Goal: Transaction & Acquisition: Book appointment/travel/reservation

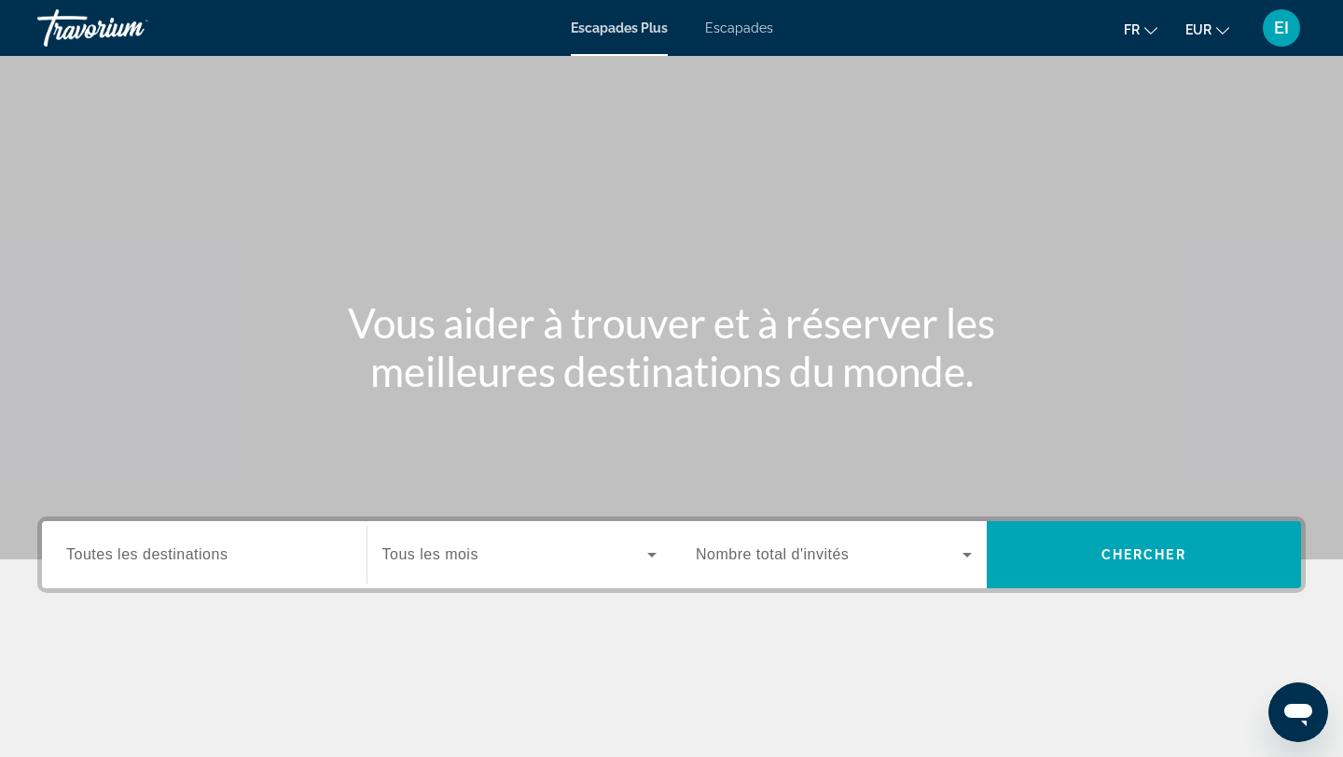
click at [1287, 30] on font "EI" at bounding box center [1281, 28] width 15 height 20
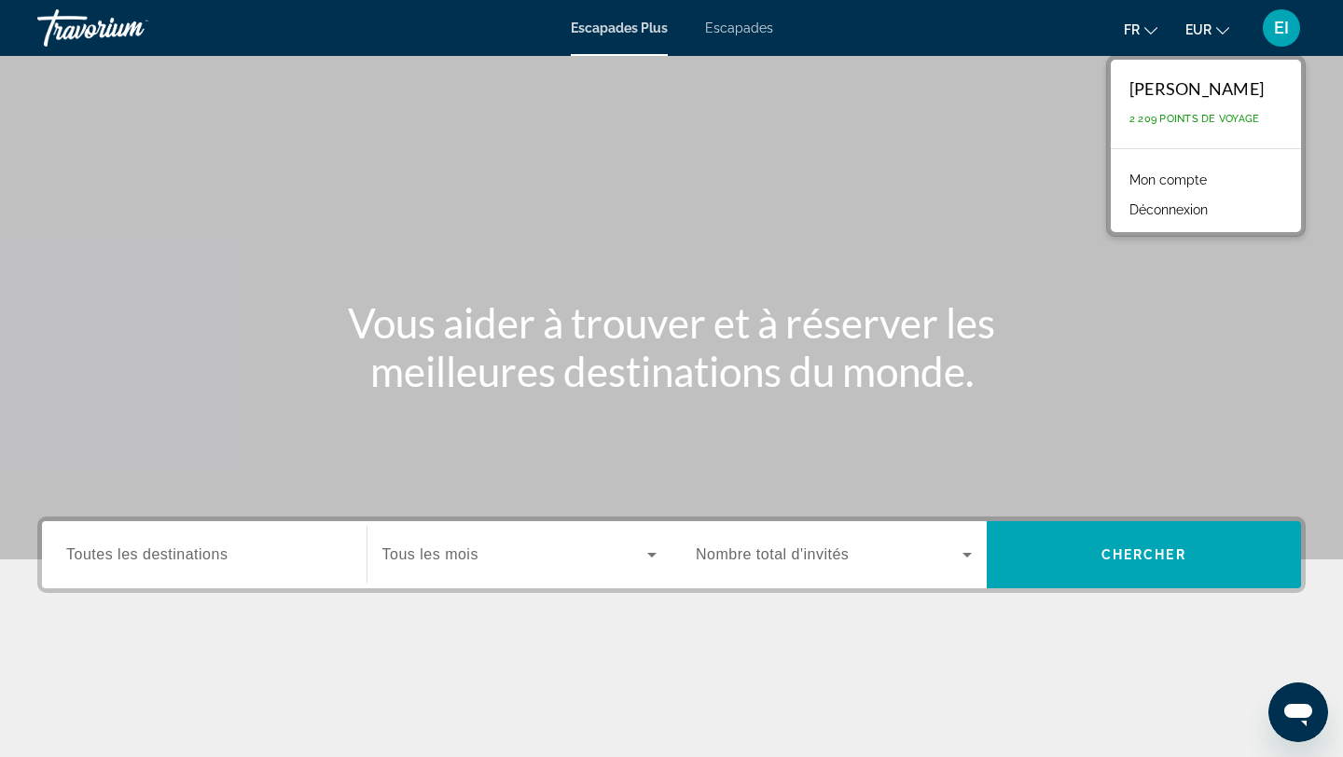
click at [754, 30] on font "Escapades" at bounding box center [739, 28] width 68 height 15
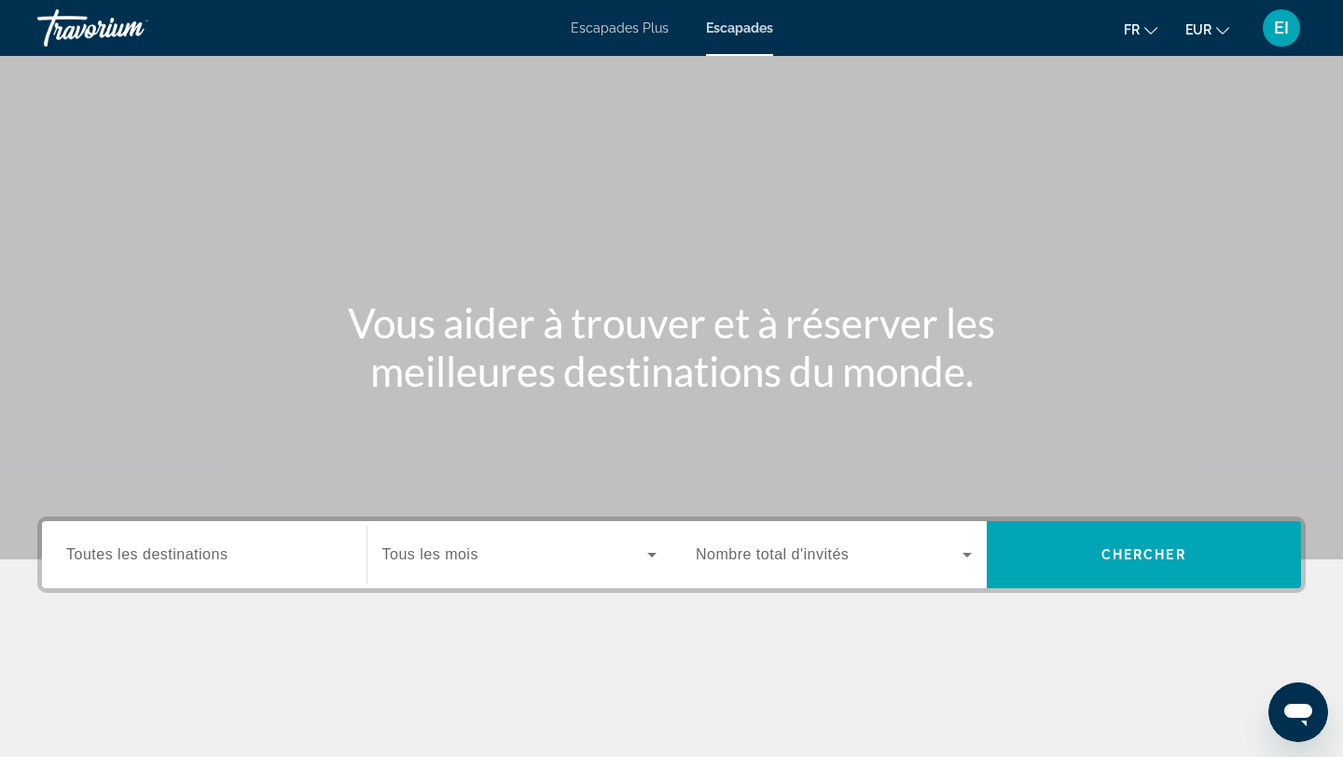
click at [260, 564] on input "Destination Toutes les destinations" at bounding box center [204, 556] width 276 height 22
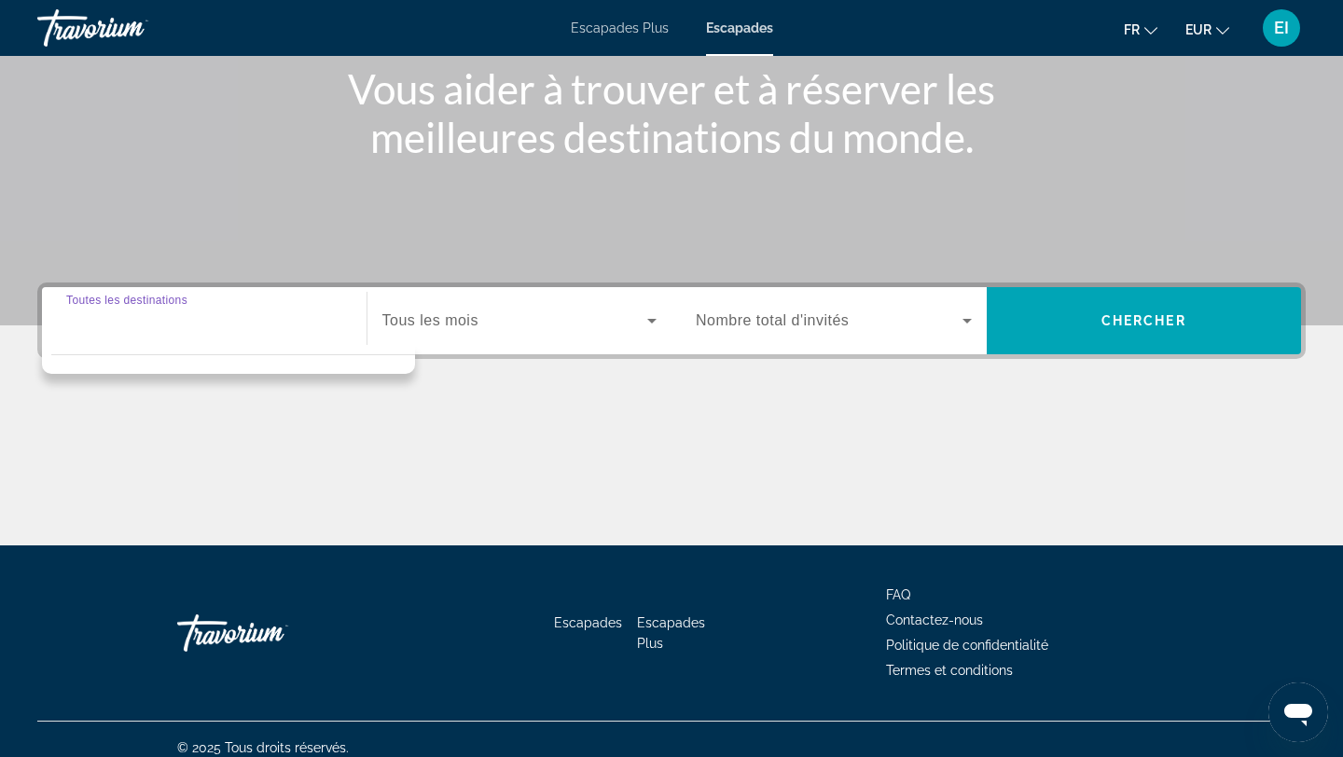
scroll to position [251, 0]
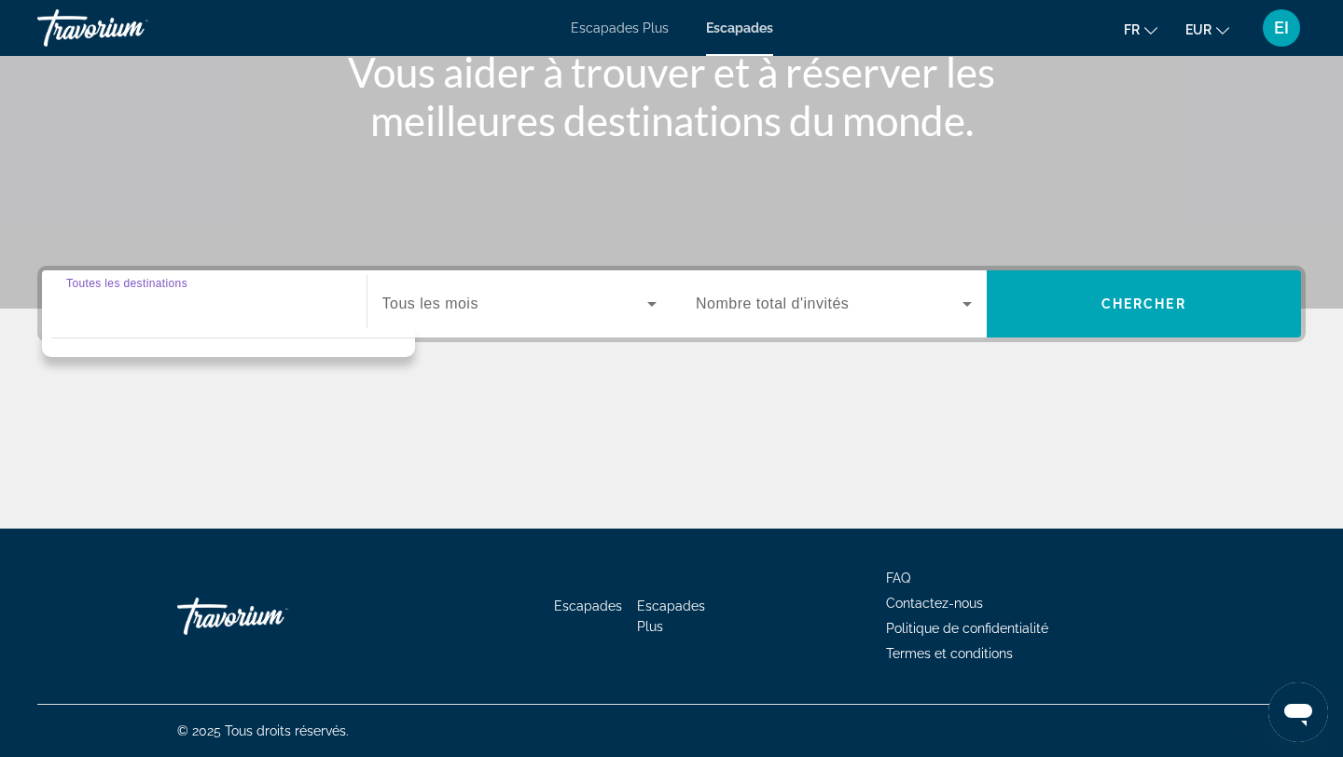
click at [251, 306] on input "Destination Toutes les destinations" at bounding box center [204, 305] width 276 height 22
click at [657, 34] on font "Escapades Plus" at bounding box center [620, 28] width 98 height 15
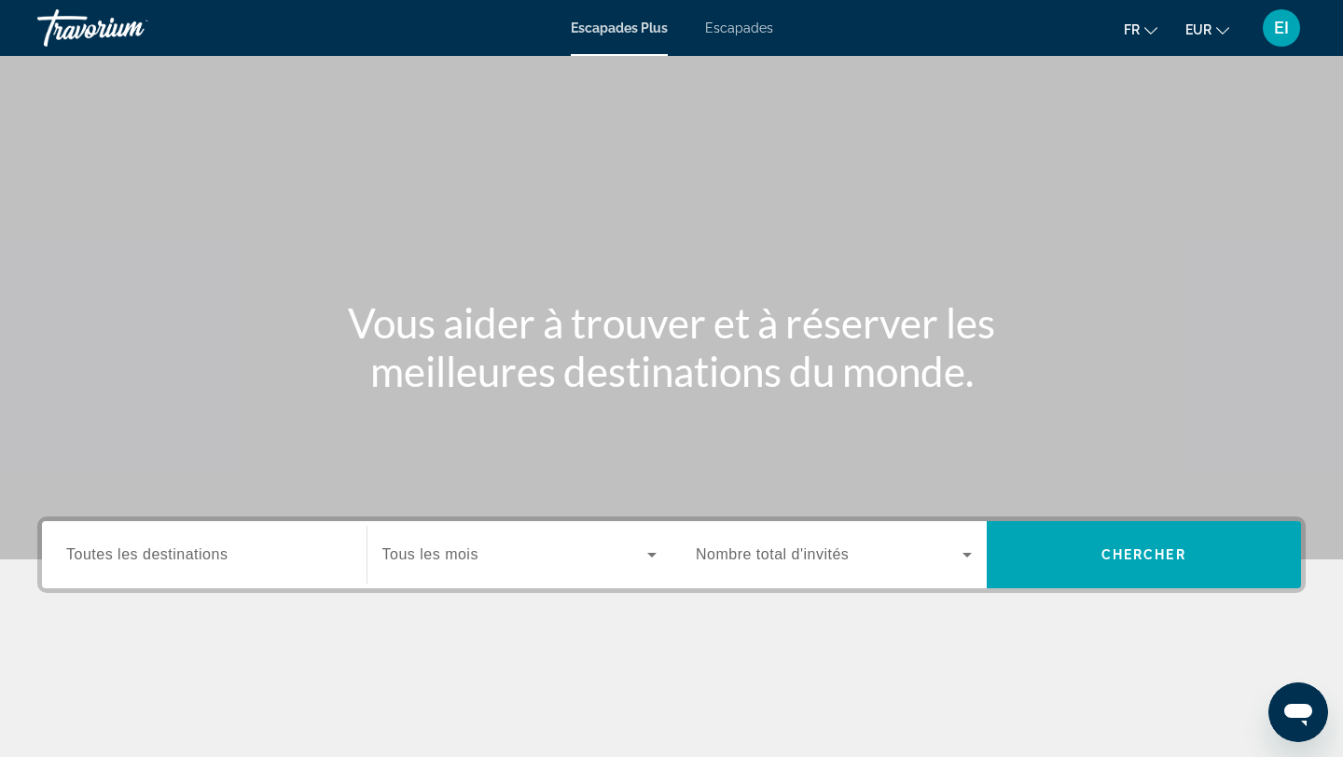
click at [732, 26] on font "Escapades" at bounding box center [739, 28] width 68 height 15
click at [151, 559] on span "Toutes les destinations" at bounding box center [146, 554] width 161 height 16
click at [151, 559] on input "Destination Toutes les destinations" at bounding box center [204, 556] width 276 height 22
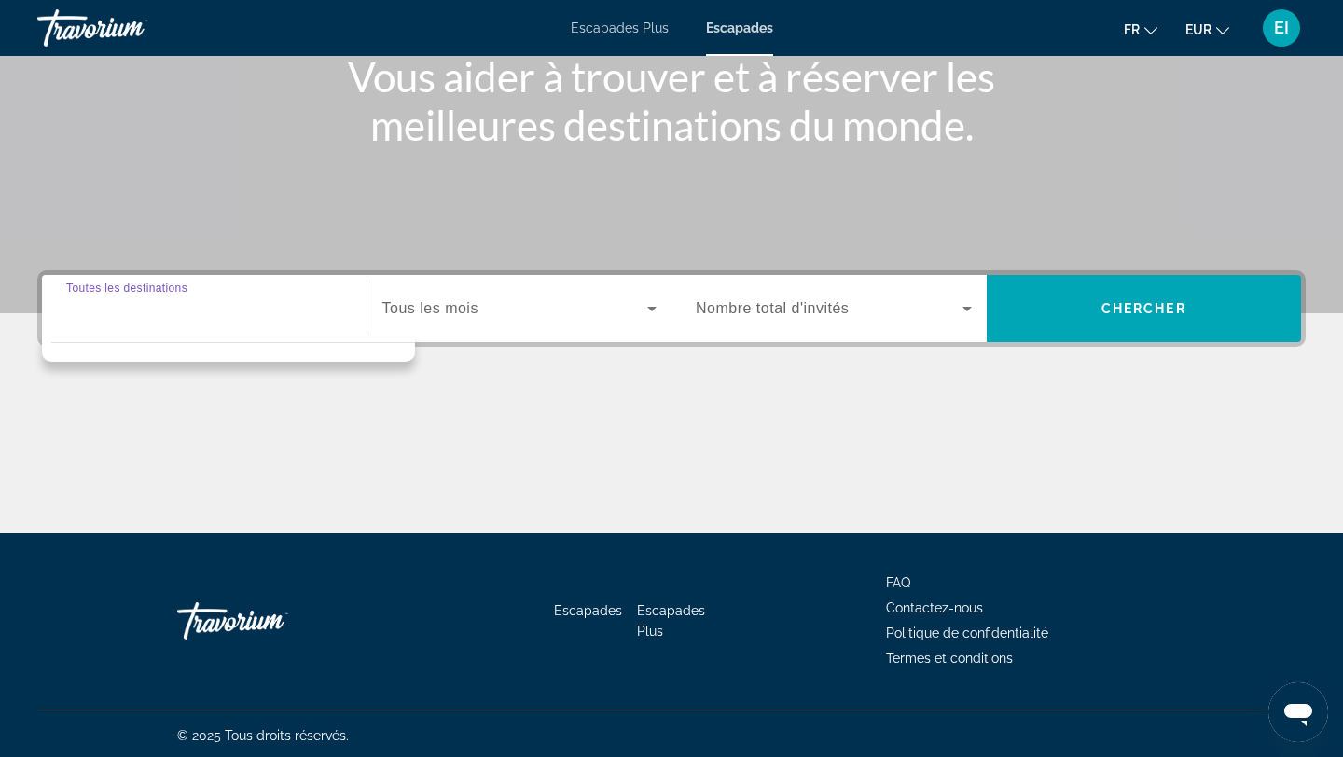
scroll to position [251, 0]
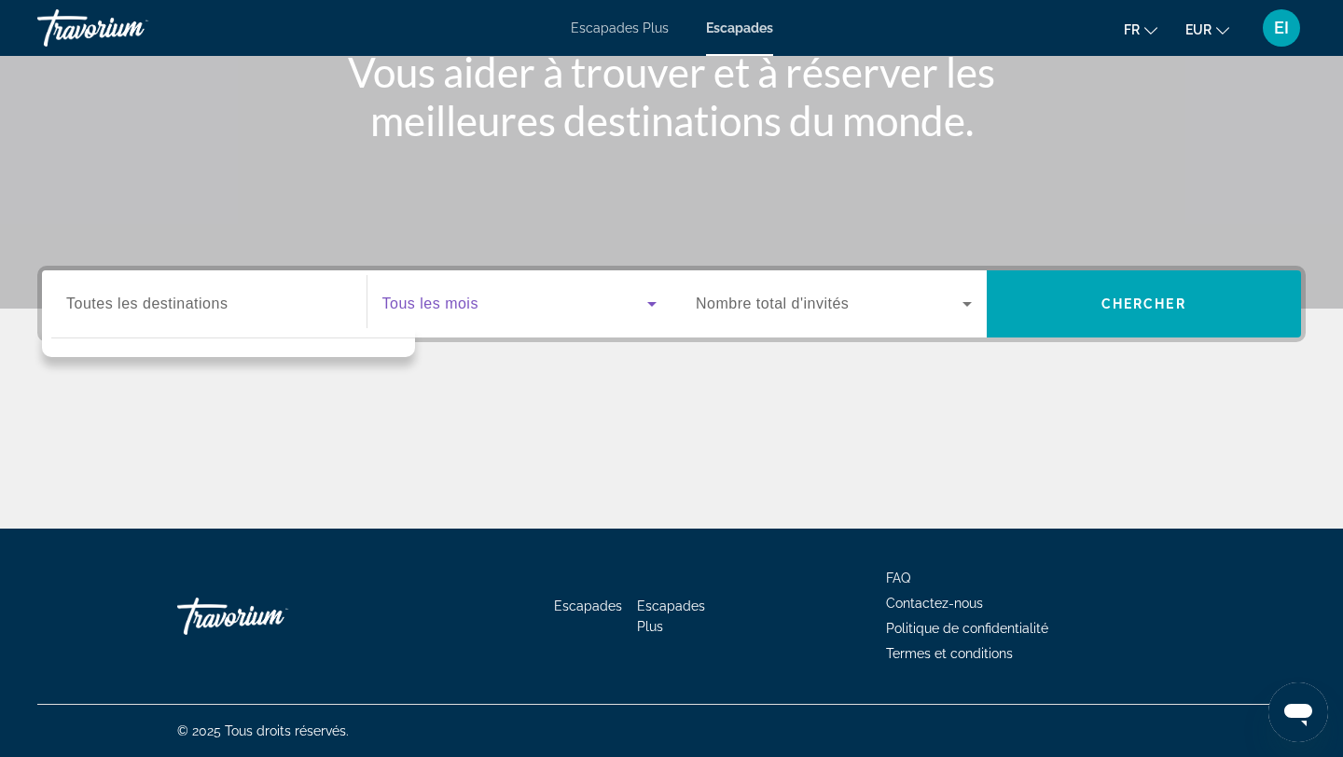
click at [450, 313] on span "Search widget" at bounding box center [515, 304] width 266 height 22
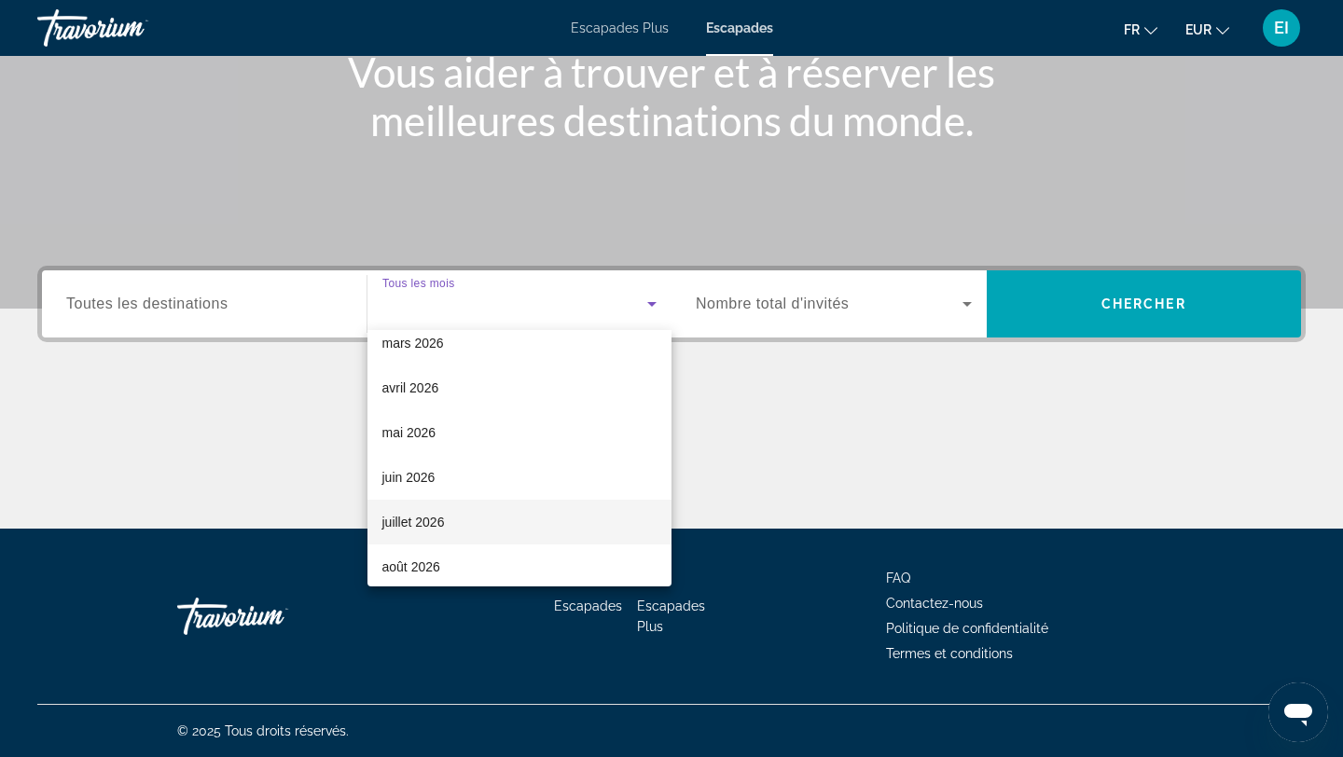
scroll to position [294, 0]
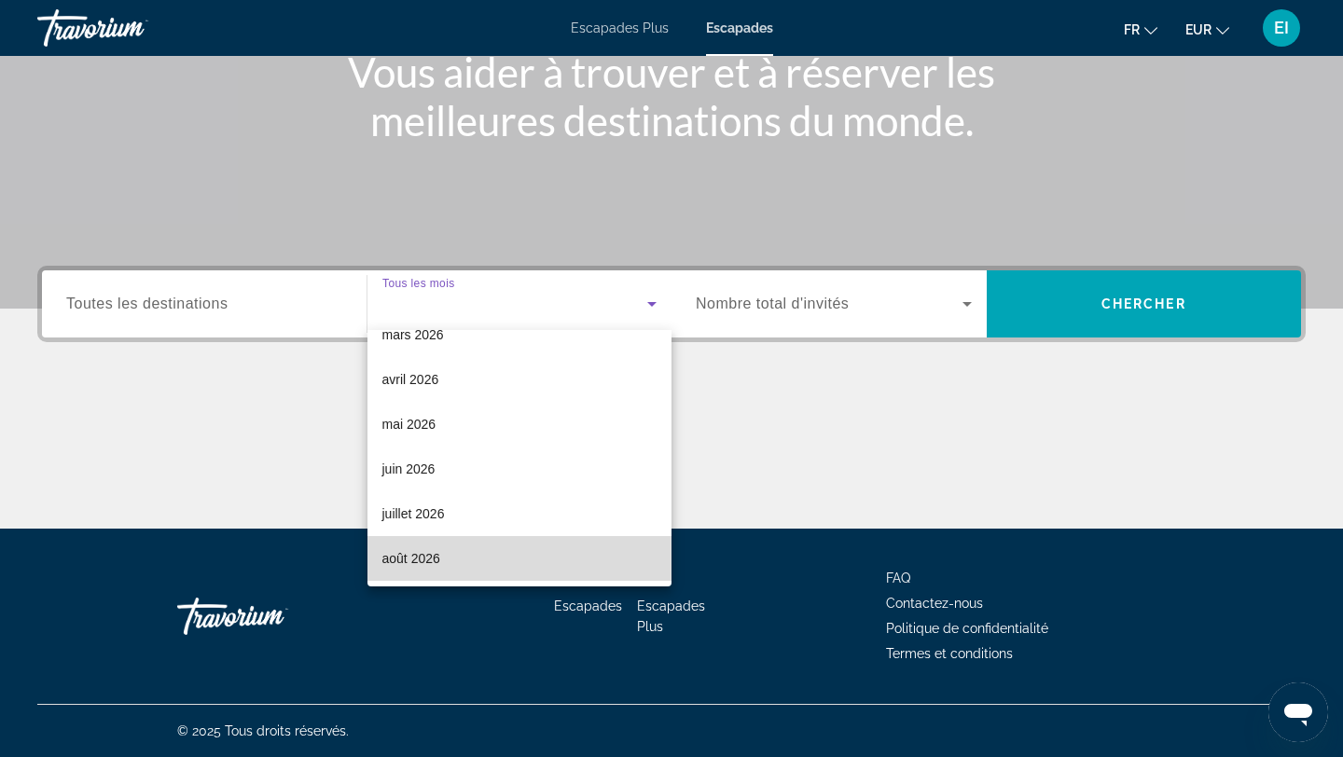
click at [428, 545] on mat-option "août 2026" at bounding box center [519, 558] width 305 height 45
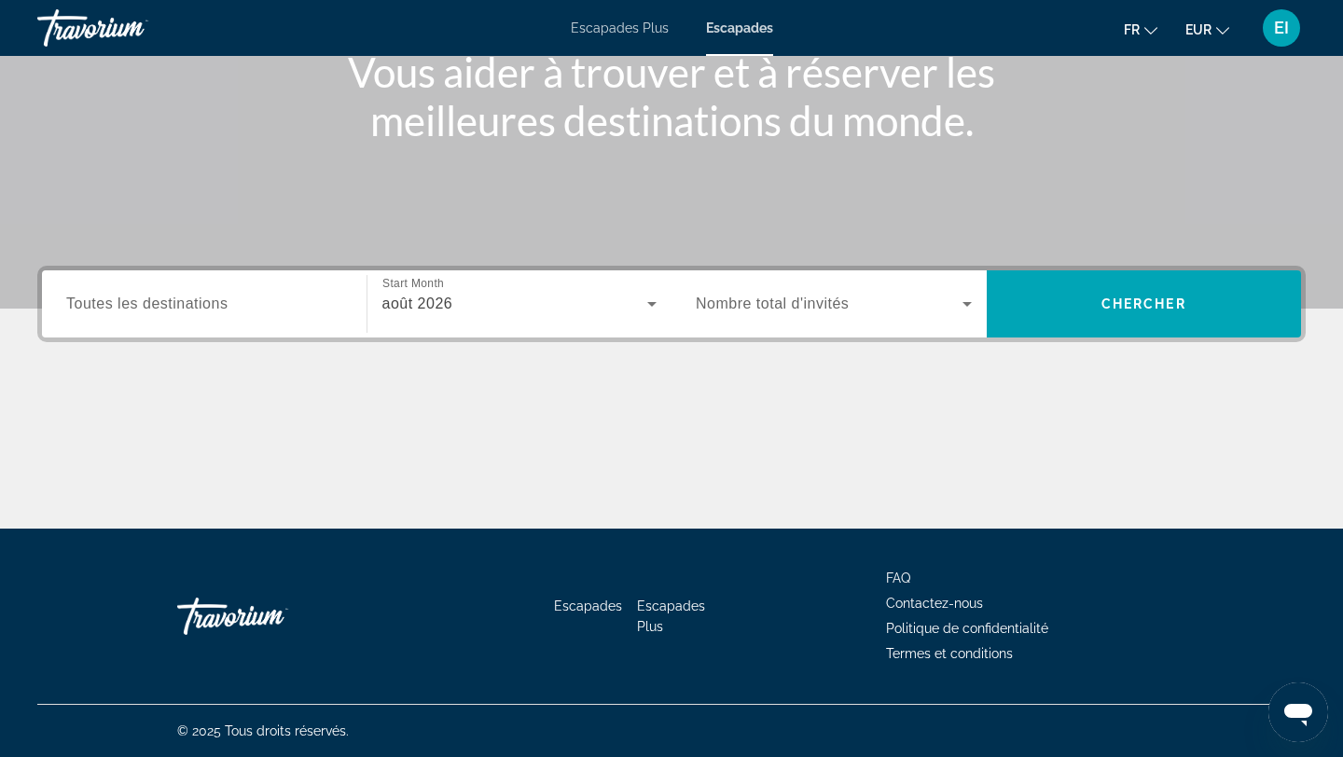
click at [729, 308] on span "Nombre total d'invités" at bounding box center [772, 304] width 153 height 16
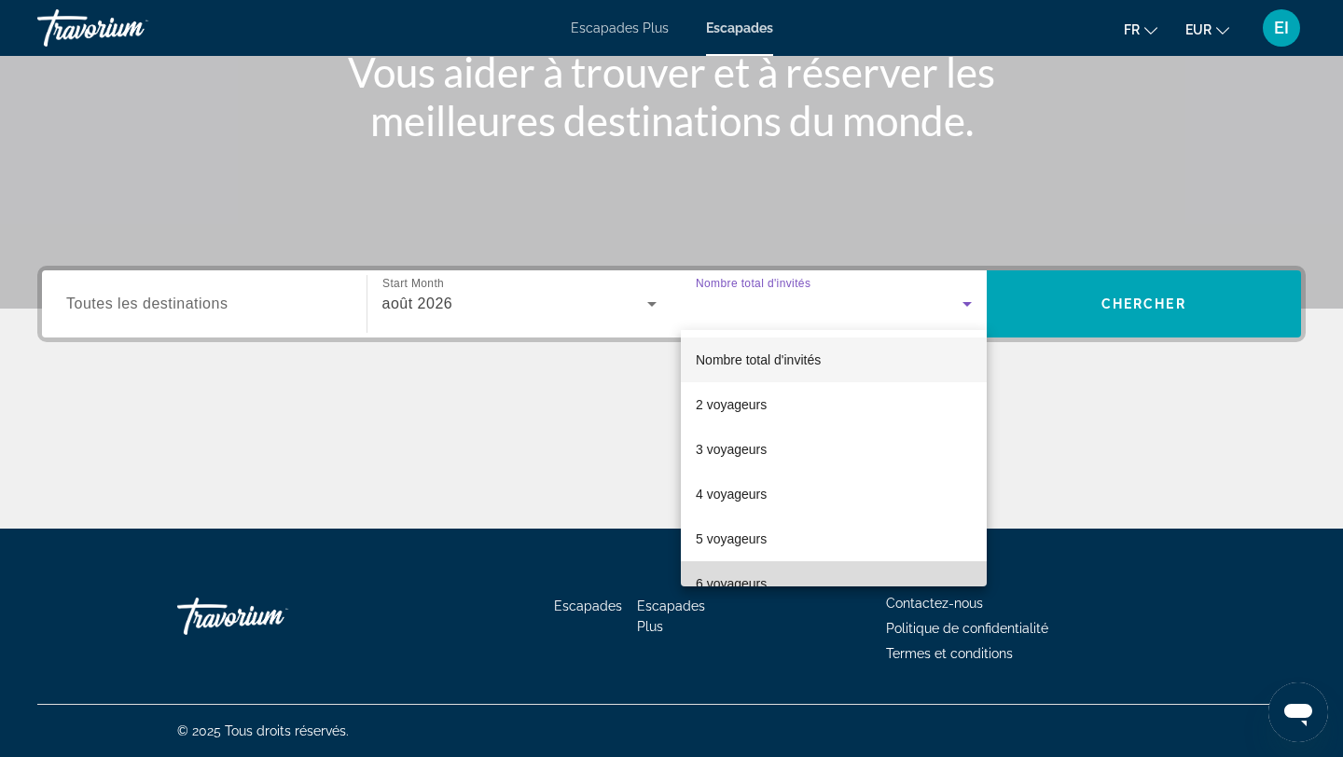
click at [703, 578] on font "6 voyageurs" at bounding box center [731, 583] width 71 height 15
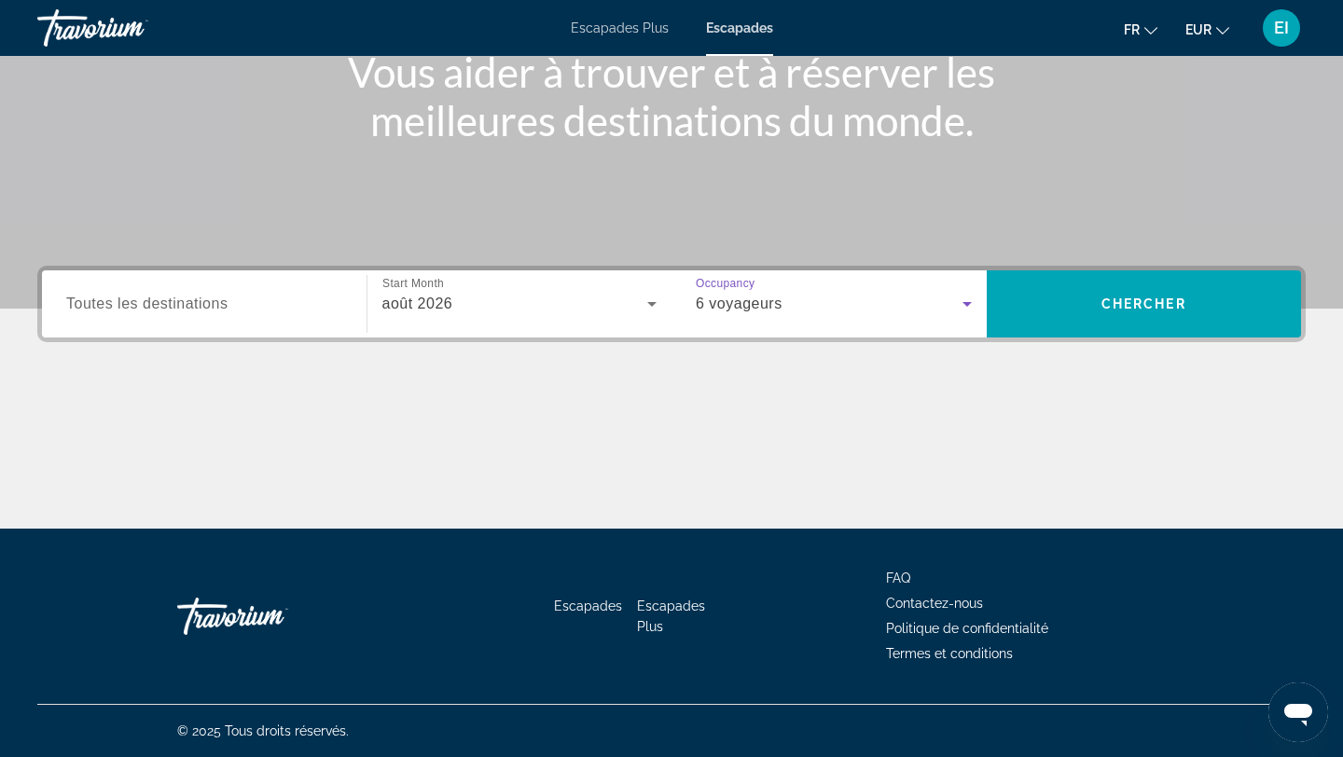
click at [274, 304] on input "Destination Toutes les destinations" at bounding box center [204, 305] width 276 height 22
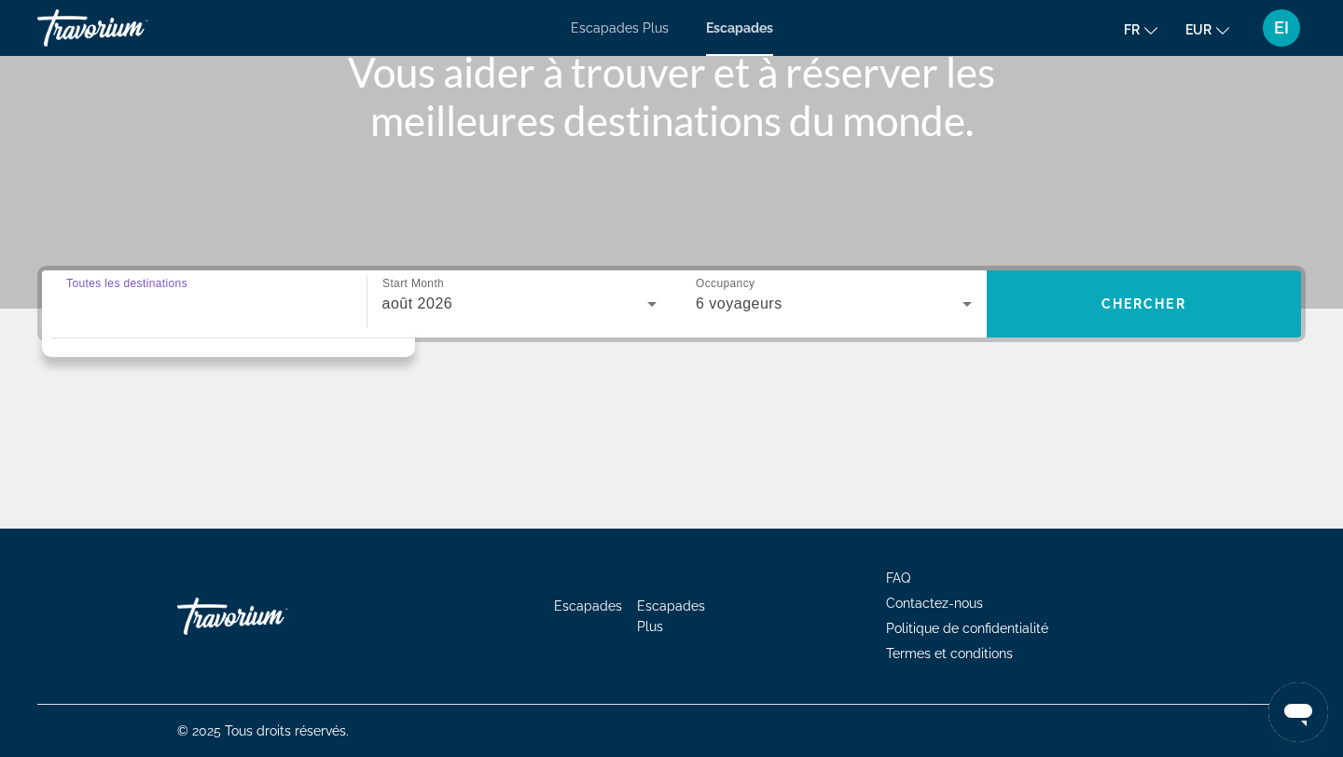
click at [1100, 322] on span "Search" at bounding box center [1144, 304] width 315 height 45
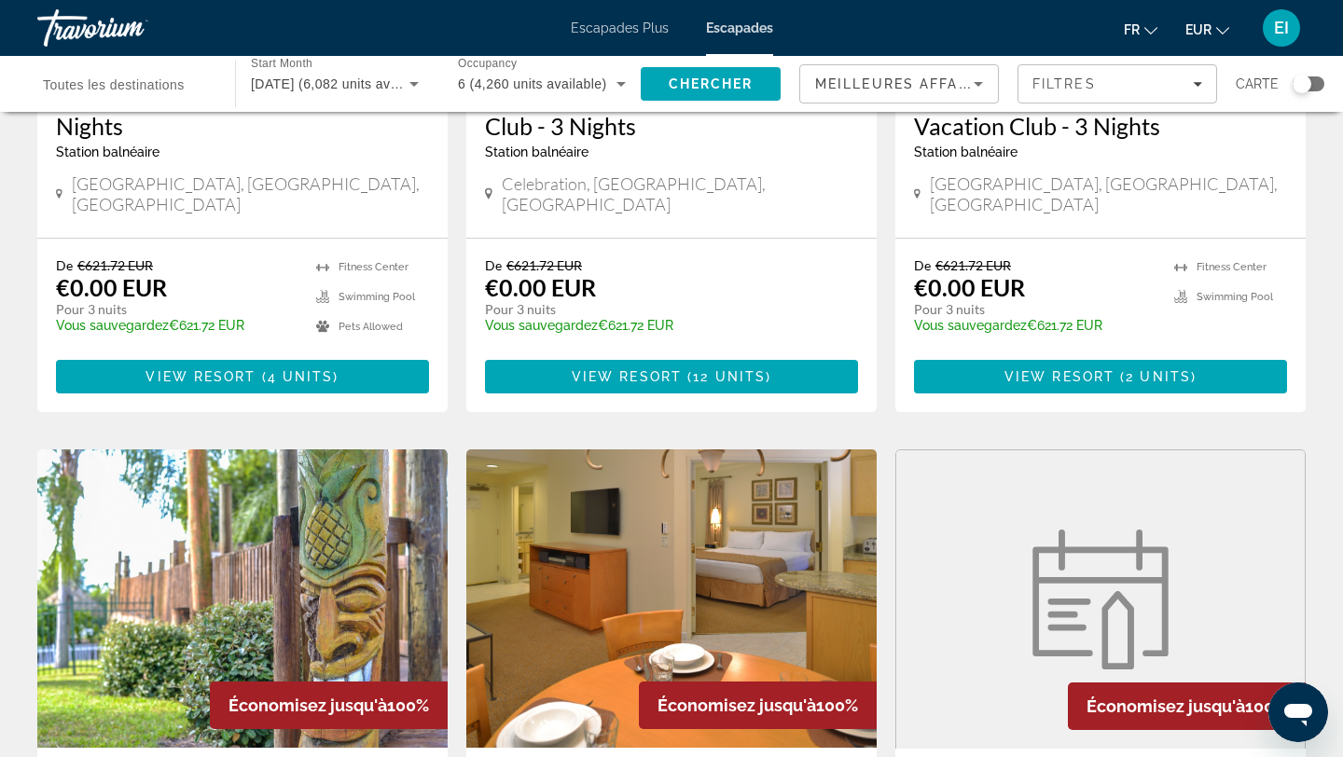
scroll to position [307, 0]
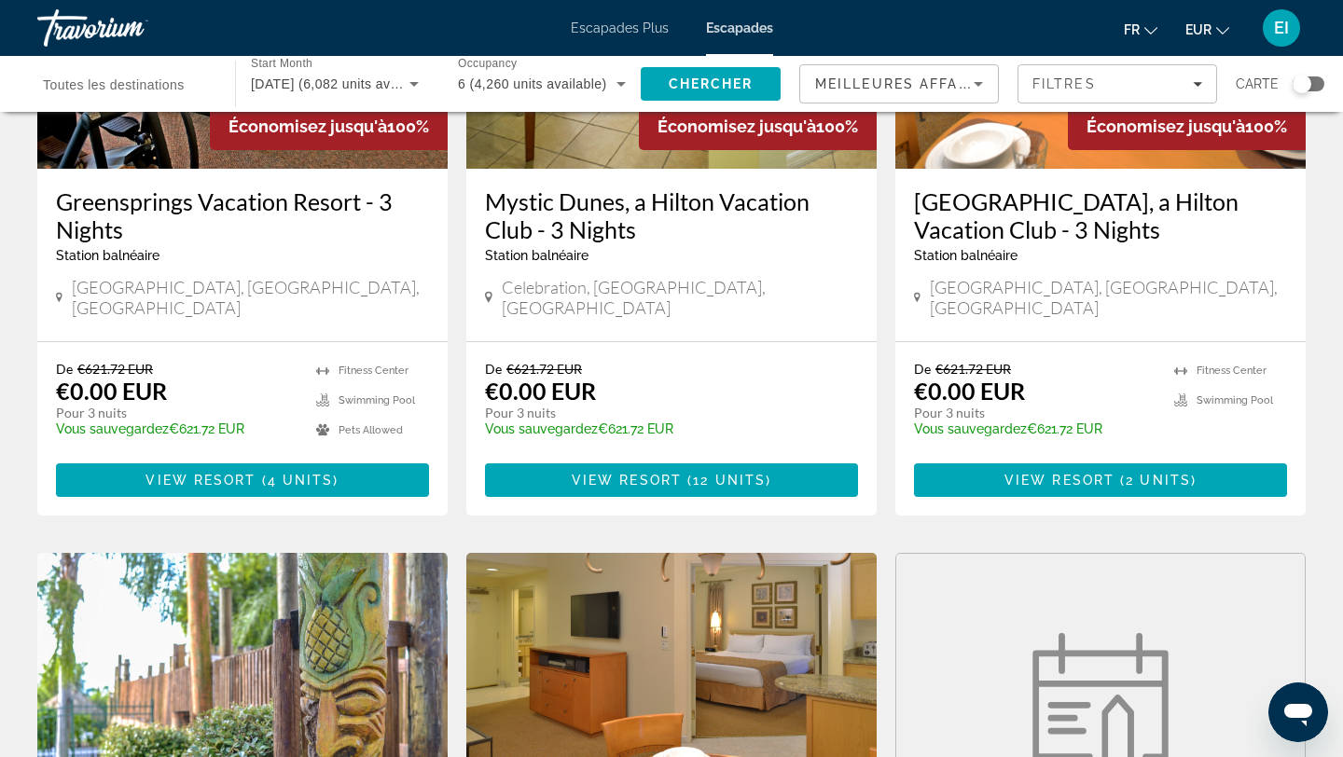
click at [179, 96] on div "Search widget" at bounding box center [127, 84] width 168 height 53
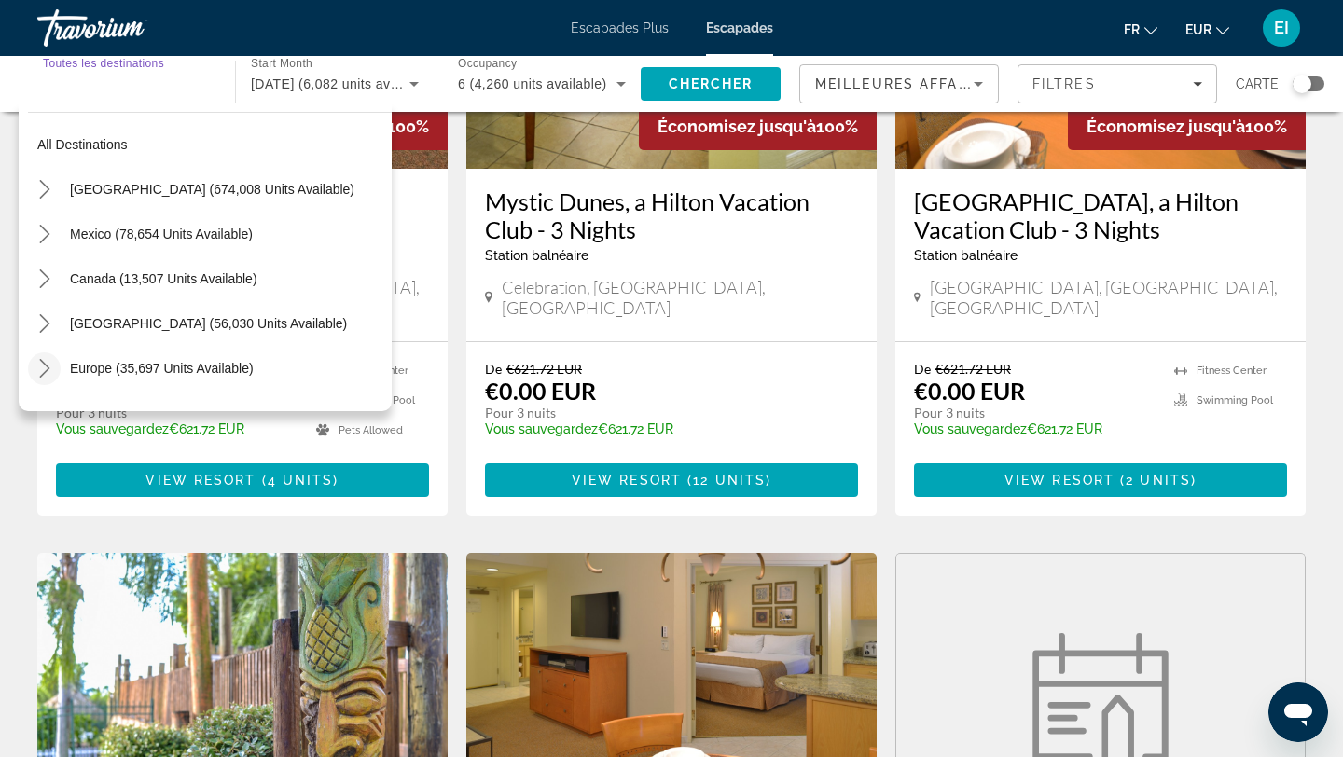
click at [48, 366] on icon "Toggle Europe (35,697 units available) submenu" at bounding box center [44, 368] width 19 height 19
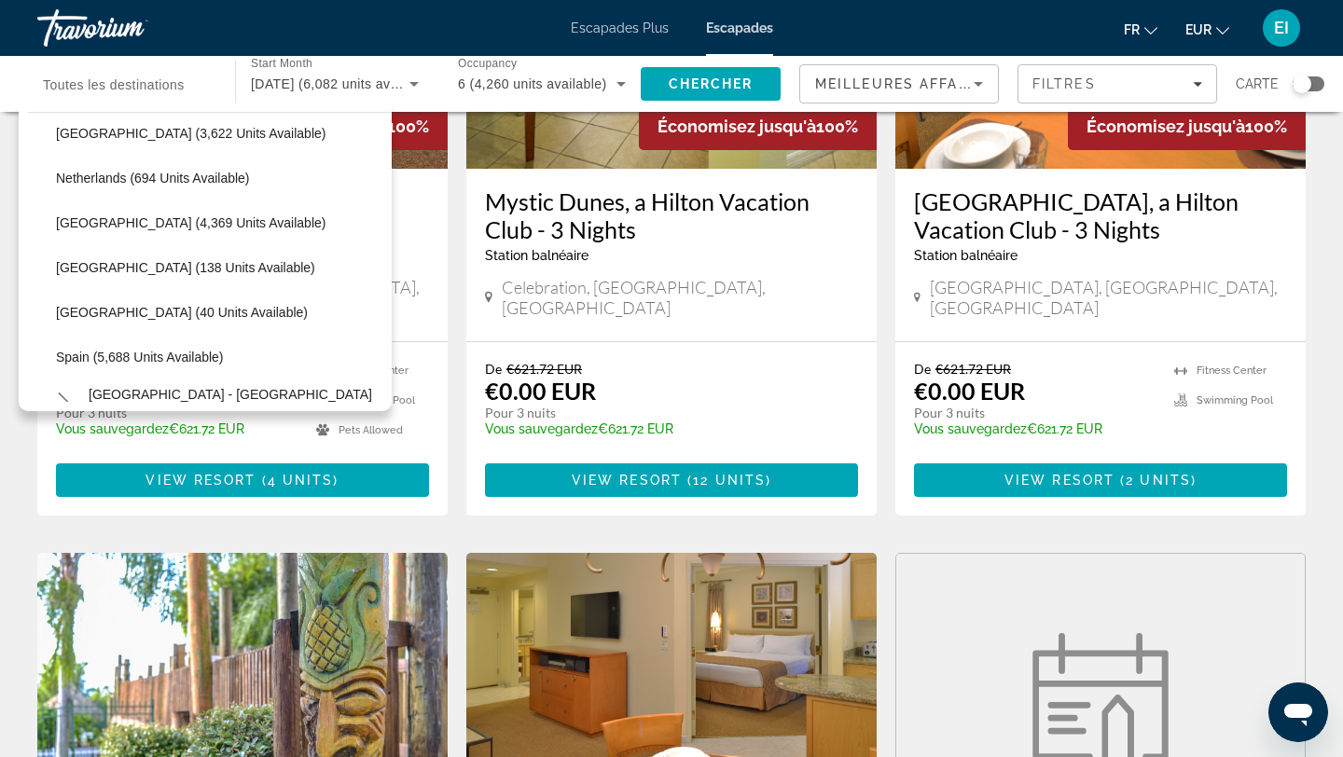
scroll to position [774, 0]
click at [90, 357] on span "Spain (5,688 units available)" at bounding box center [140, 355] width 168 height 15
type input "**********"
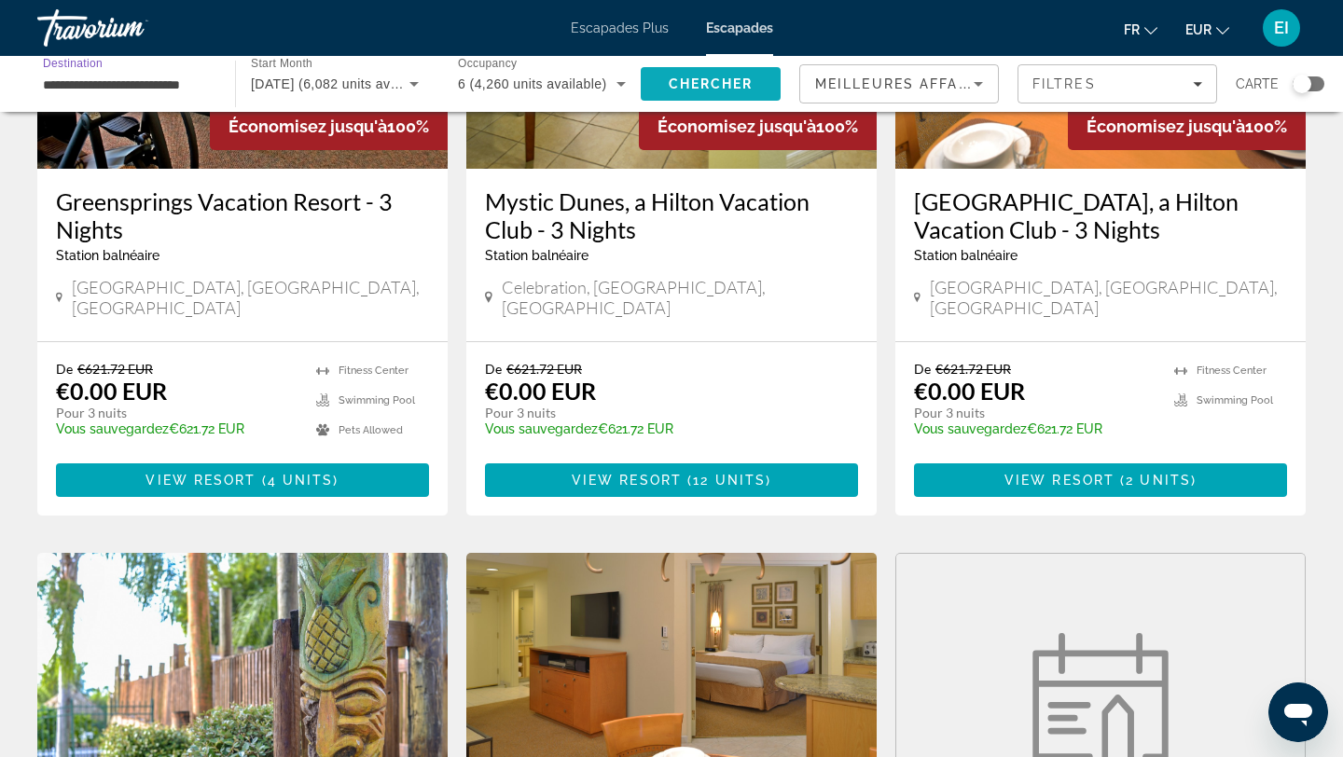
click at [674, 86] on span "Chercher" at bounding box center [711, 83] width 85 height 15
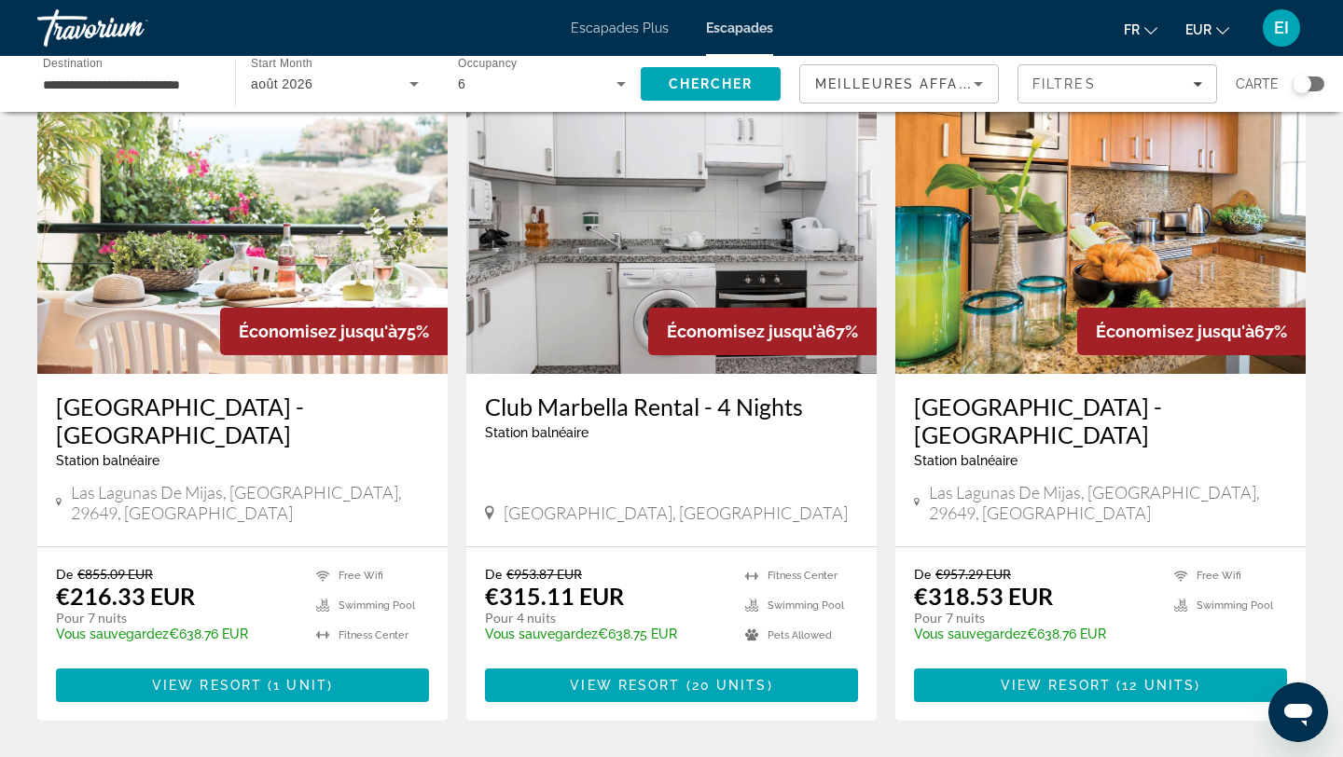
scroll to position [790, 0]
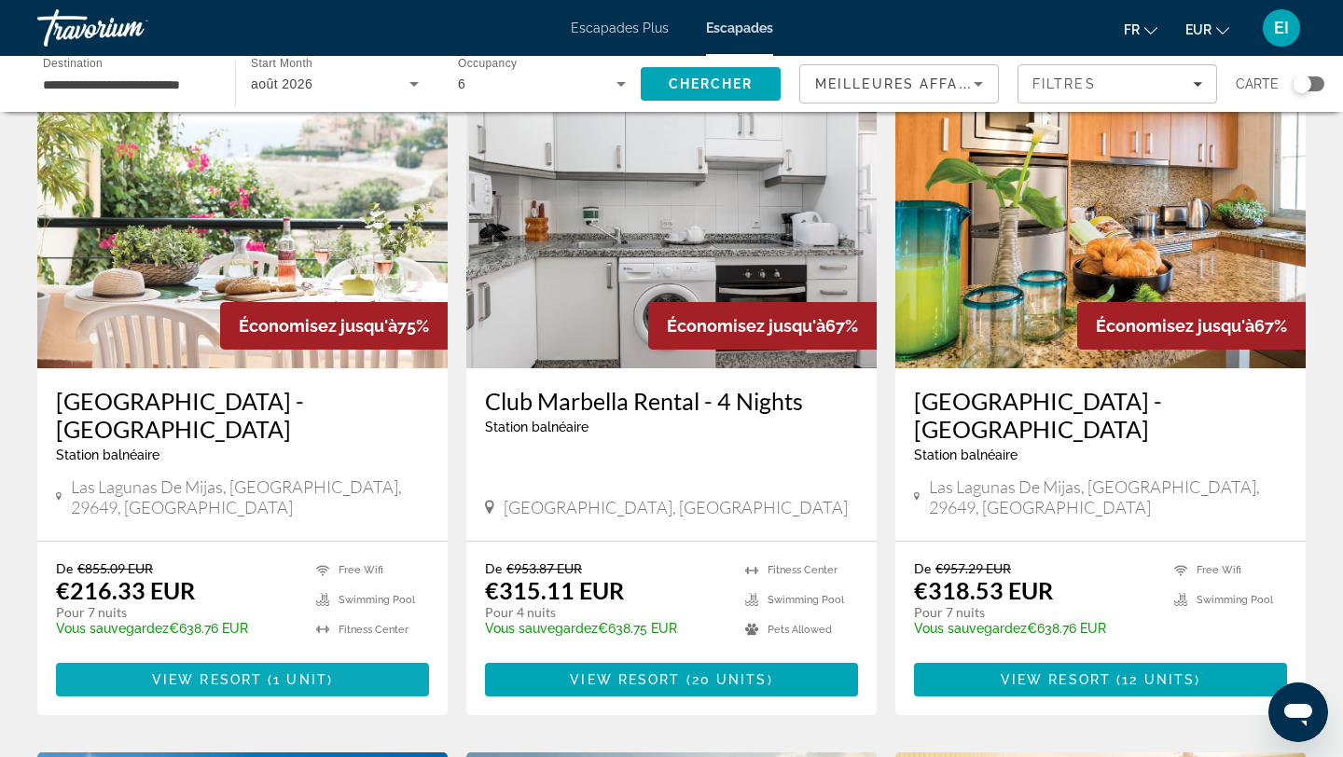
click at [251, 657] on span "Contenu principal" at bounding box center [242, 679] width 373 height 45
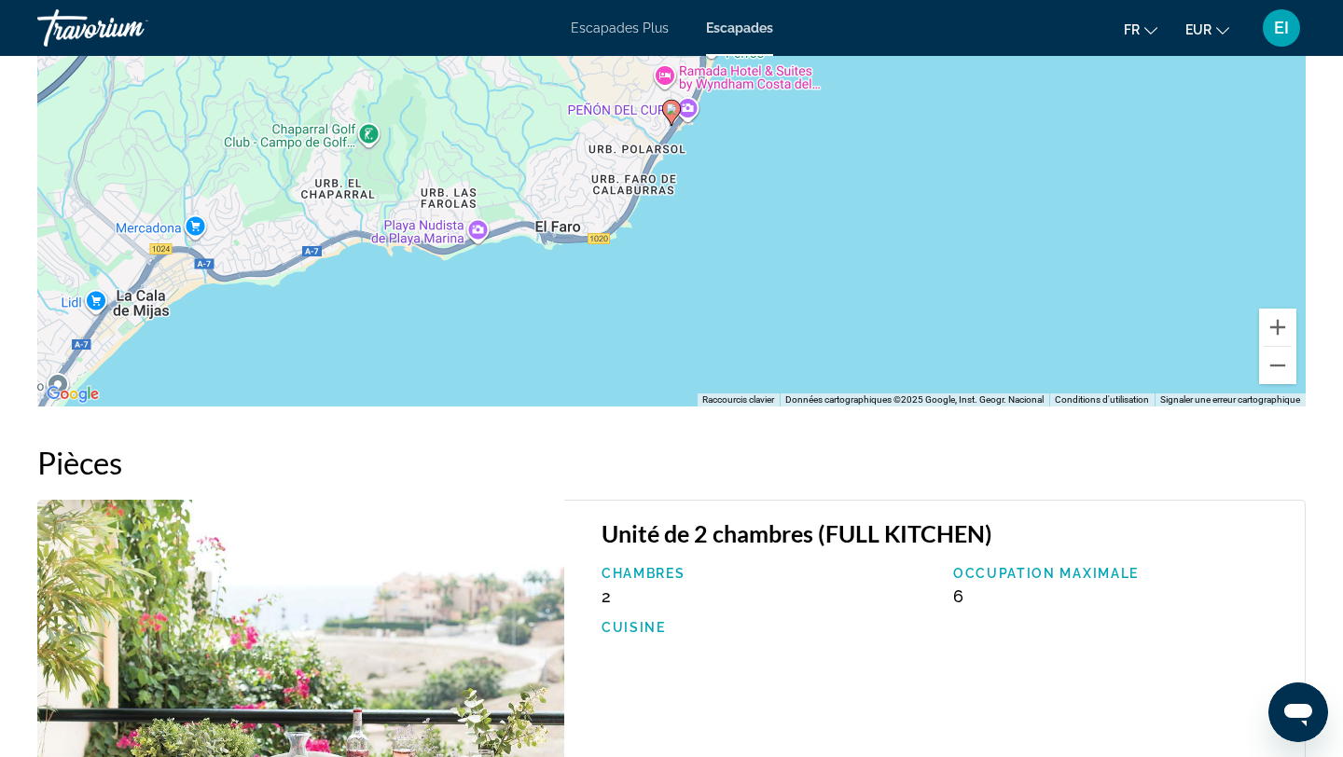
scroll to position [2551, 0]
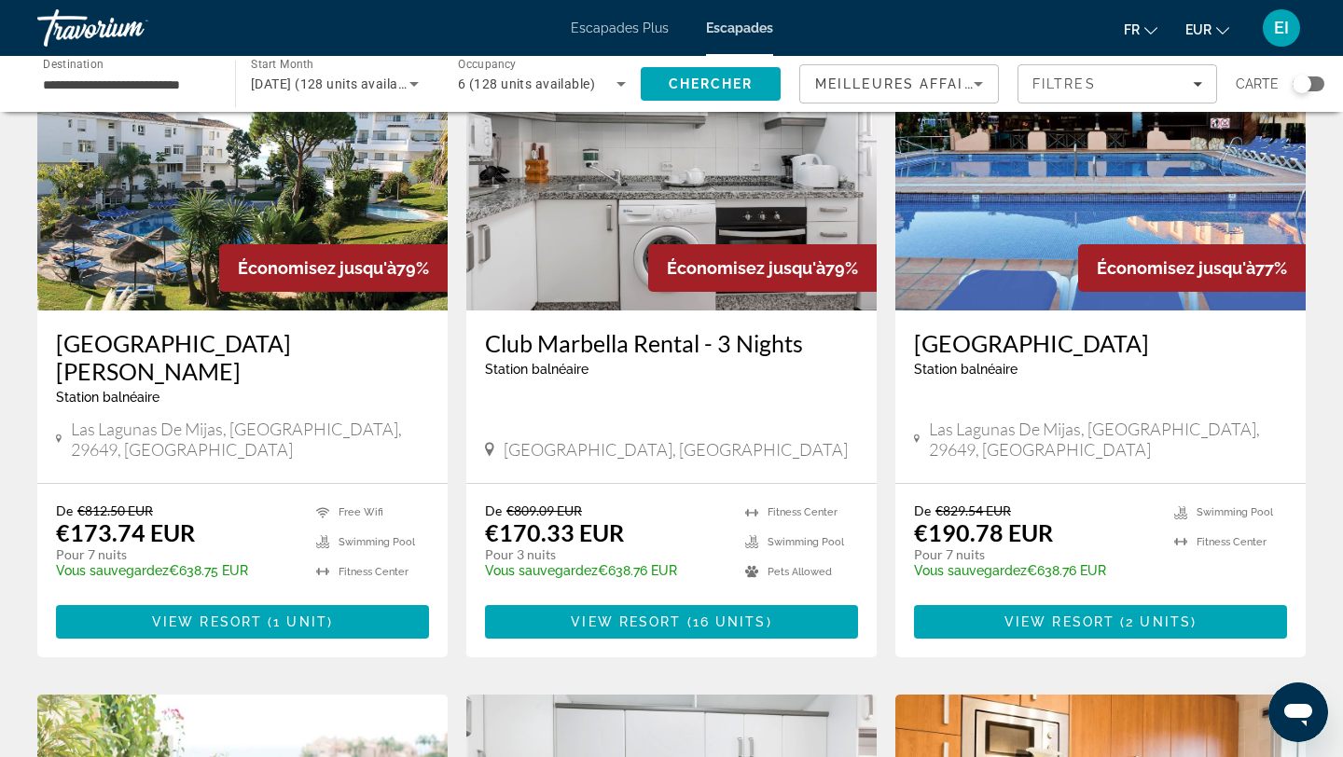
scroll to position [166, 0]
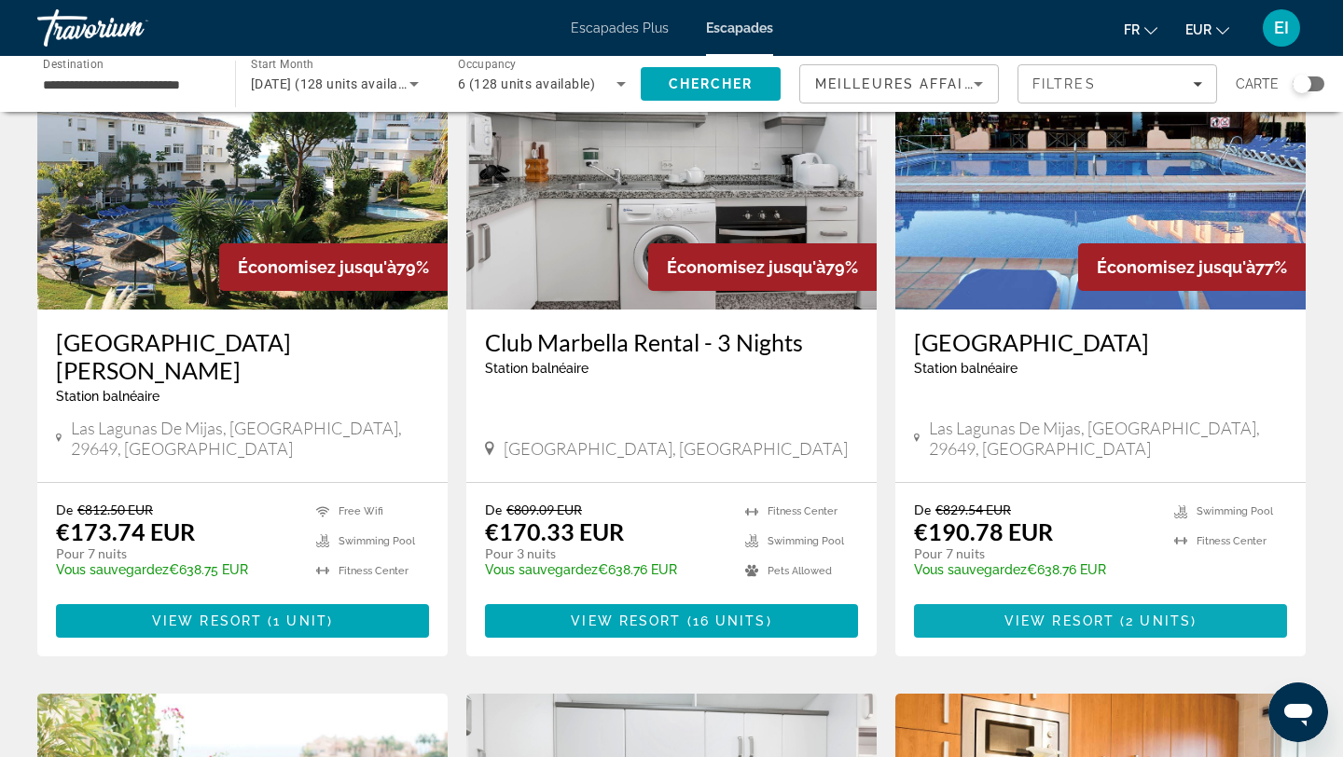
click at [1122, 609] on span "Contenu principal" at bounding box center [1100, 621] width 373 height 45
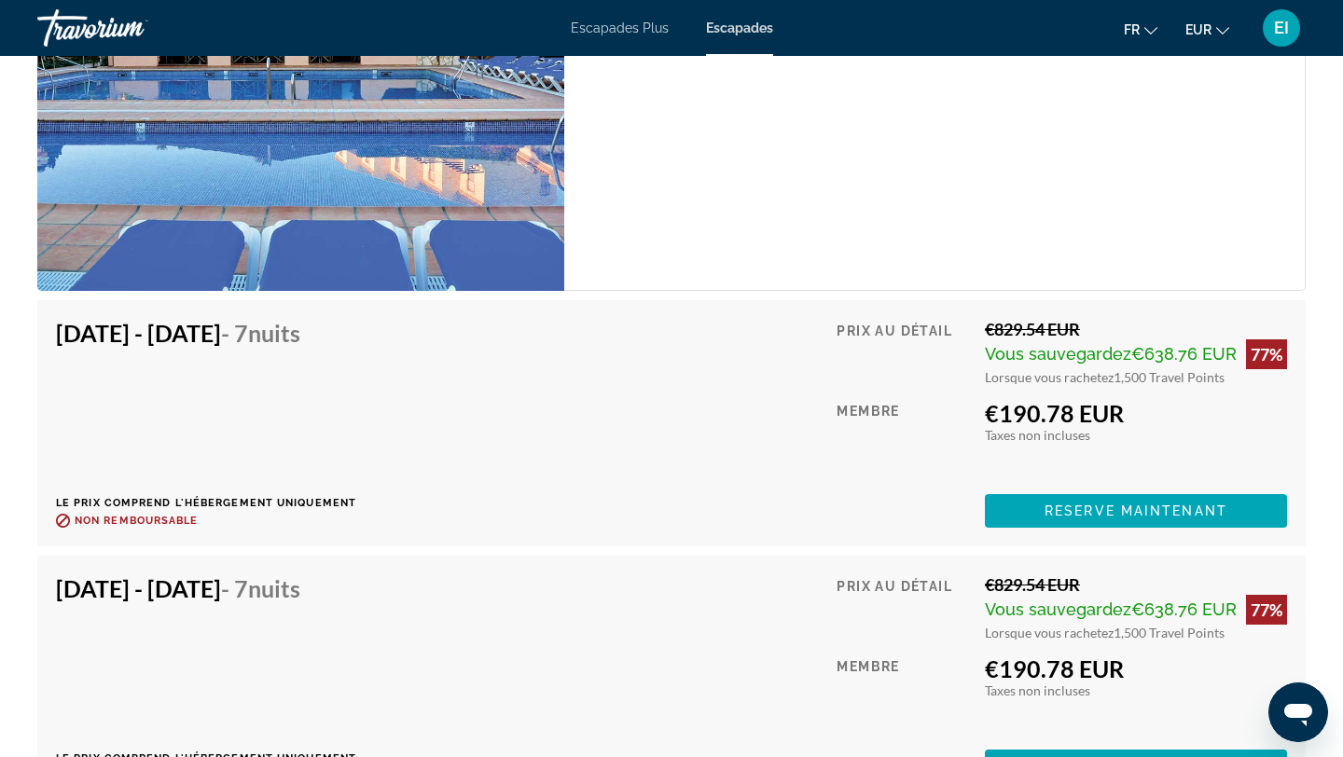
scroll to position [3456, 0]
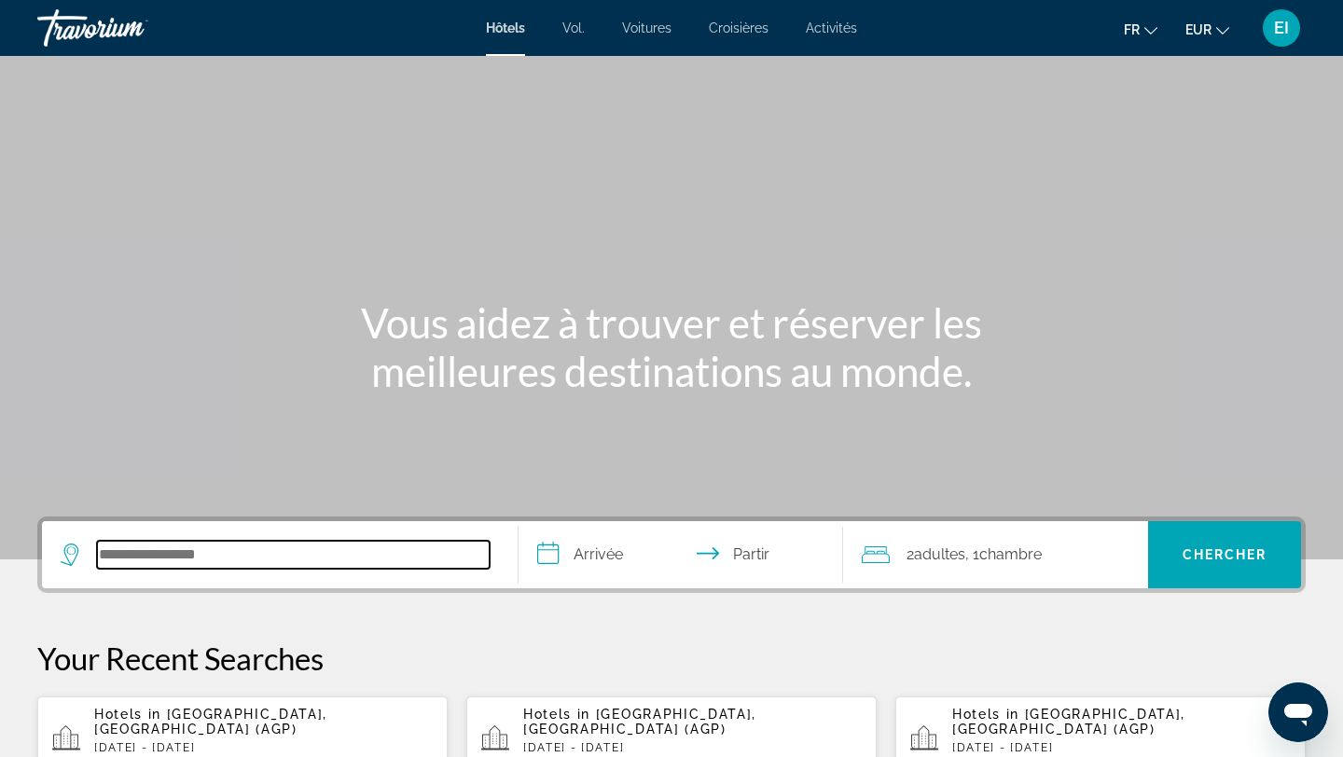
click at [186, 557] on input "Rechercher une destination hôtelière" at bounding box center [293, 555] width 393 height 28
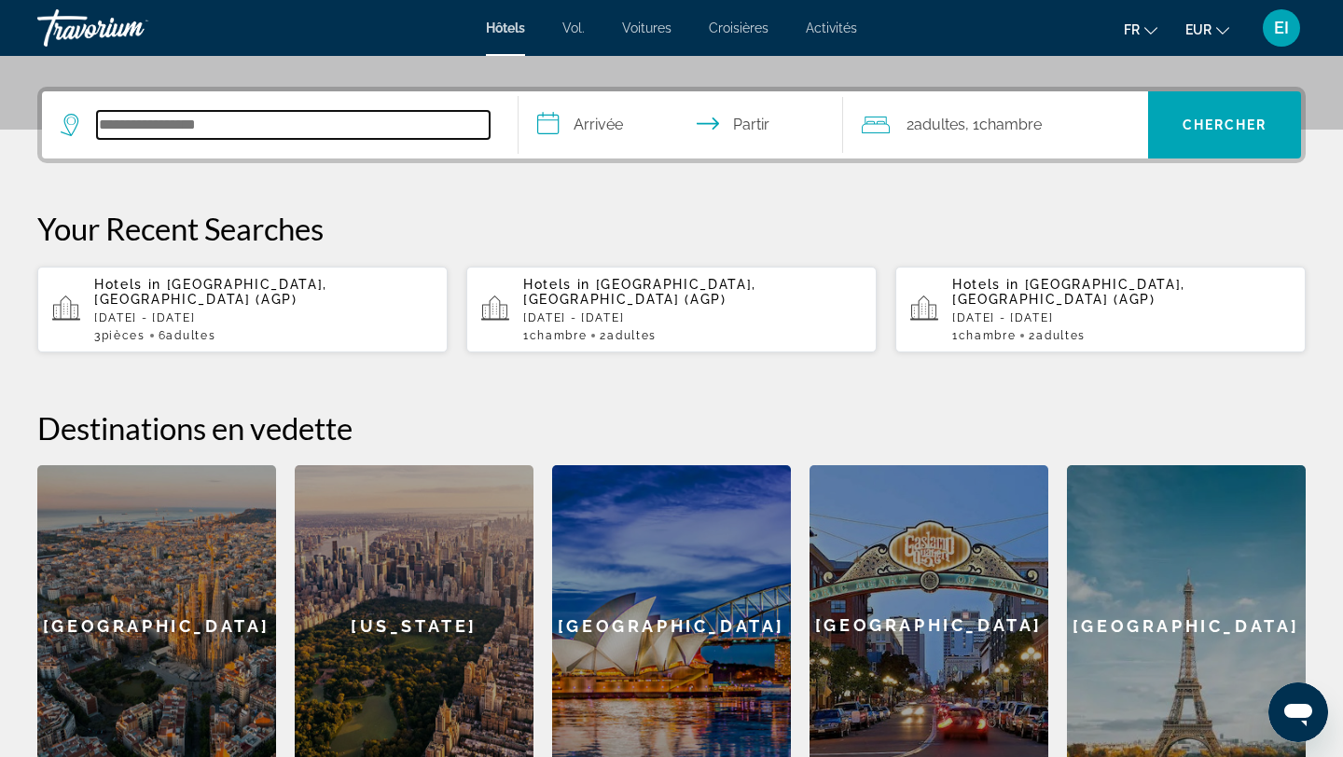
scroll to position [456, 0]
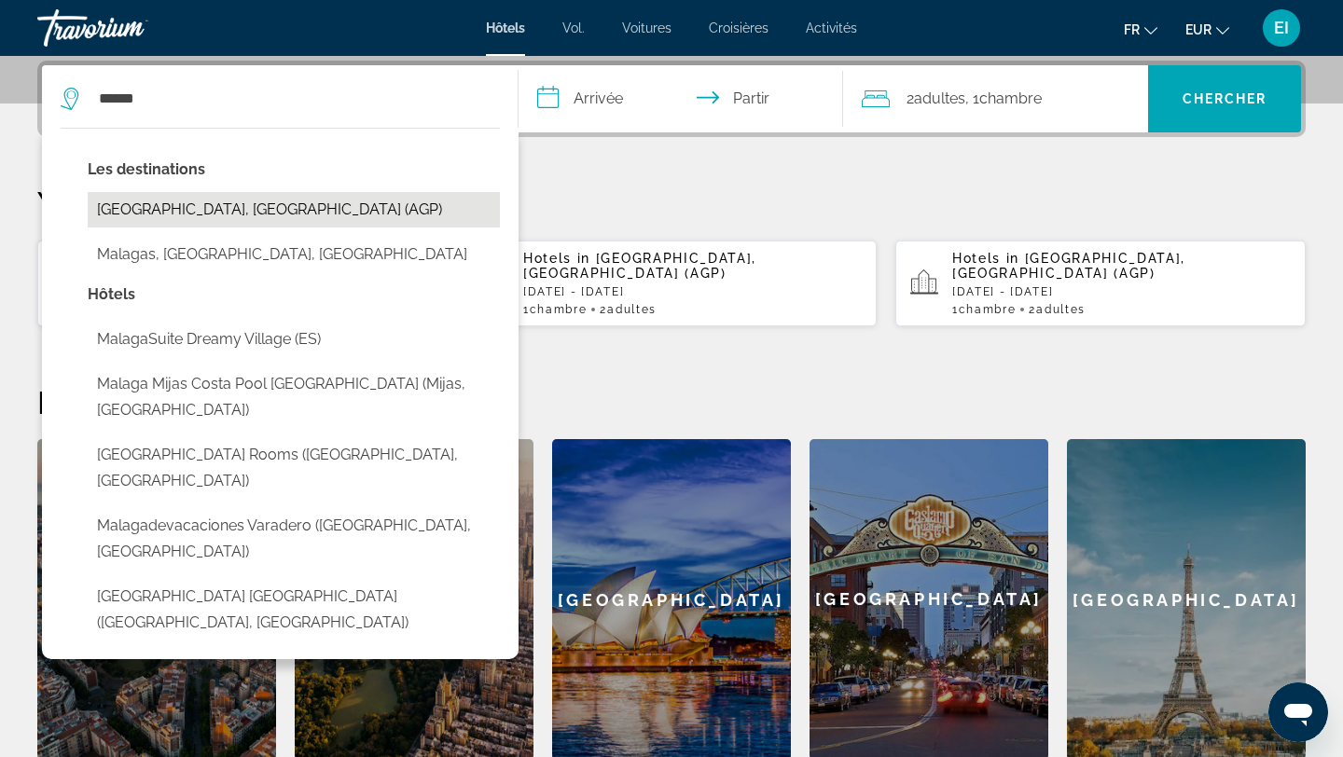
click at [369, 199] on button "Malaga, Spain (AGP)" at bounding box center [294, 209] width 412 height 35
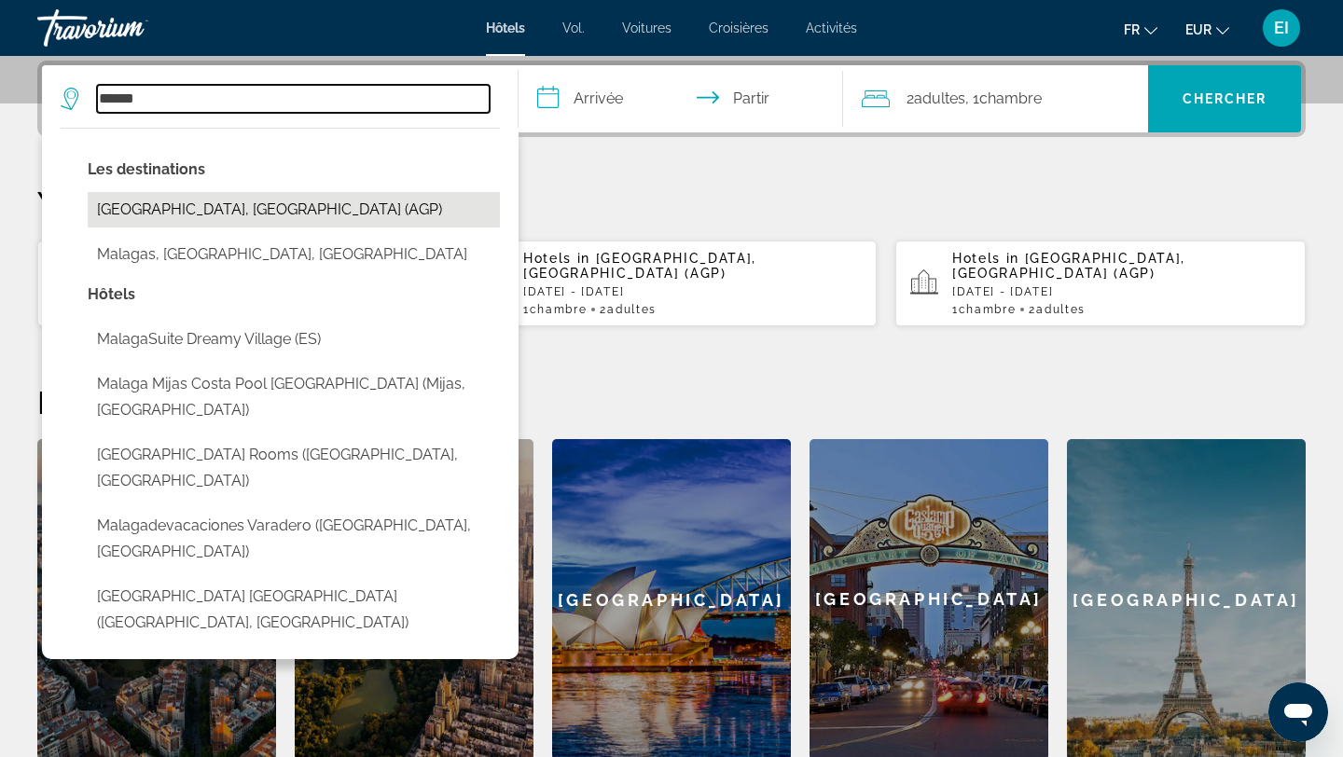
type input "**********"
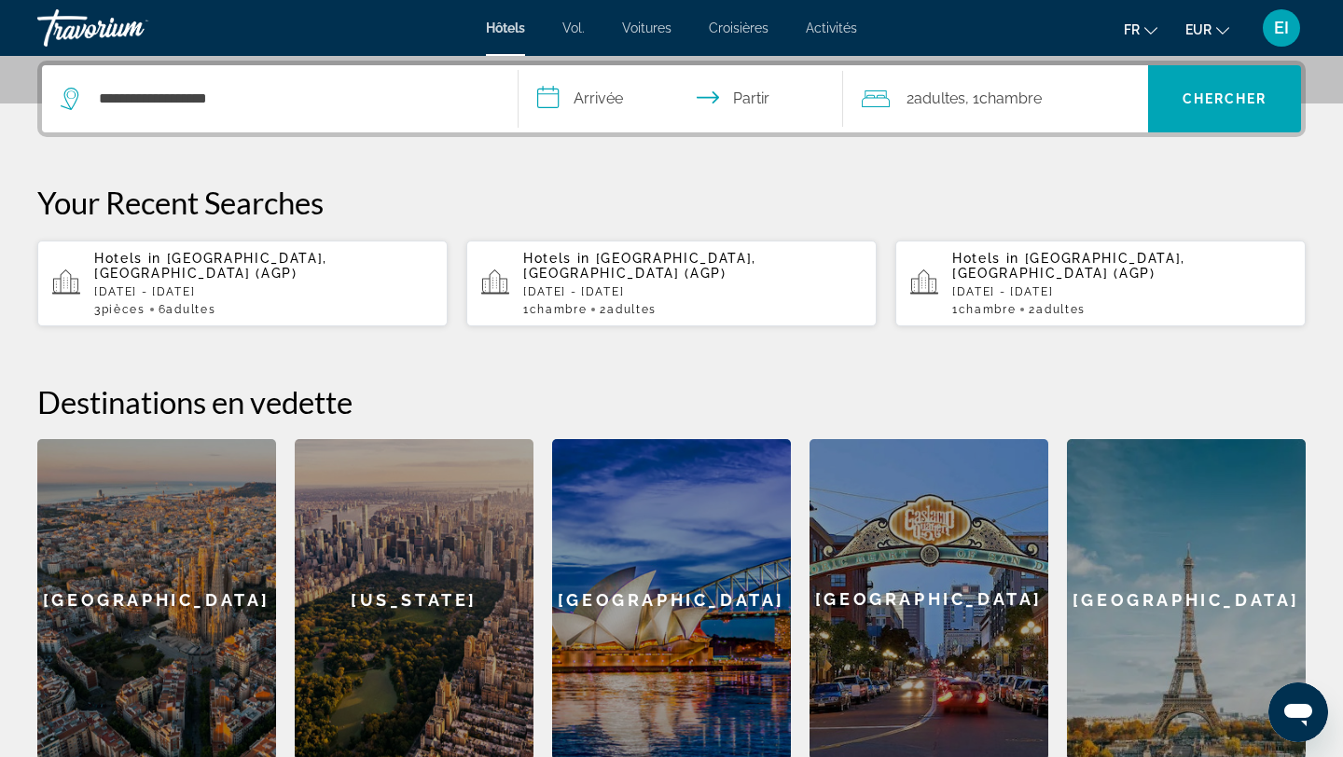
click at [607, 102] on input "**********" at bounding box center [685, 101] width 332 height 73
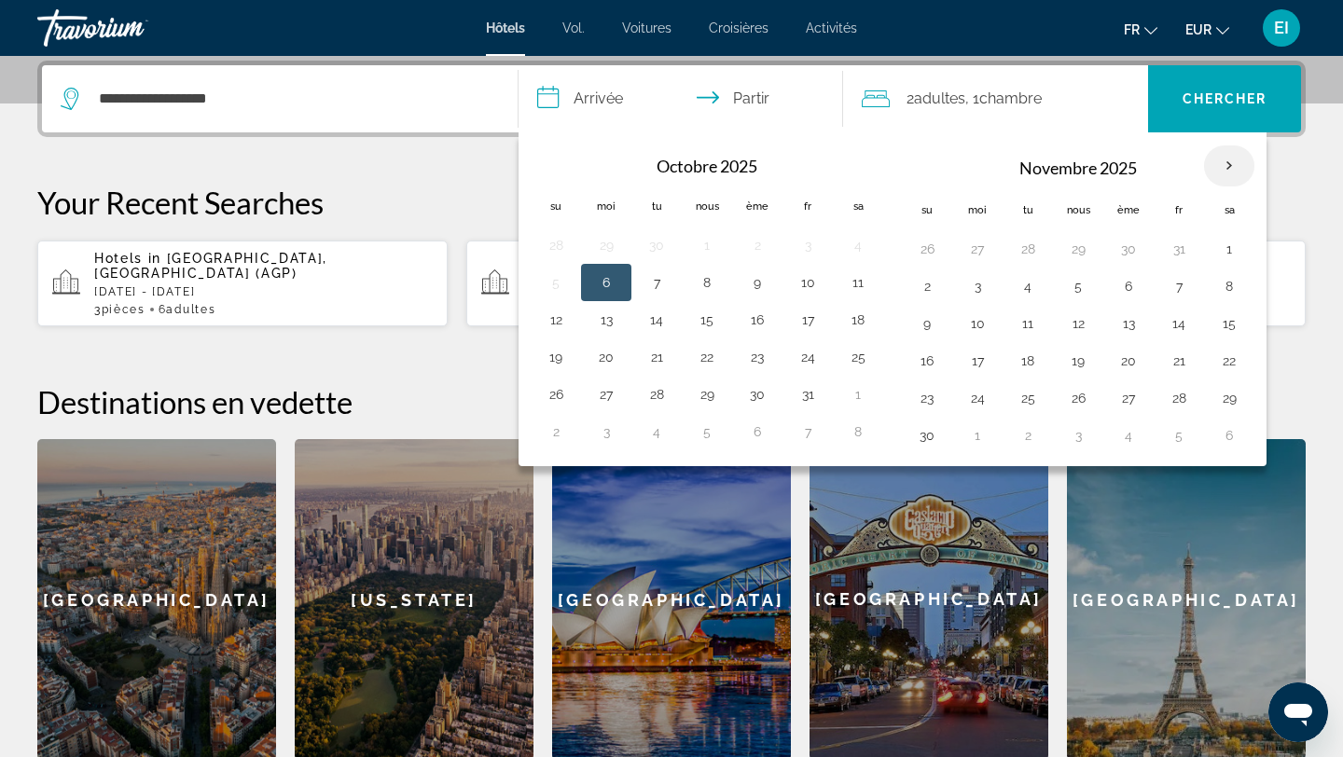
click at [1230, 169] on th "Mois prochain" at bounding box center [1229, 165] width 50 height 41
click at [1130, 390] on button "27" at bounding box center [1129, 398] width 30 height 26
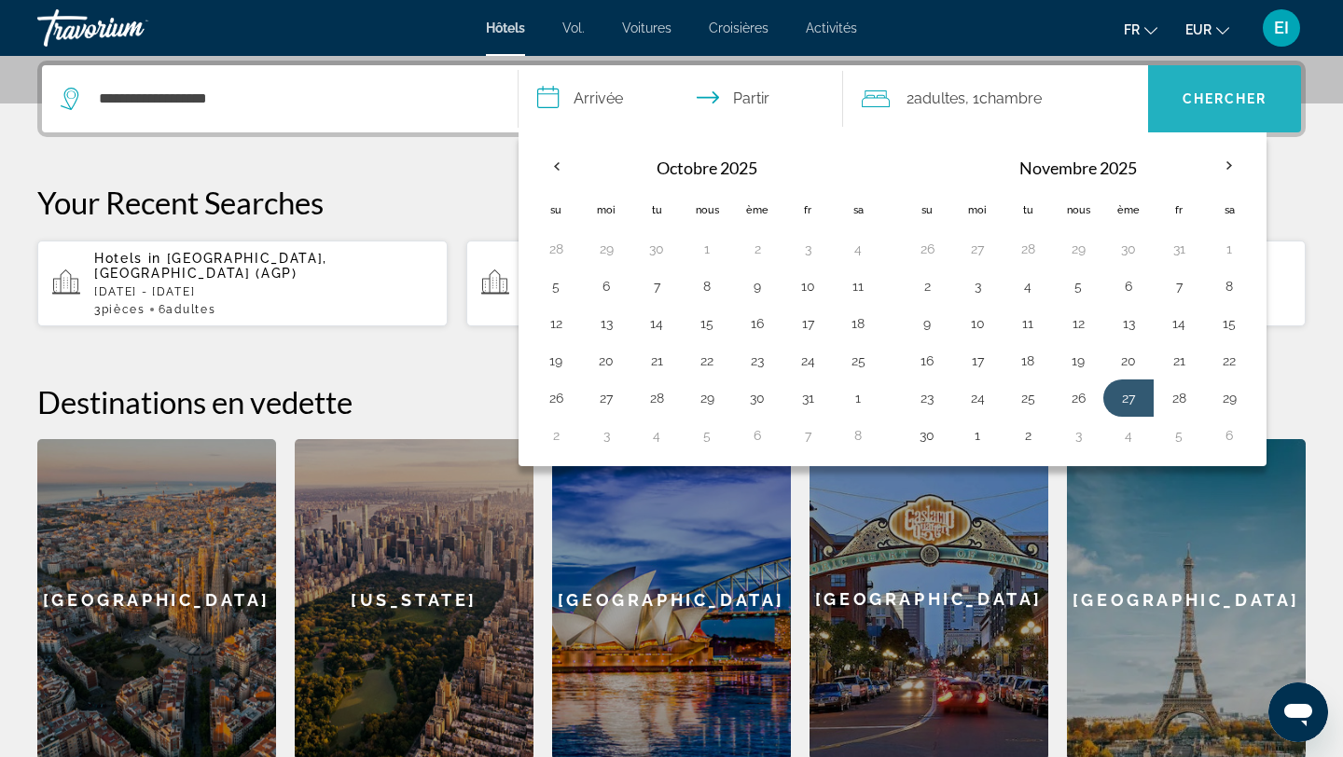
click at [1226, 103] on font "Chercher" at bounding box center [1225, 98] width 85 height 15
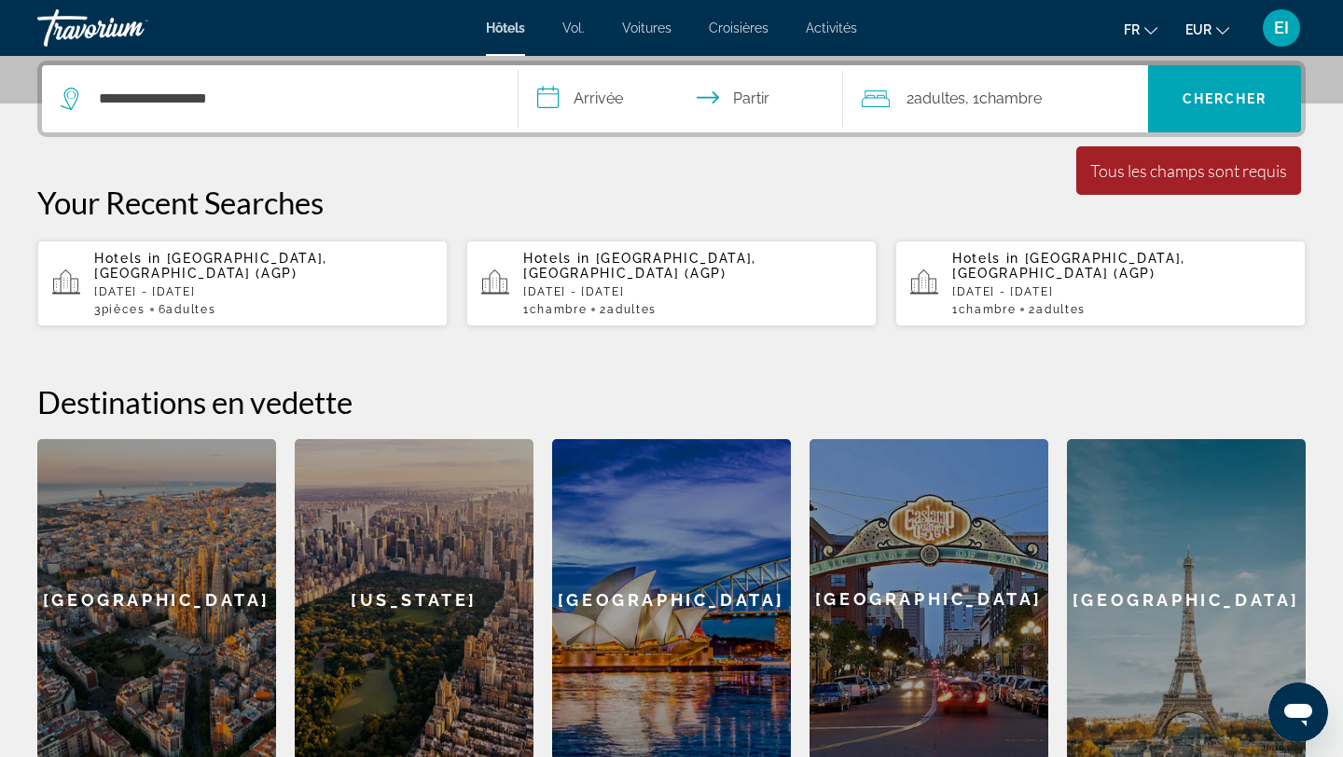
click at [1042, 112] on div "2 adultes Adulte , 1 Chambre pièces" at bounding box center [1005, 98] width 287 height 67
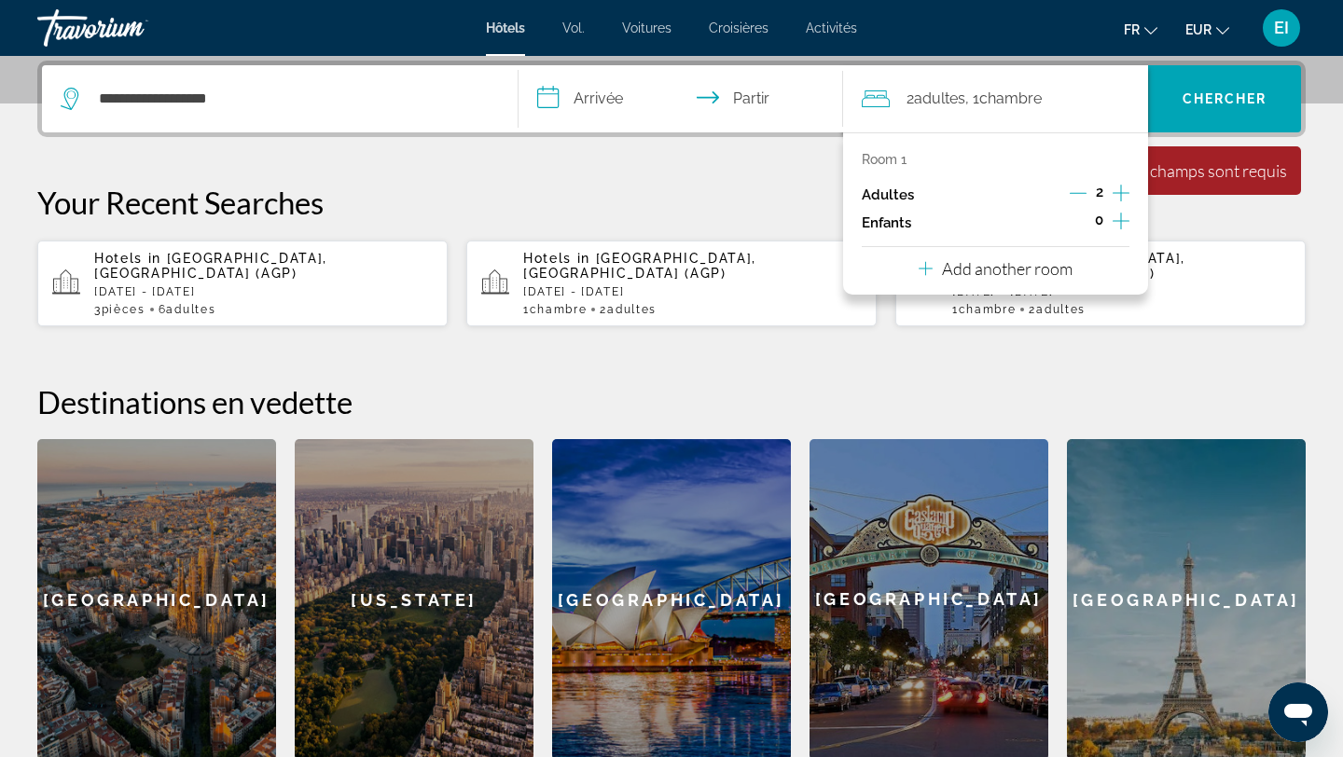
click at [1087, 261] on div "Room 1 Adultes 2 Enfants 0 Add another room" at bounding box center [996, 213] width 306 height 162
click at [1060, 271] on p "Add another room" at bounding box center [1007, 268] width 131 height 21
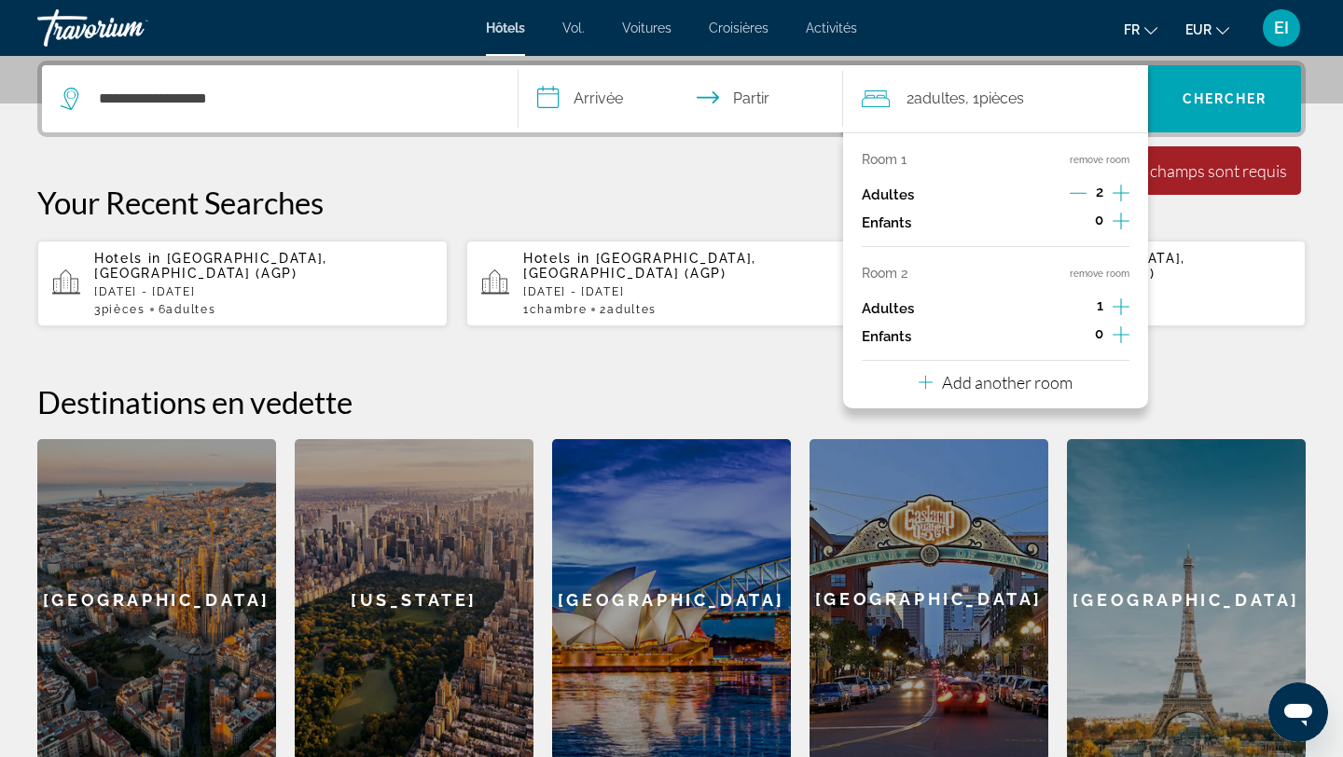
click at [1119, 305] on icon "Increment adults" at bounding box center [1121, 307] width 17 height 22
click at [1045, 382] on p "Add another room" at bounding box center [1007, 382] width 131 height 21
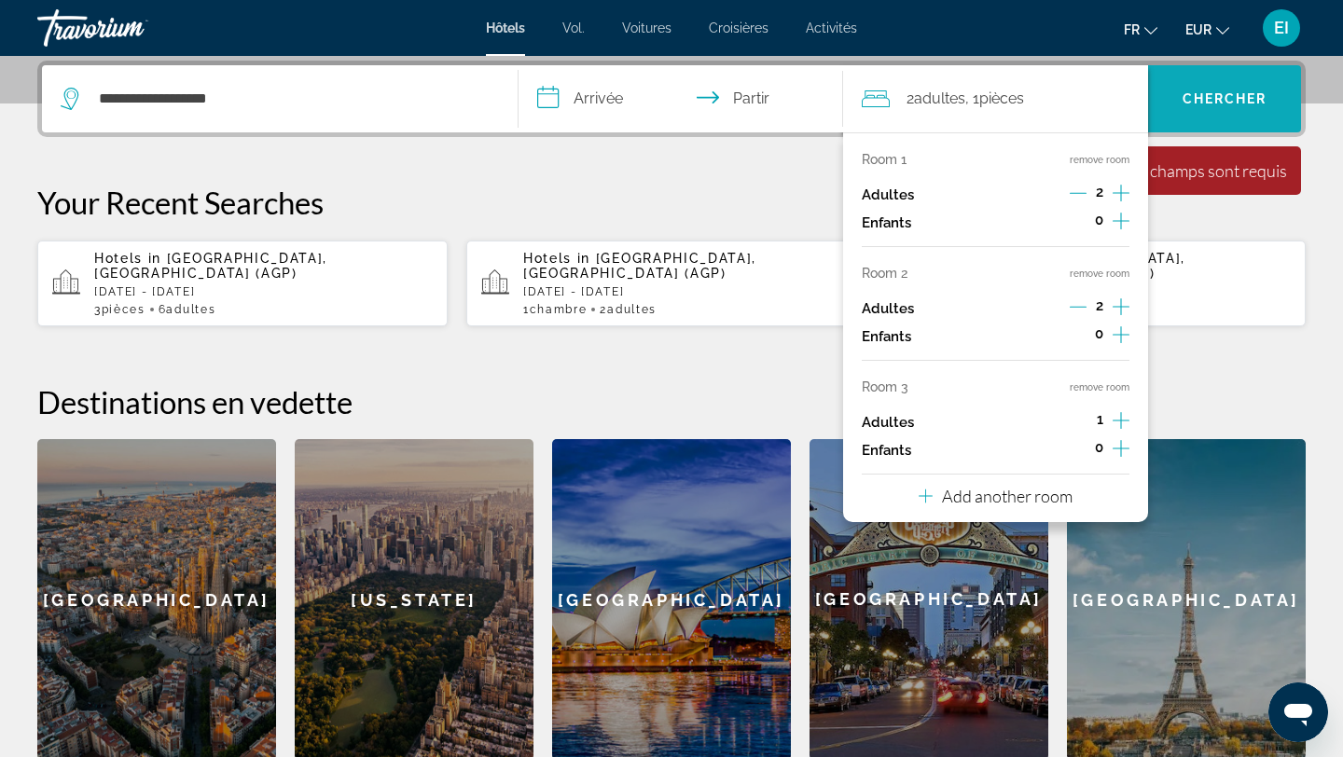
click at [1218, 97] on font "Chercher" at bounding box center [1225, 98] width 85 height 15
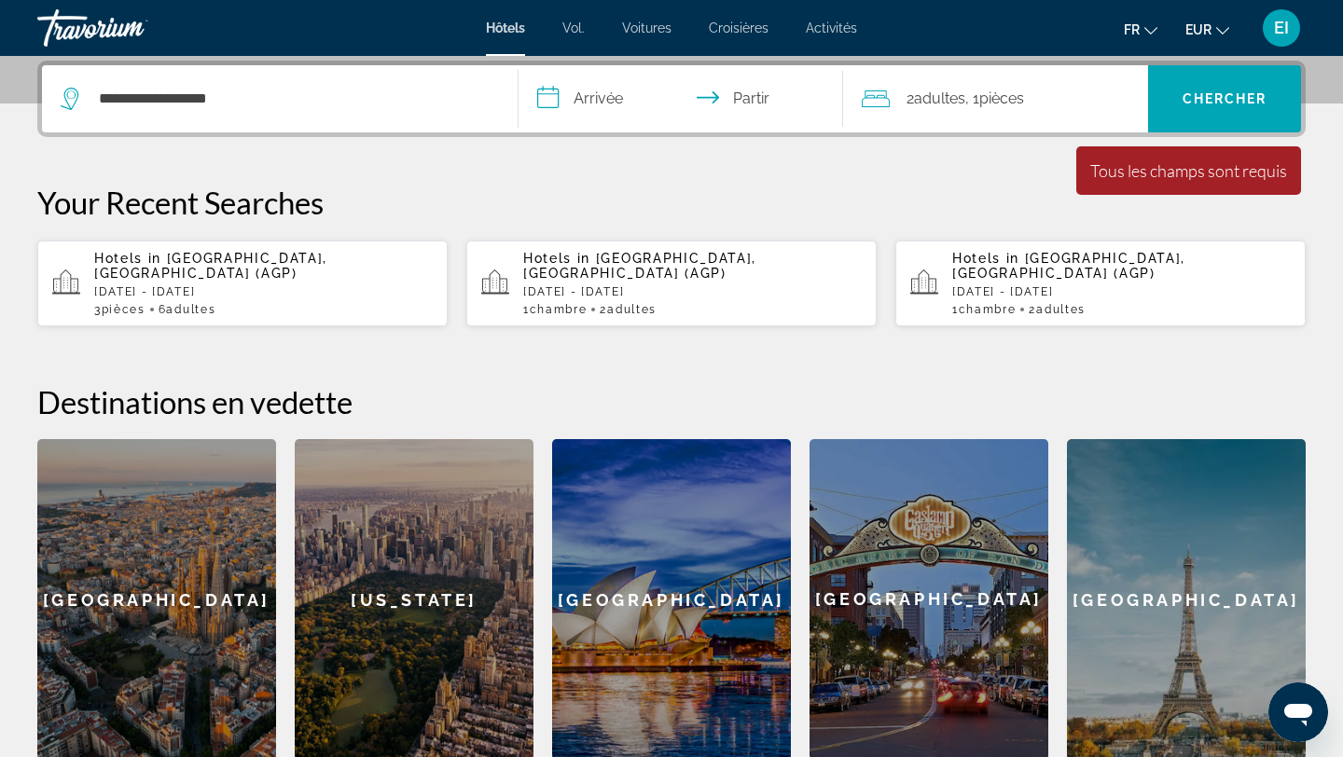
click at [621, 84] on input "**********" at bounding box center [685, 101] width 332 height 73
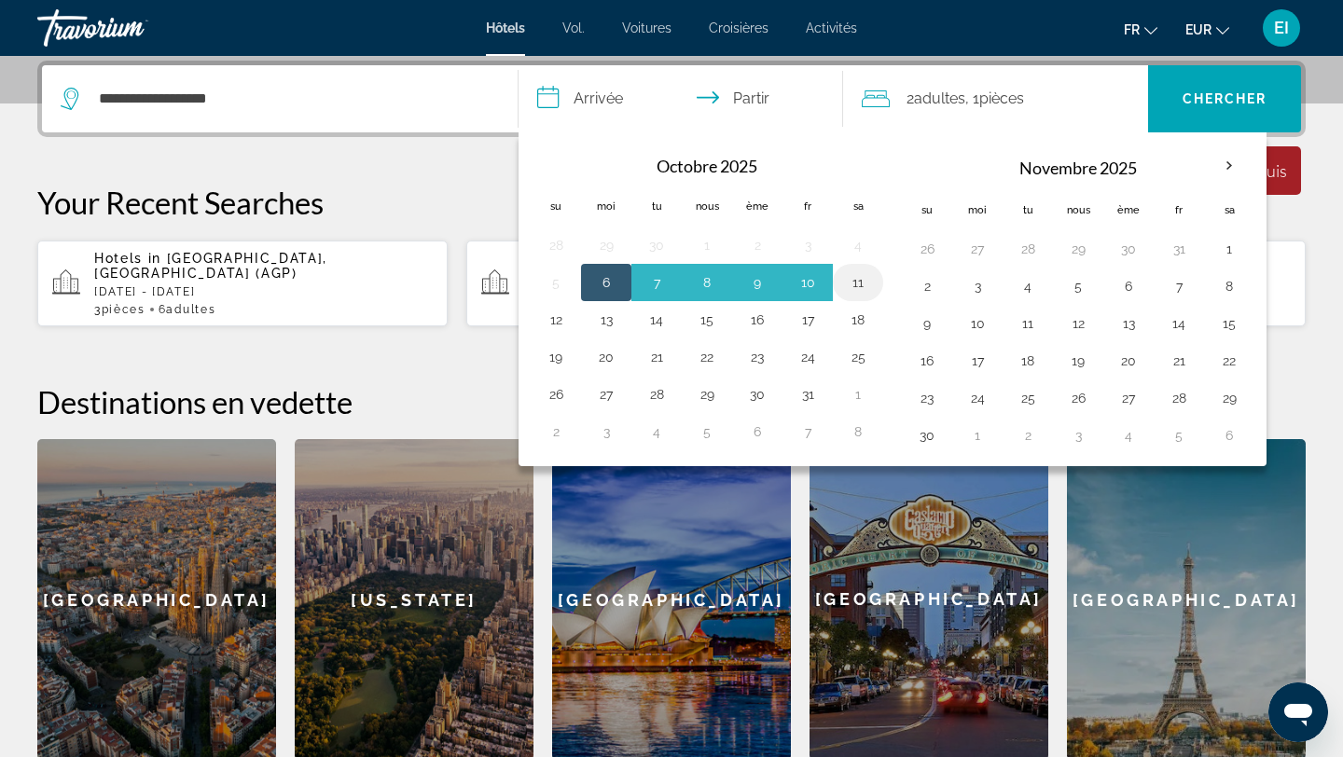
click at [857, 280] on button "11" at bounding box center [858, 283] width 30 height 26
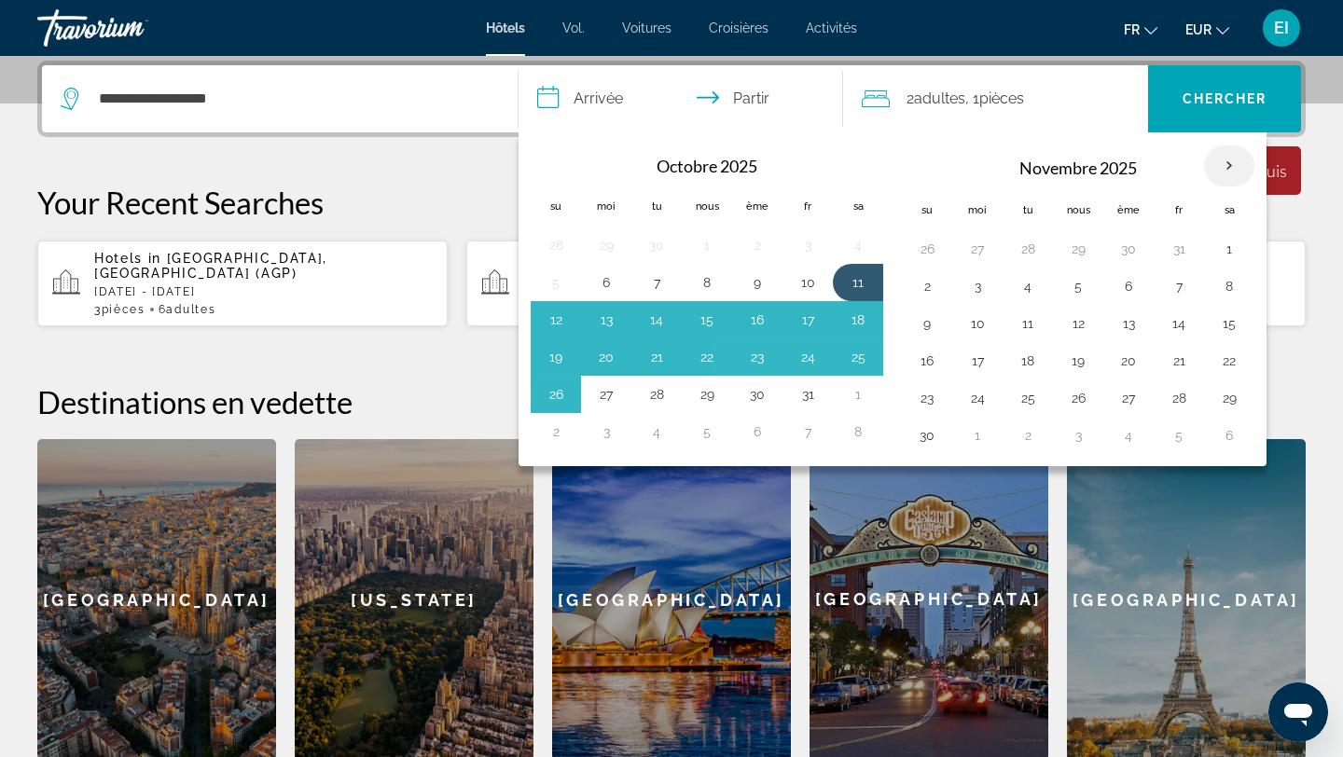
click at [1224, 176] on th "Mois prochain" at bounding box center [1229, 165] width 50 height 41
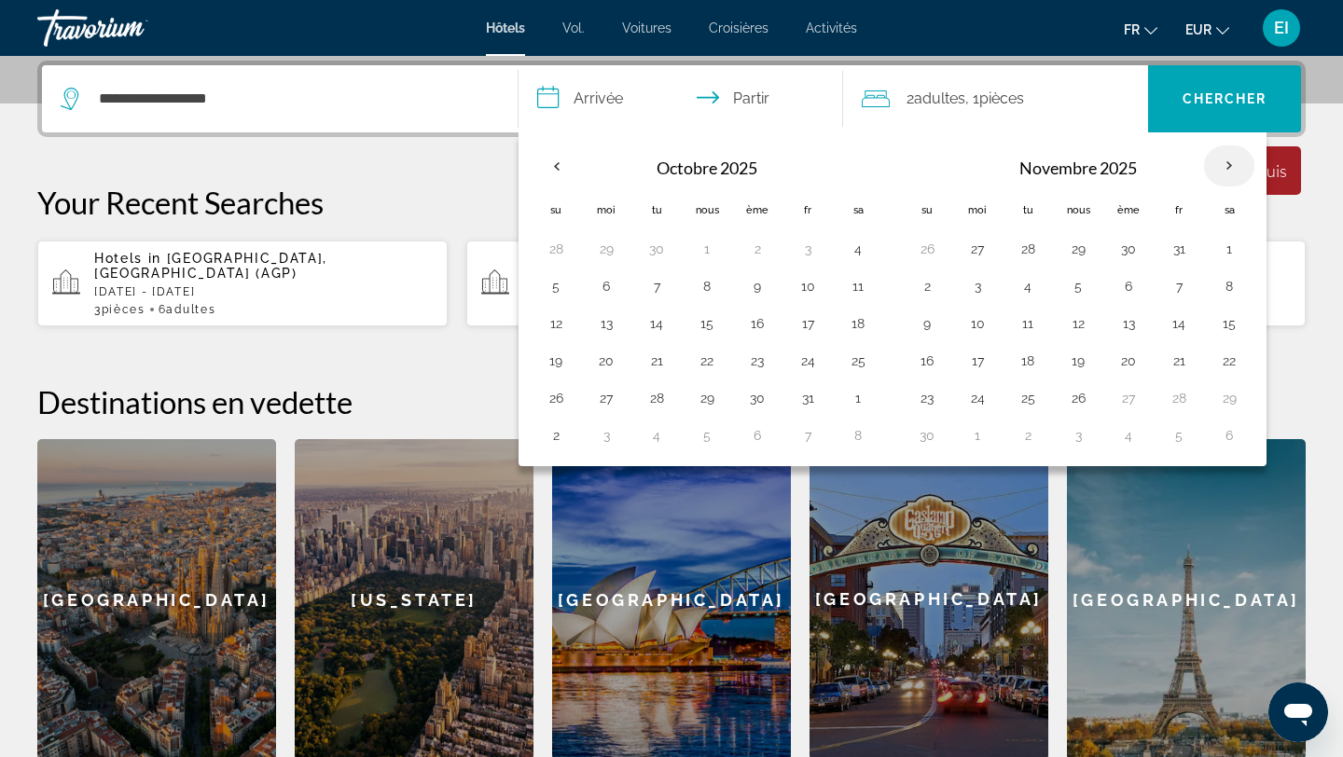
click at [1224, 173] on th "Mois prochain" at bounding box center [1229, 165] width 50 height 41
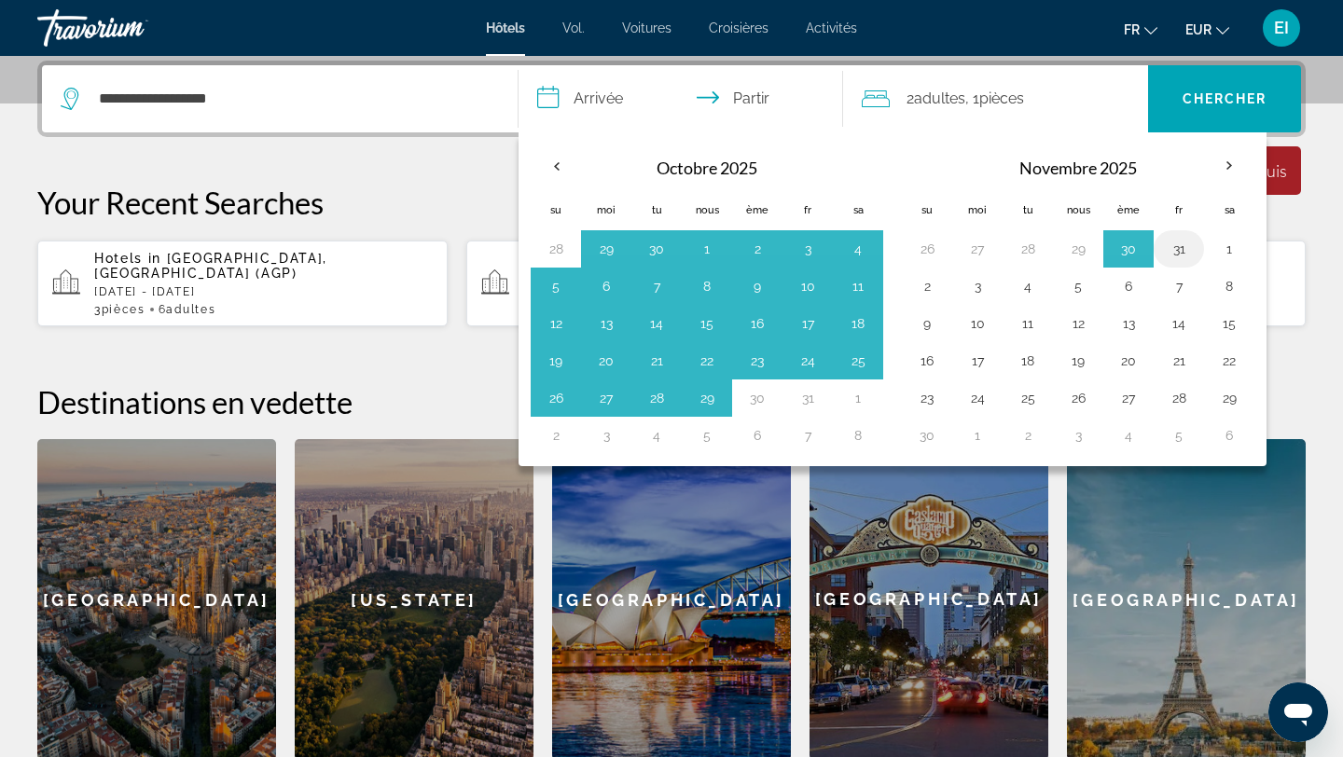
click at [1184, 236] on button "31" at bounding box center [1179, 249] width 30 height 26
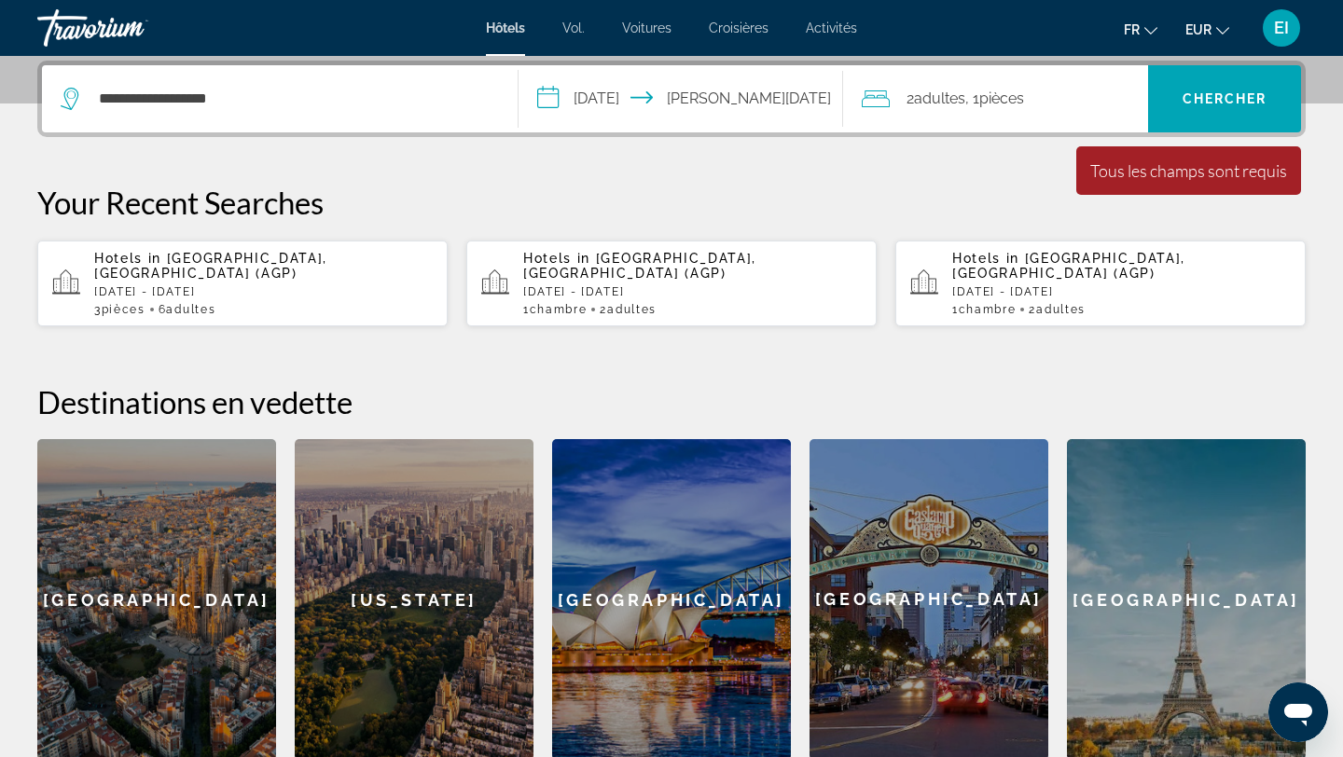
click at [632, 99] on input "**********" at bounding box center [685, 101] width 332 height 73
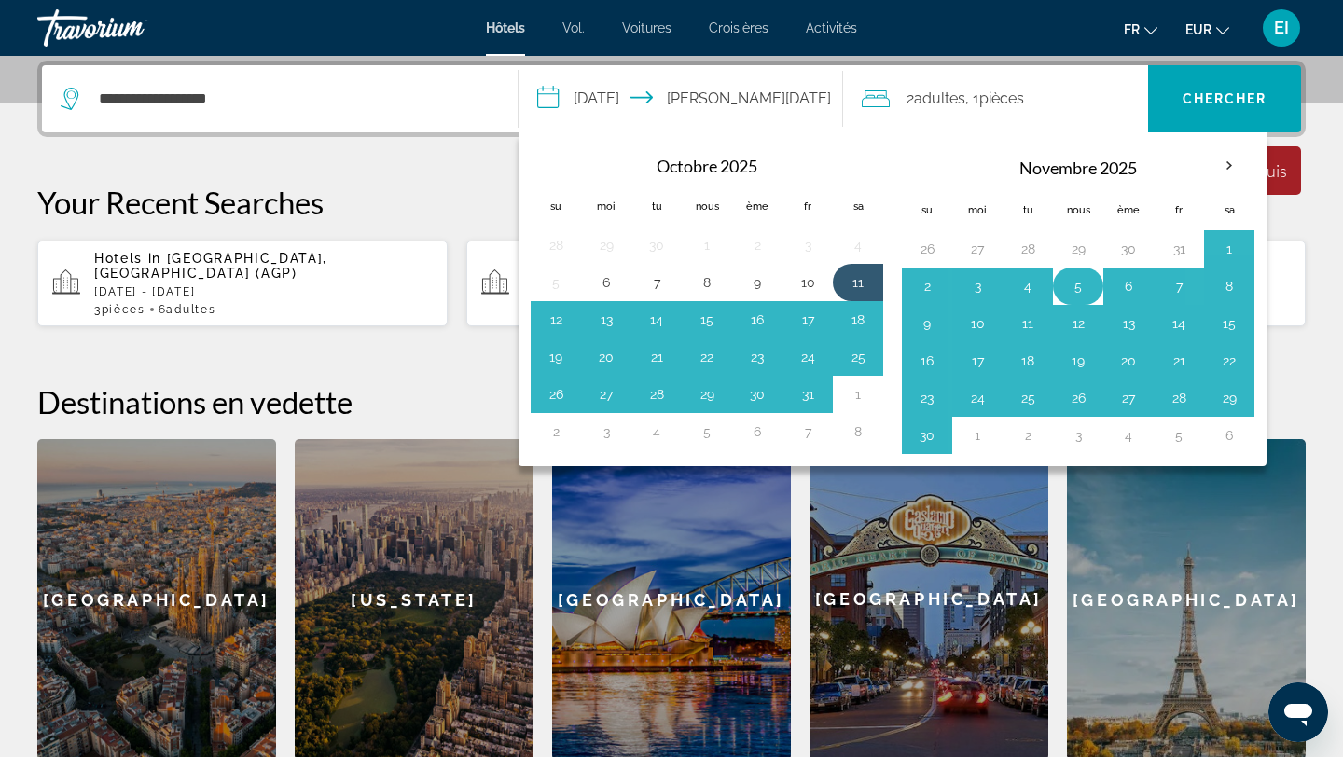
click at [1065, 284] on button "5" at bounding box center [1078, 286] width 30 height 26
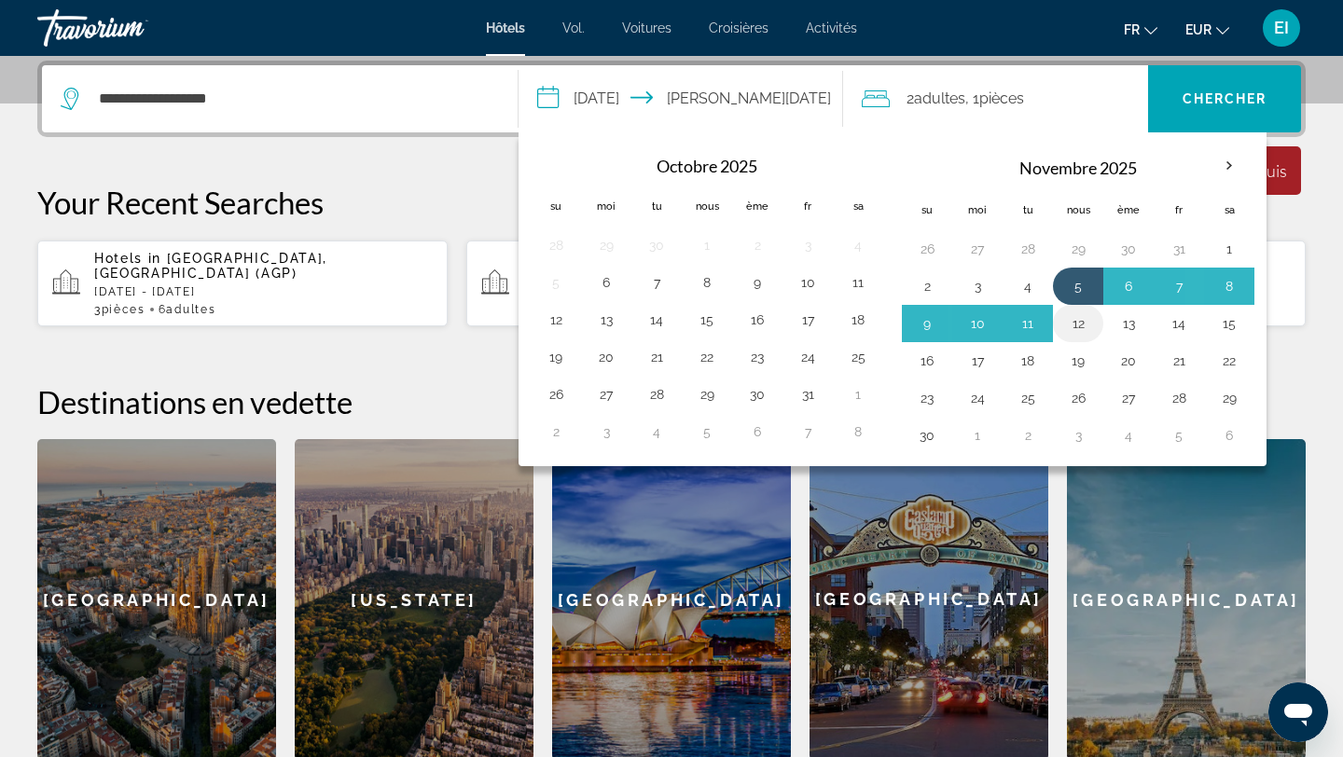
click at [1088, 325] on button "12" at bounding box center [1078, 324] width 30 height 26
type input "**********"
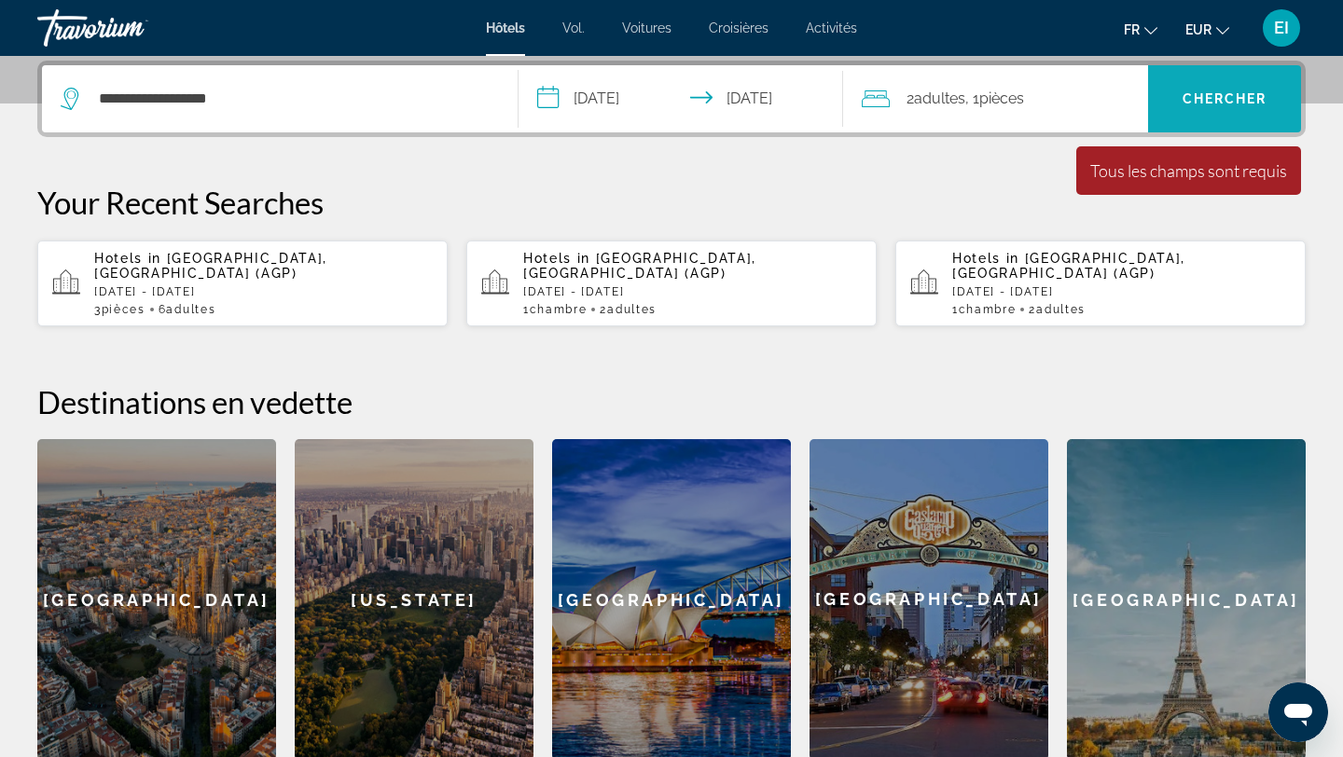
click at [1233, 106] on span "Recherche" at bounding box center [1224, 98] width 153 height 45
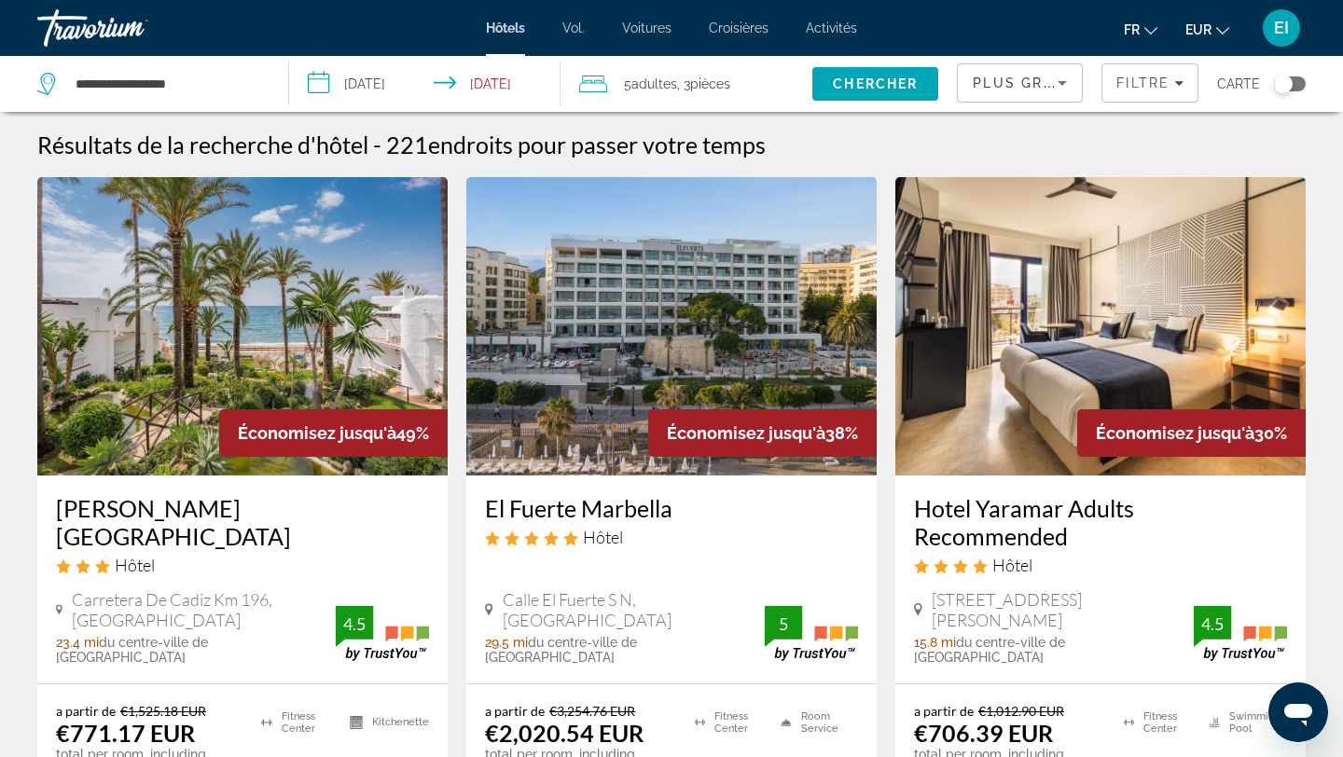
click at [380, 78] on input "**********" at bounding box center [428, 87] width 278 height 62
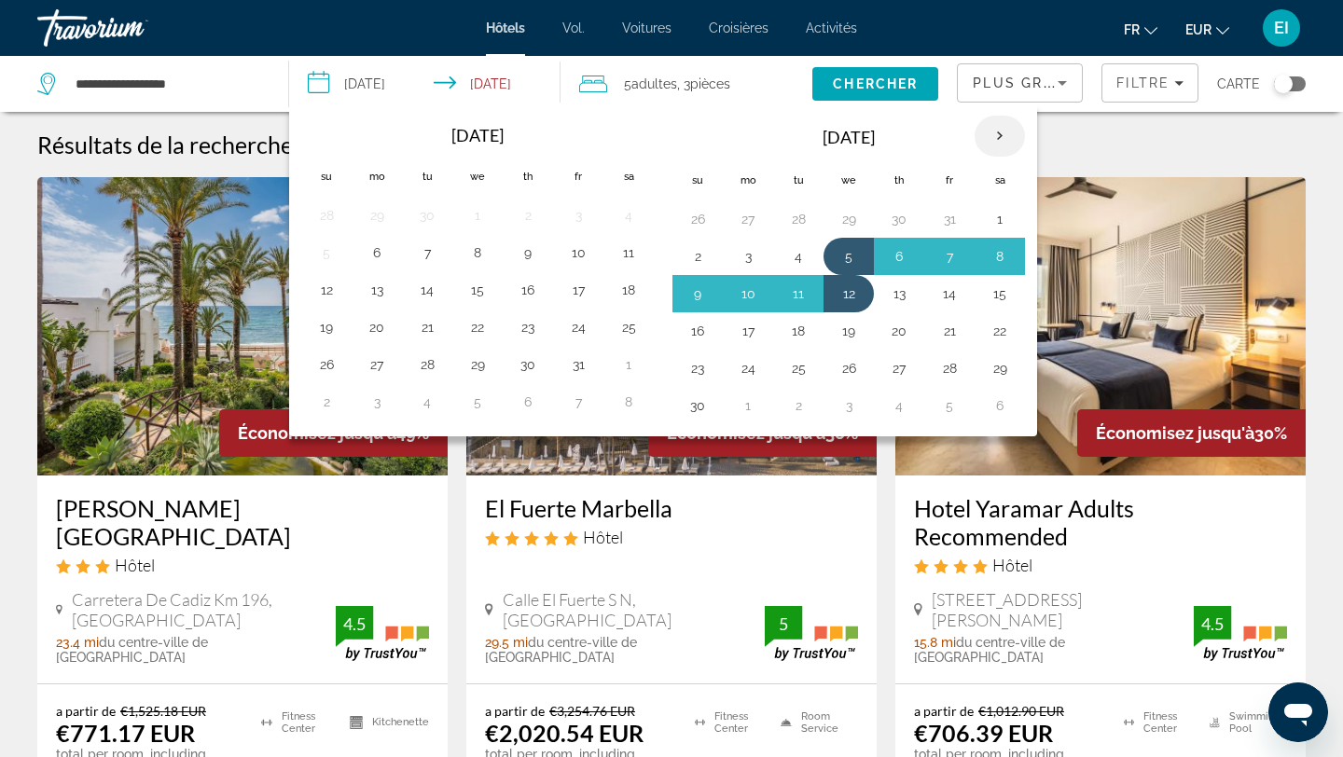
click at [1001, 134] on th "Next month" at bounding box center [1000, 136] width 50 height 41
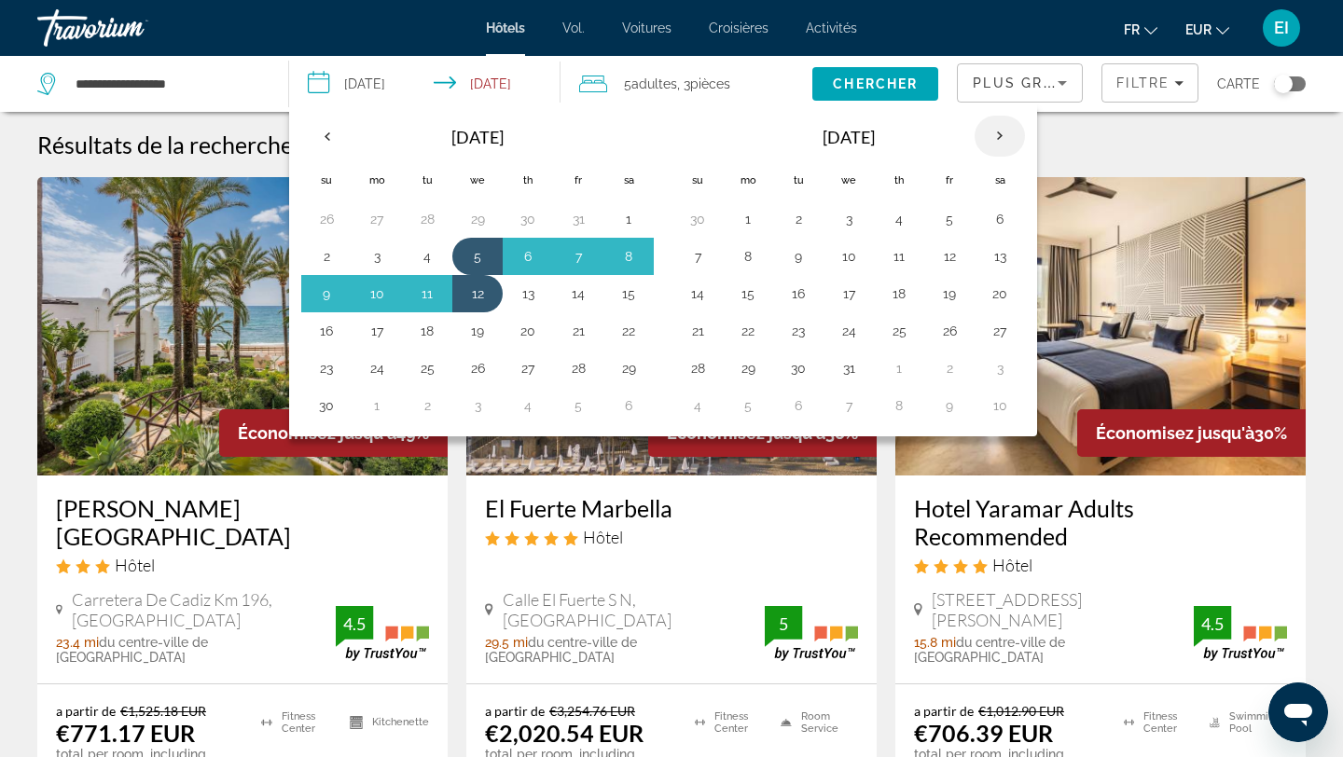
click at [1001, 134] on th "Next month" at bounding box center [1000, 136] width 50 height 41
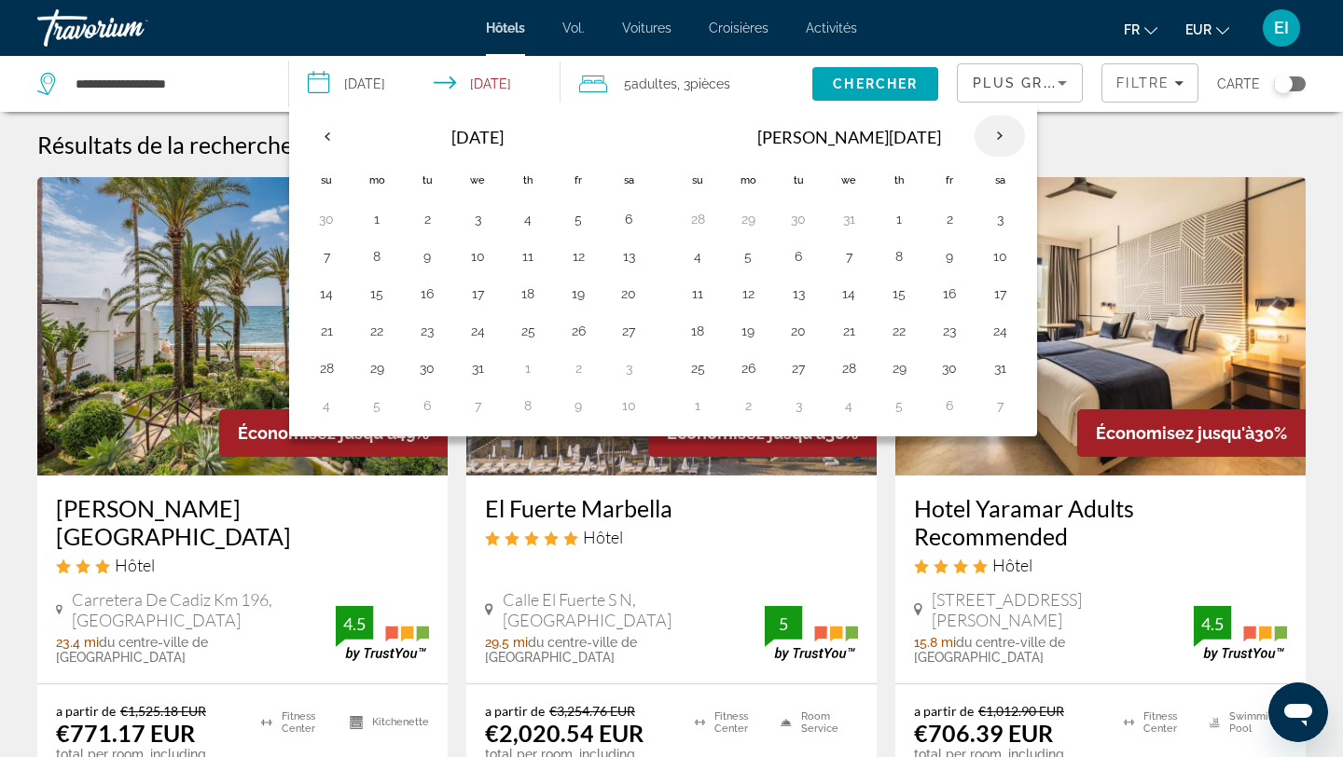
click at [1001, 134] on th "Next month" at bounding box center [1000, 136] width 50 height 41
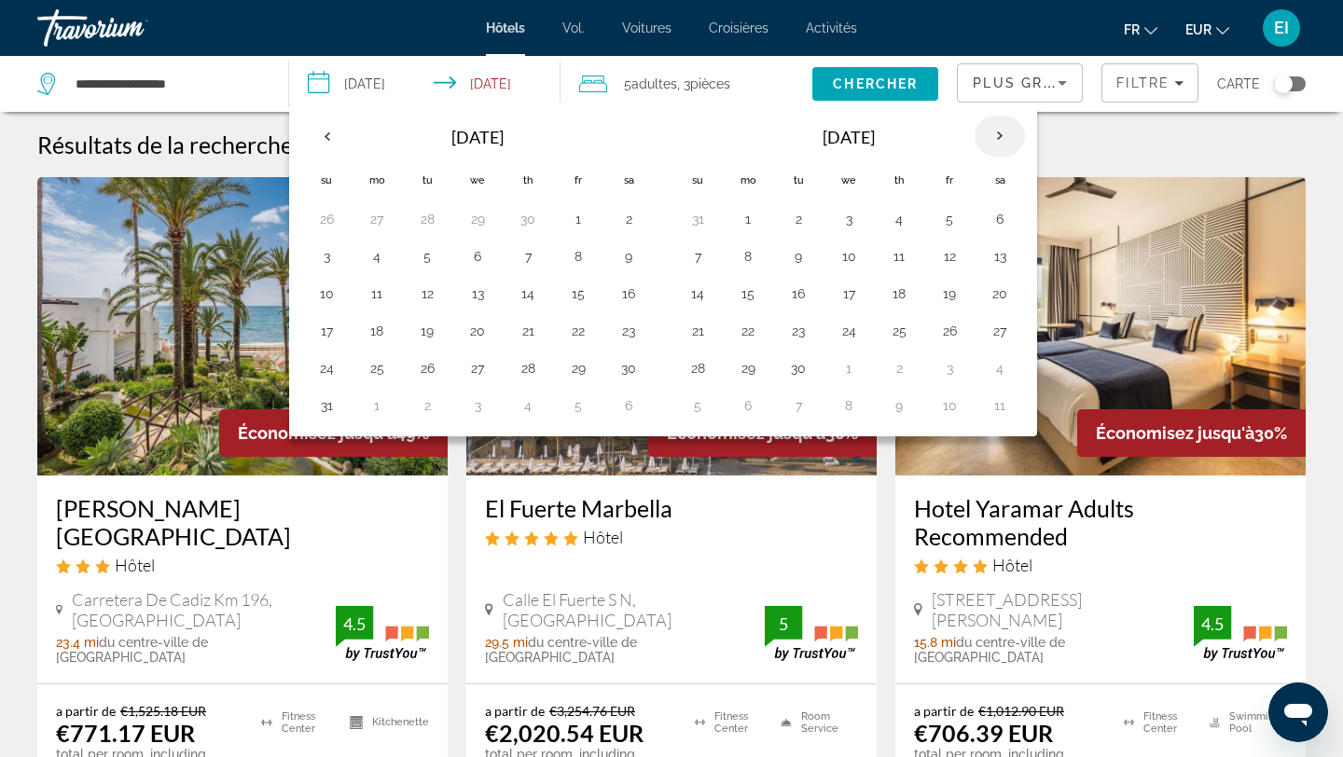
click at [1001, 134] on th "Next month" at bounding box center [1000, 136] width 50 height 41
click at [704, 288] on button "9" at bounding box center [698, 294] width 30 height 26
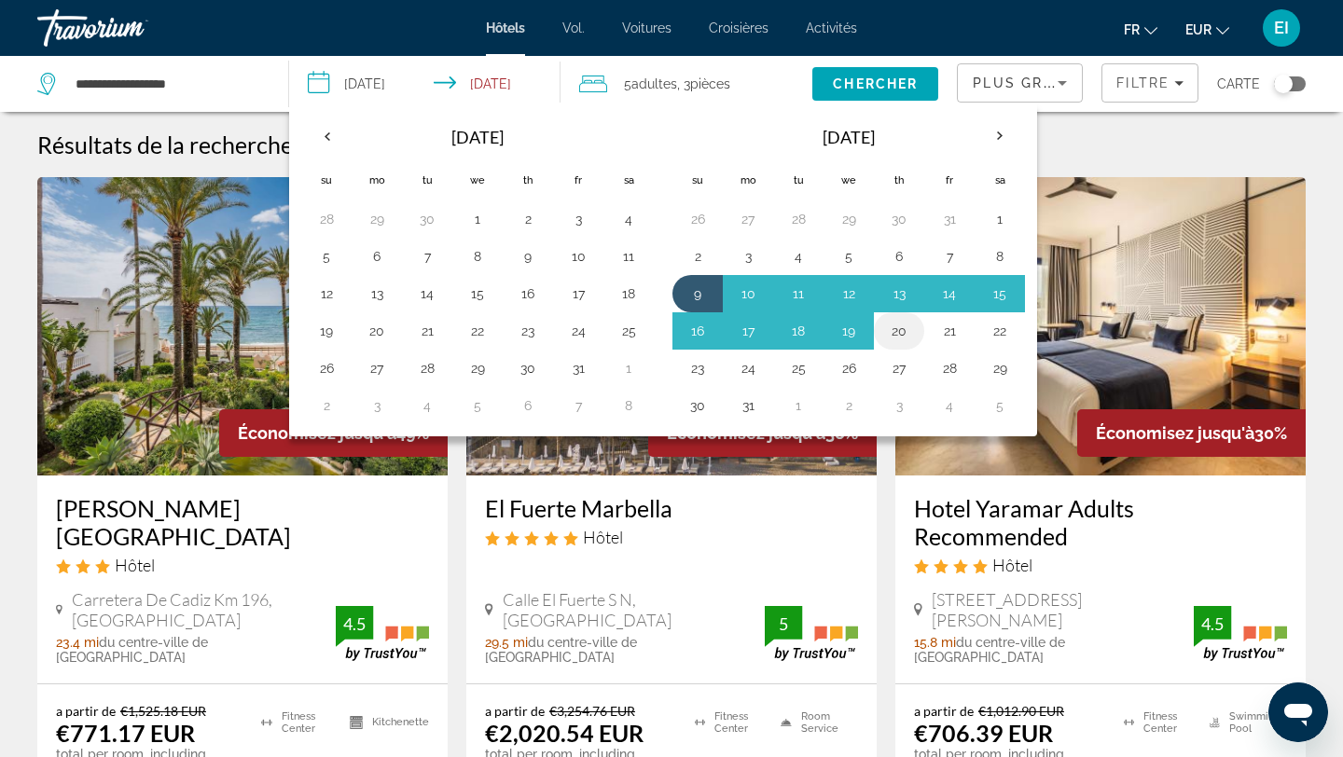
click at [906, 327] on button "20" at bounding box center [899, 331] width 30 height 26
type input "**********"
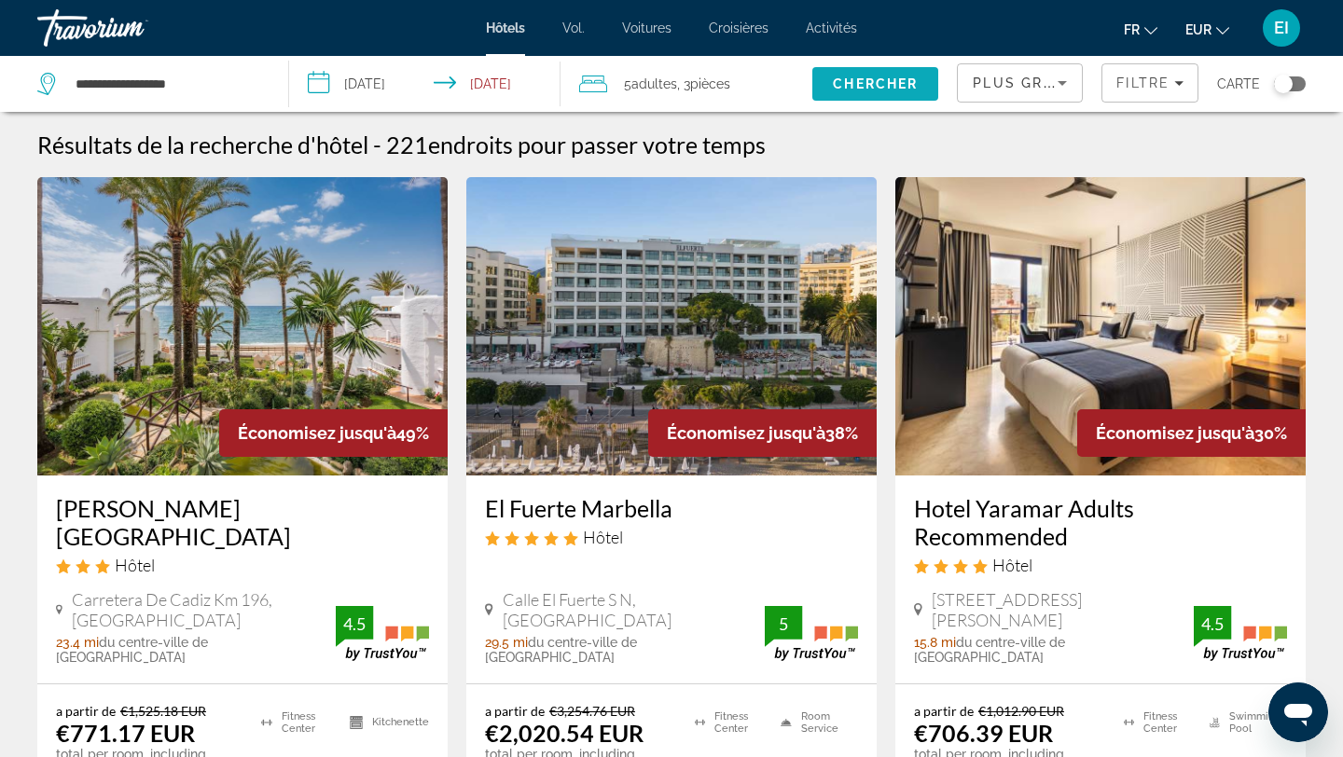
click at [858, 83] on span "Chercher" at bounding box center [875, 83] width 85 height 15
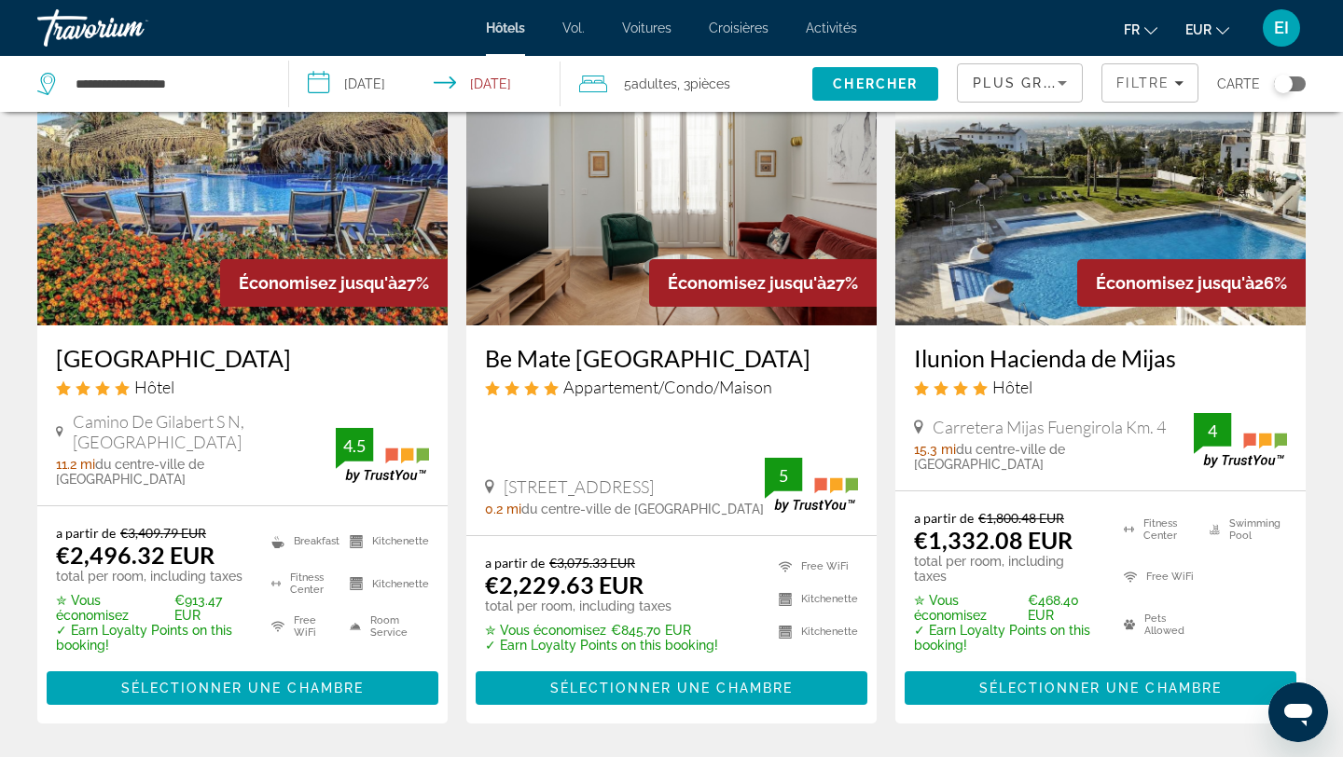
scroll to position [881, 0]
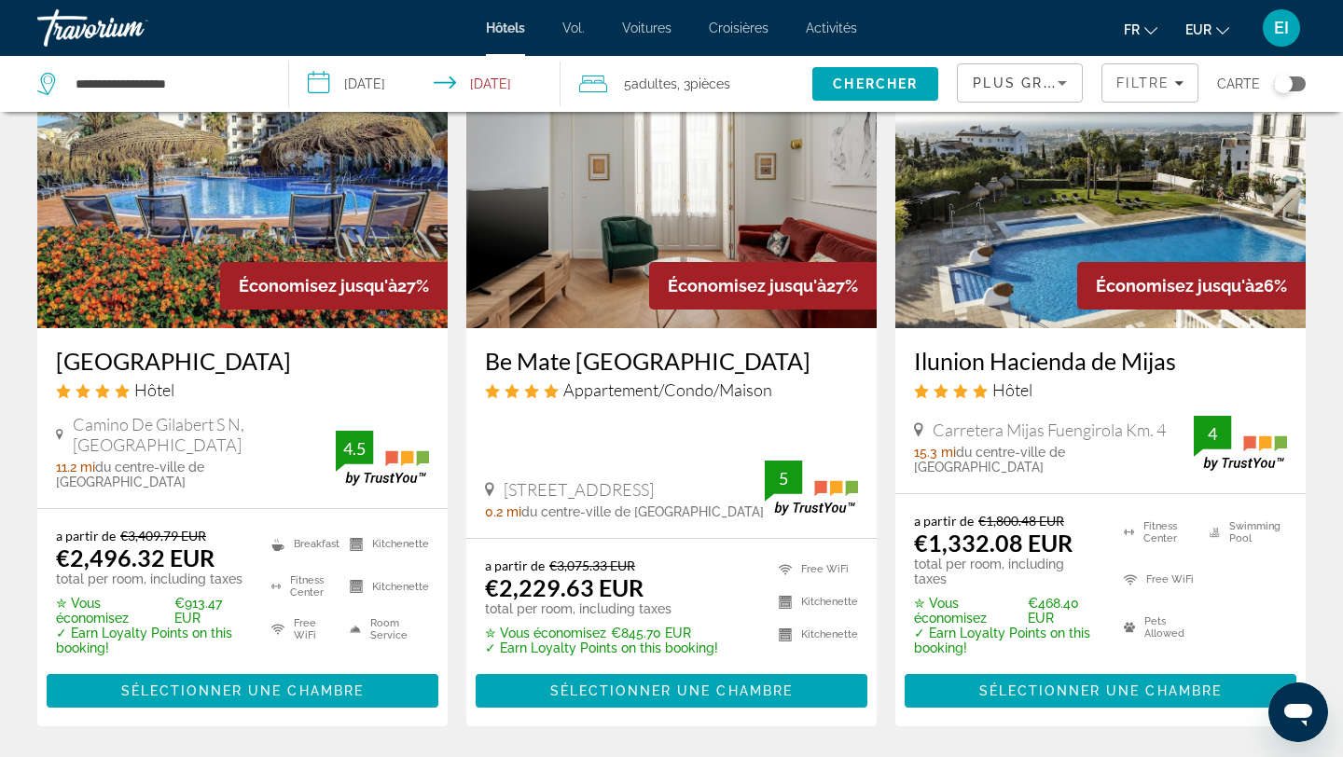
click at [999, 76] on span "Plus grandes économies" at bounding box center [1084, 83] width 223 height 15
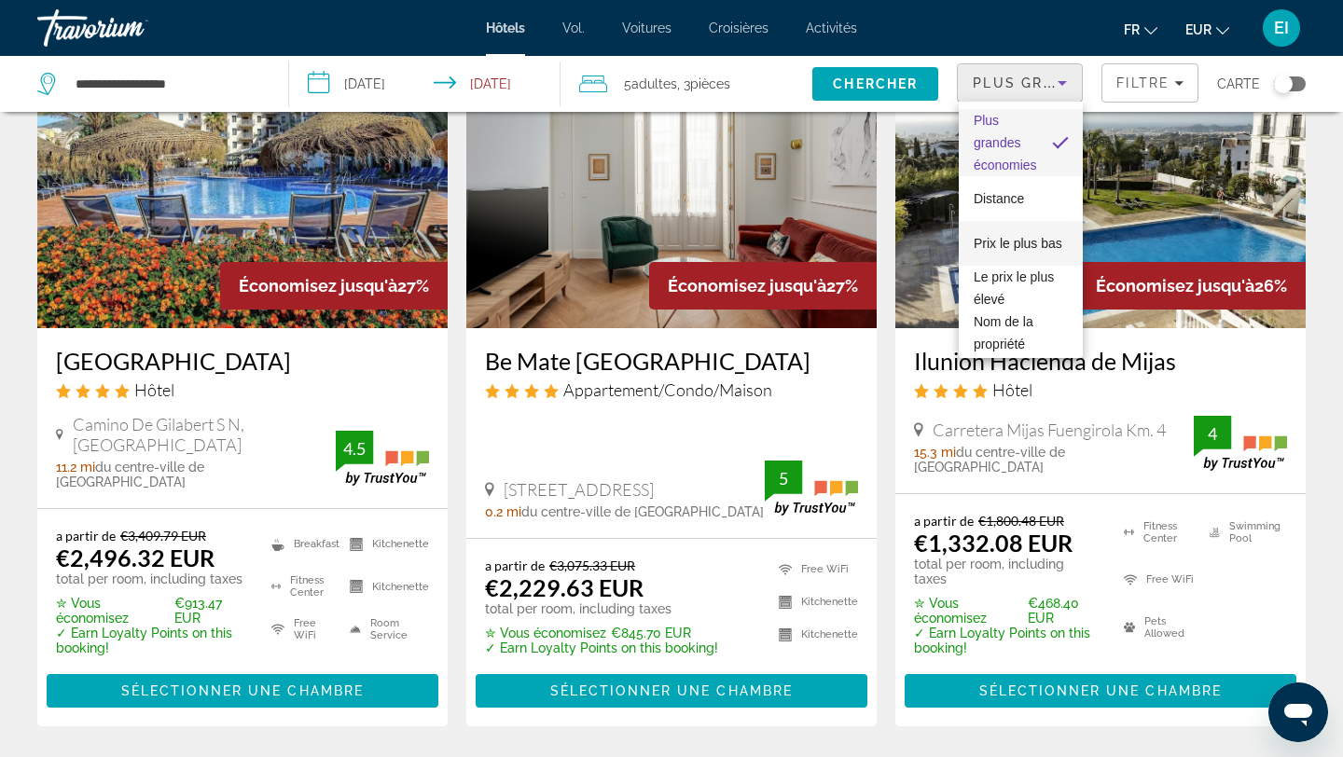
click at [987, 238] on font "Prix ​​le plus bas" at bounding box center [1018, 243] width 89 height 15
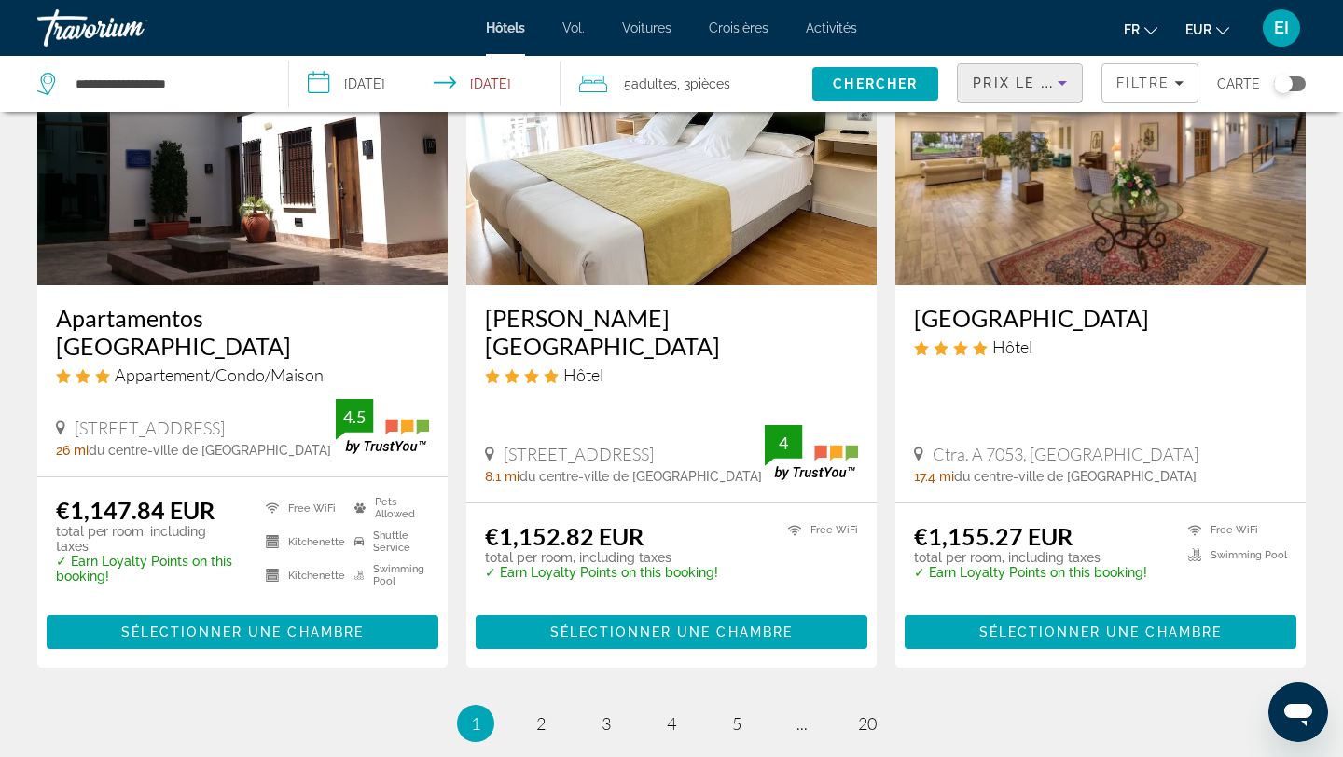
scroll to position [2512, 0]
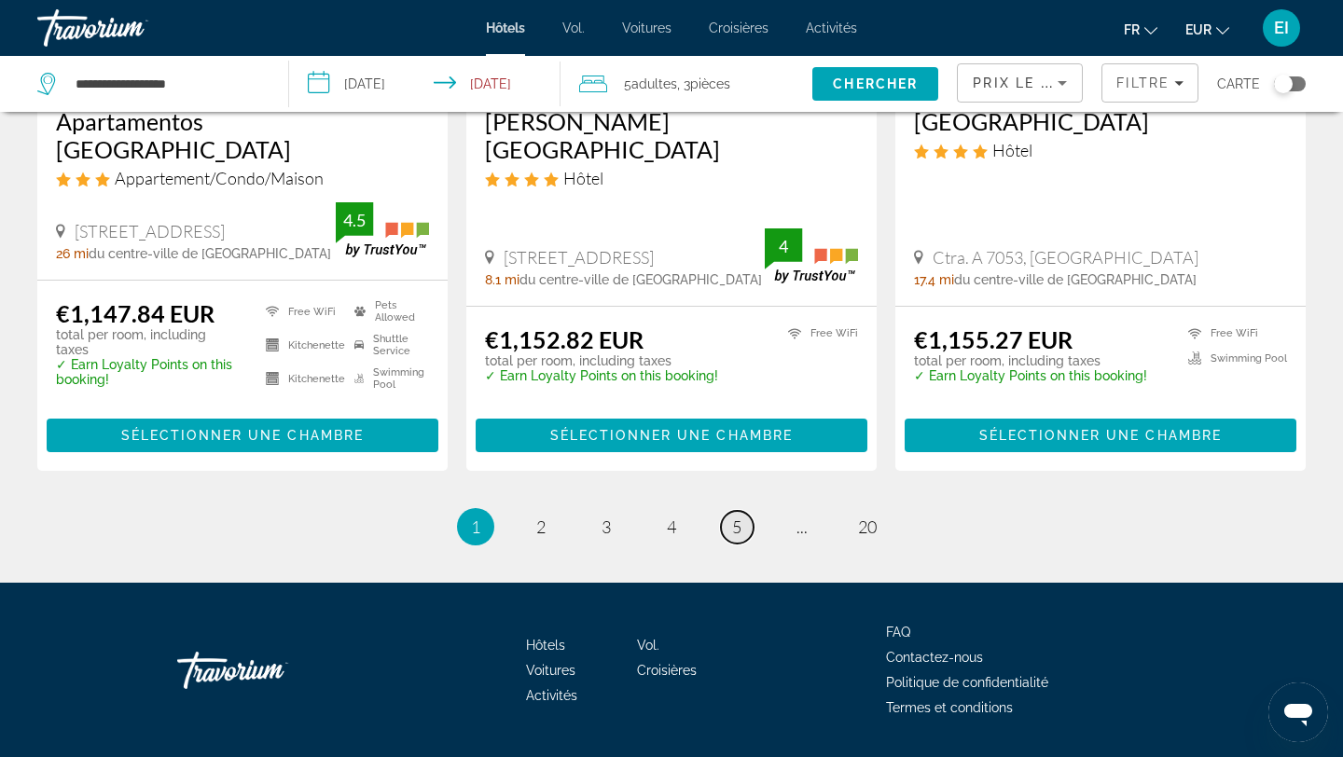
click at [724, 511] on link "page 5" at bounding box center [737, 527] width 33 height 33
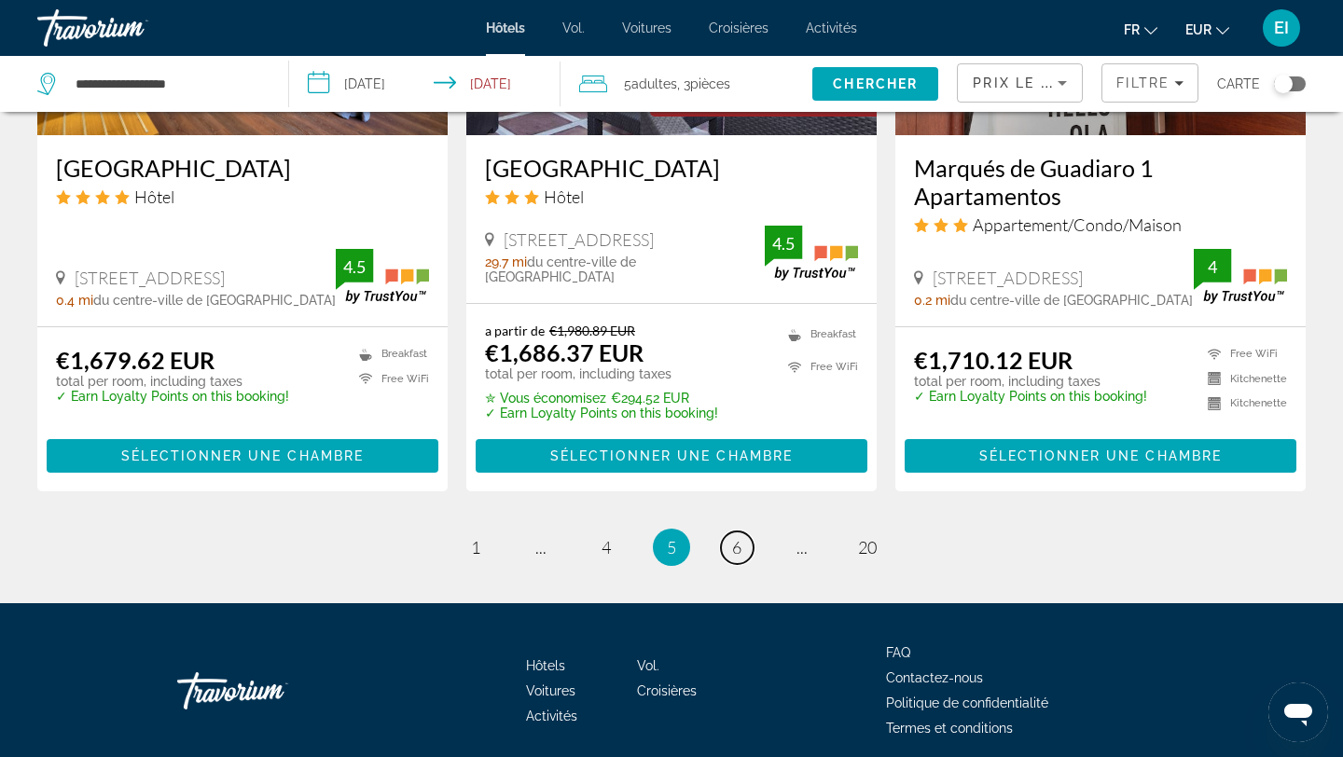
scroll to position [2585, 0]
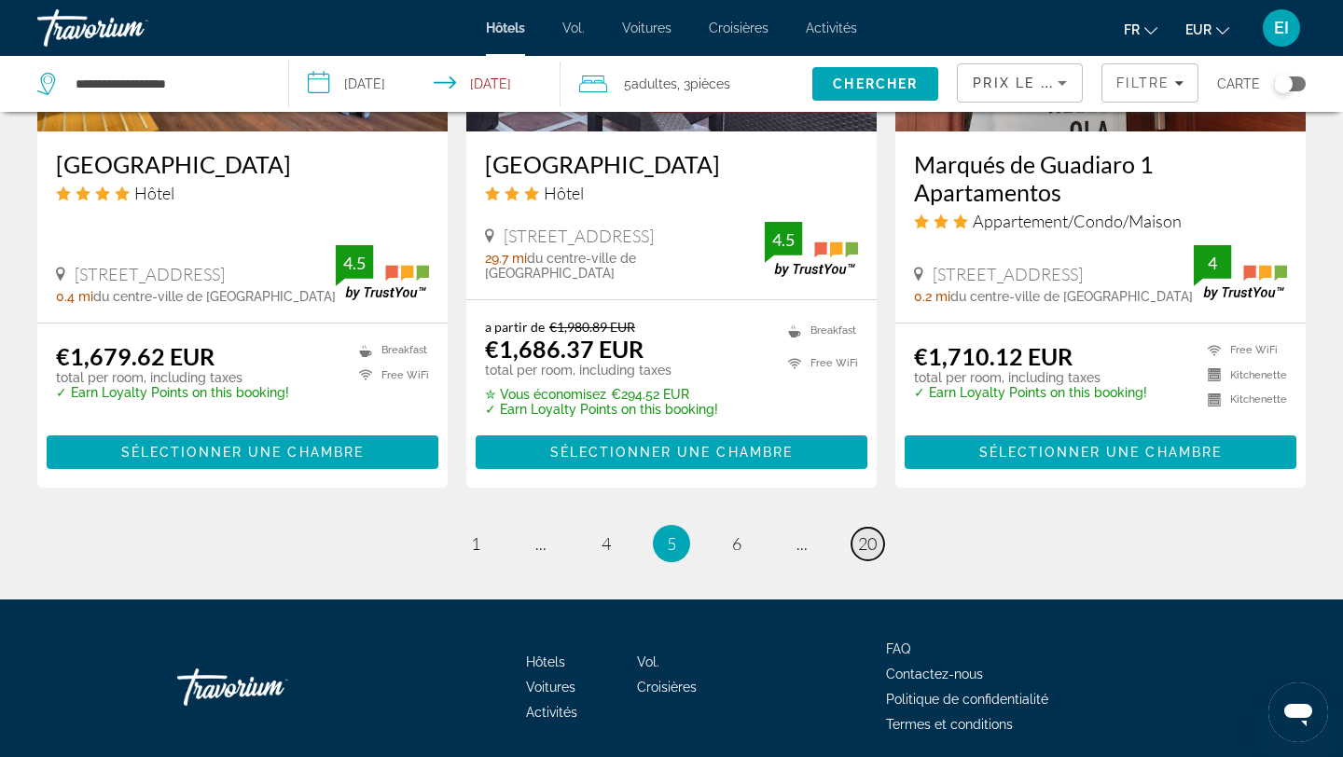
click at [867, 533] on span "20" at bounding box center [867, 543] width 19 height 21
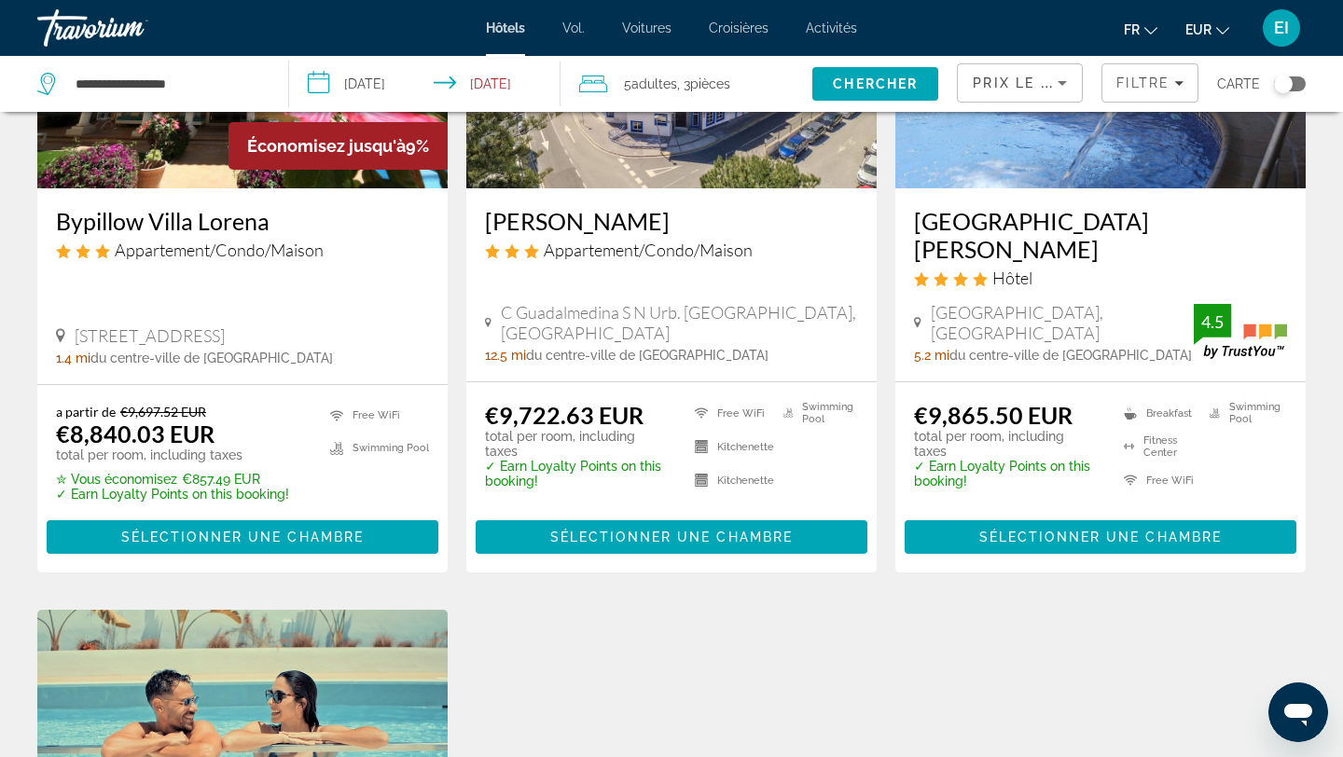
scroll to position [270, 0]
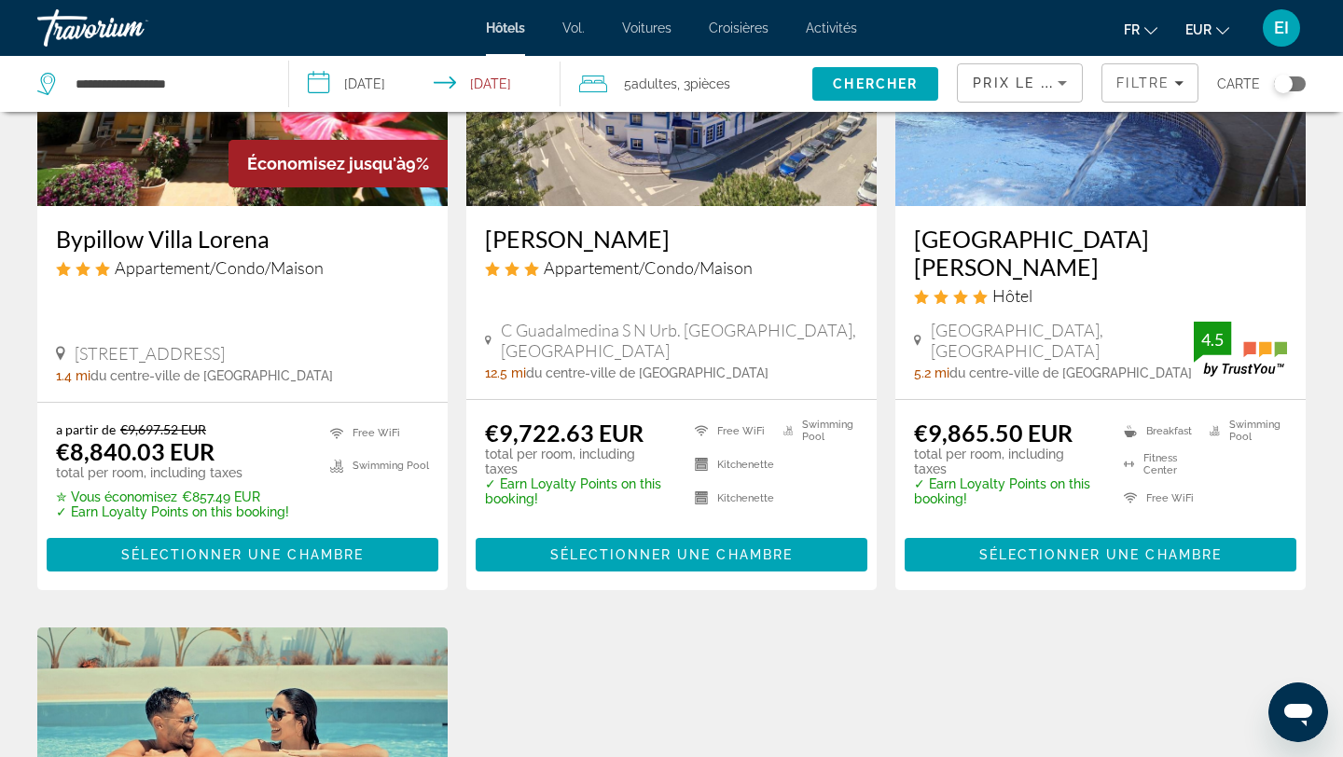
click at [1028, 70] on div "Prix ​​le plus bas" at bounding box center [1020, 90] width 94 height 52
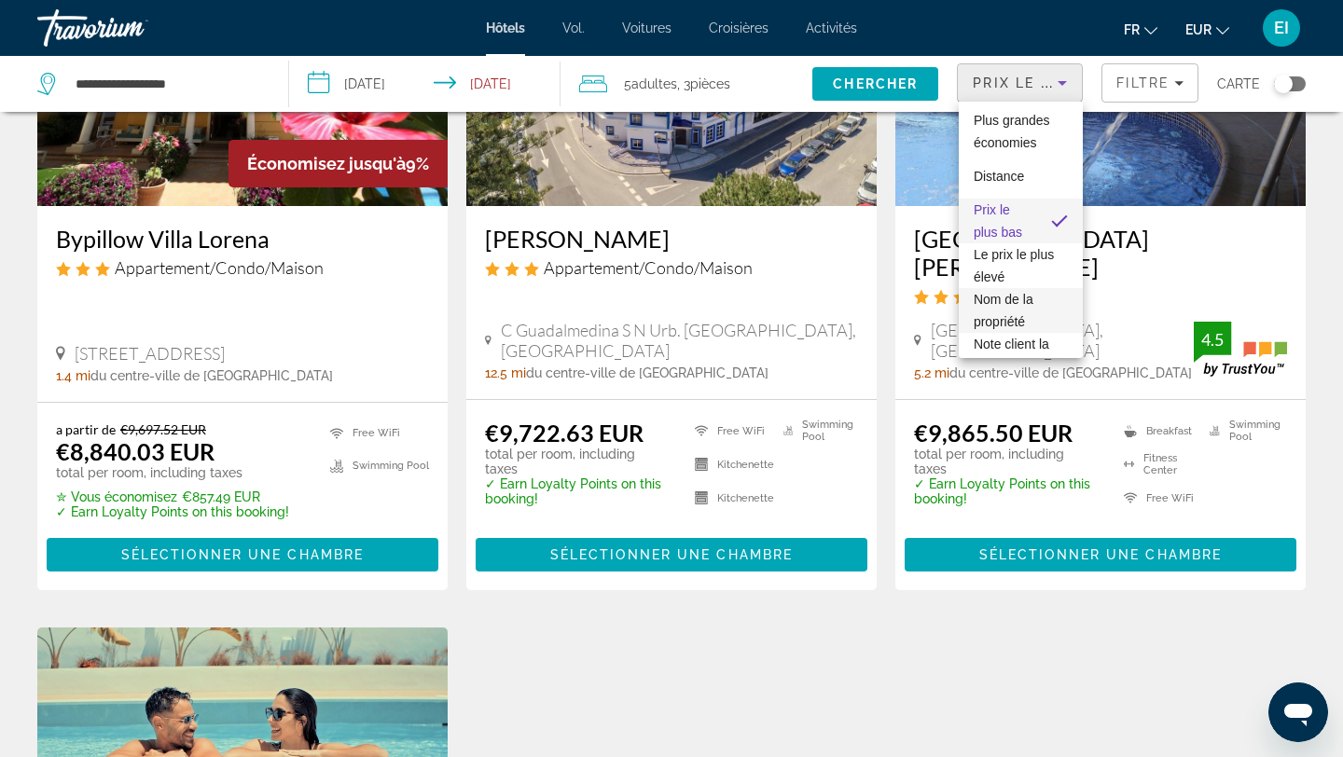
click at [1004, 310] on span "Nom de la propriété" at bounding box center [1021, 310] width 94 height 45
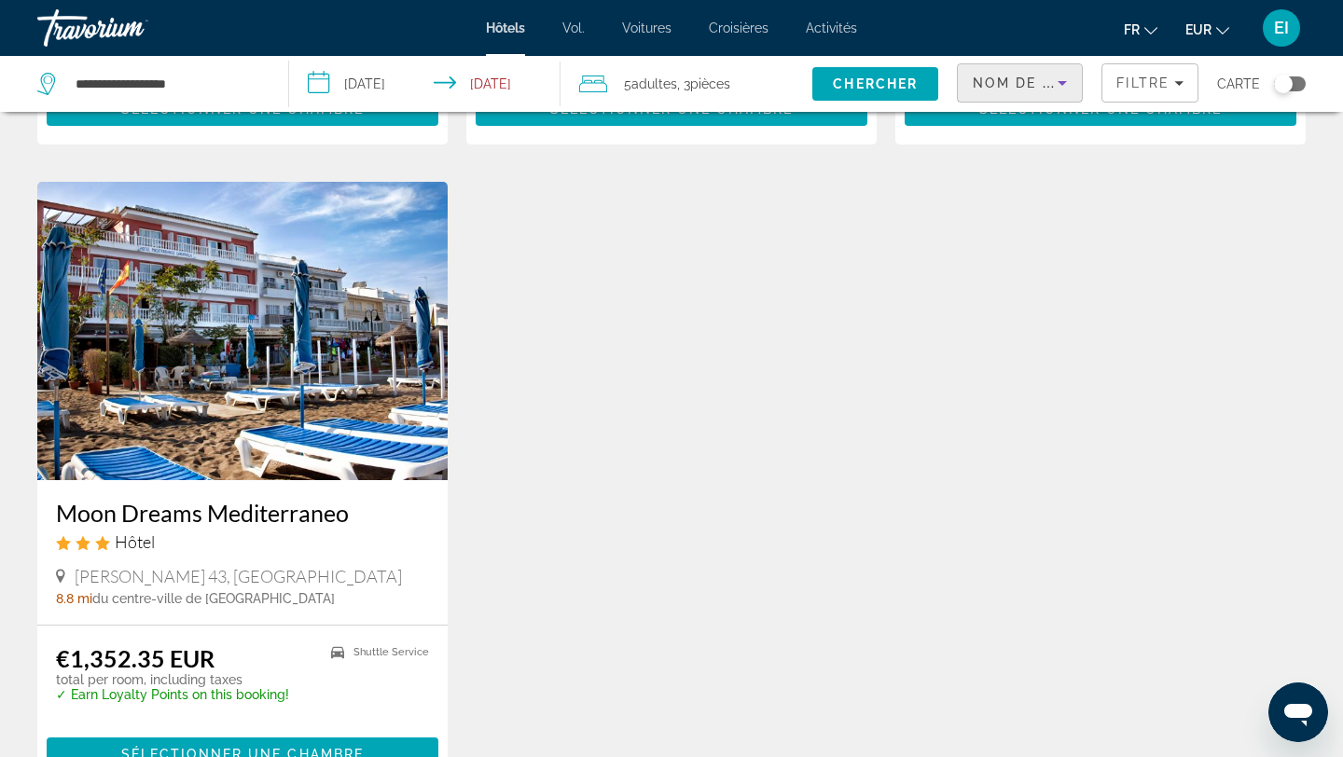
scroll to position [693, 0]
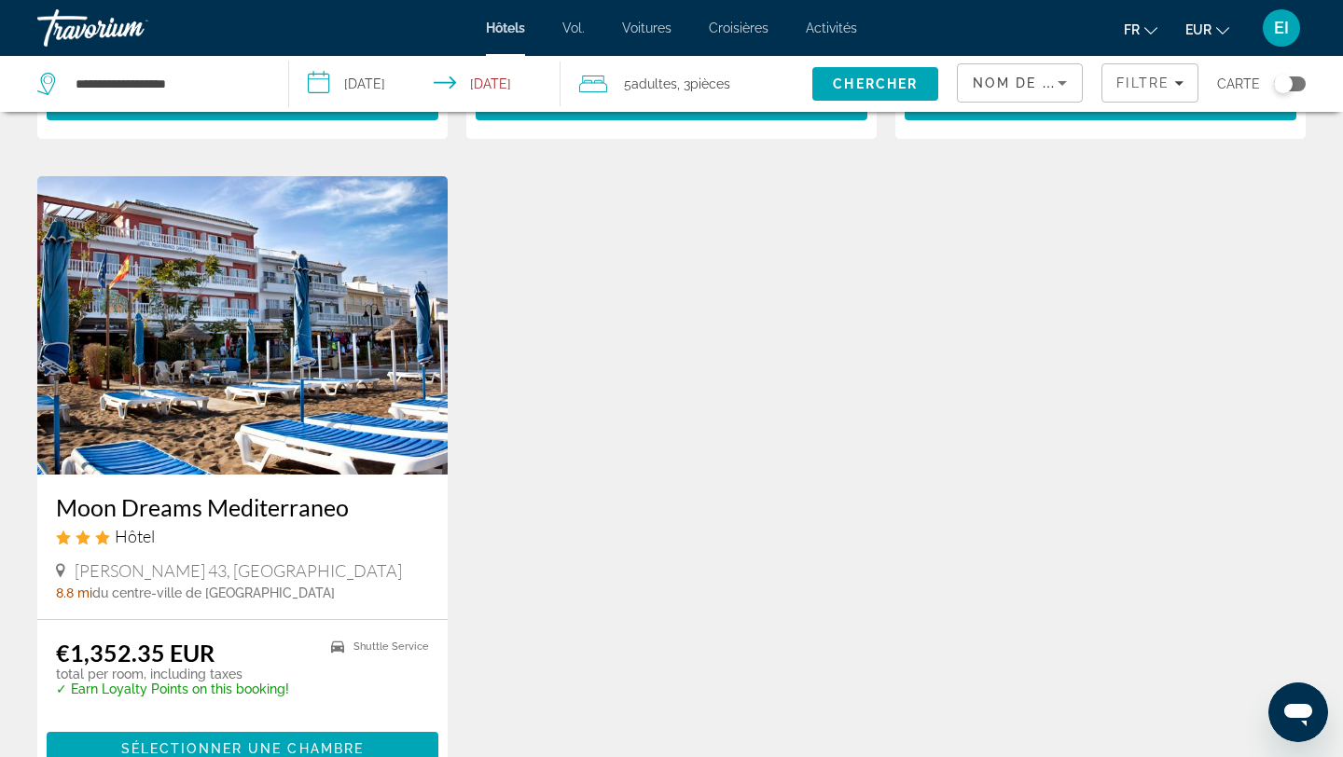
click at [421, 366] on img "Contenu principal" at bounding box center [242, 325] width 410 height 298
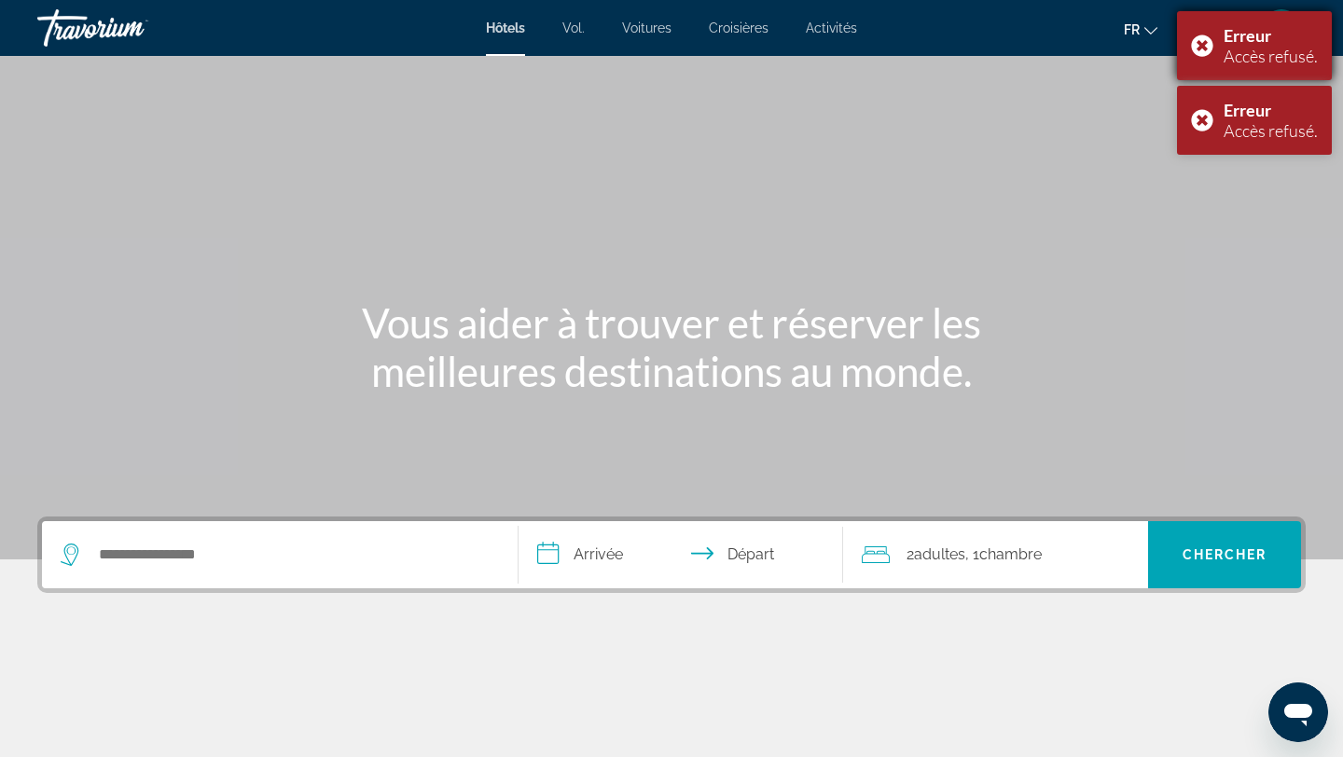
click at [1208, 42] on div "Erreur Accès refusé." at bounding box center [1254, 45] width 155 height 69
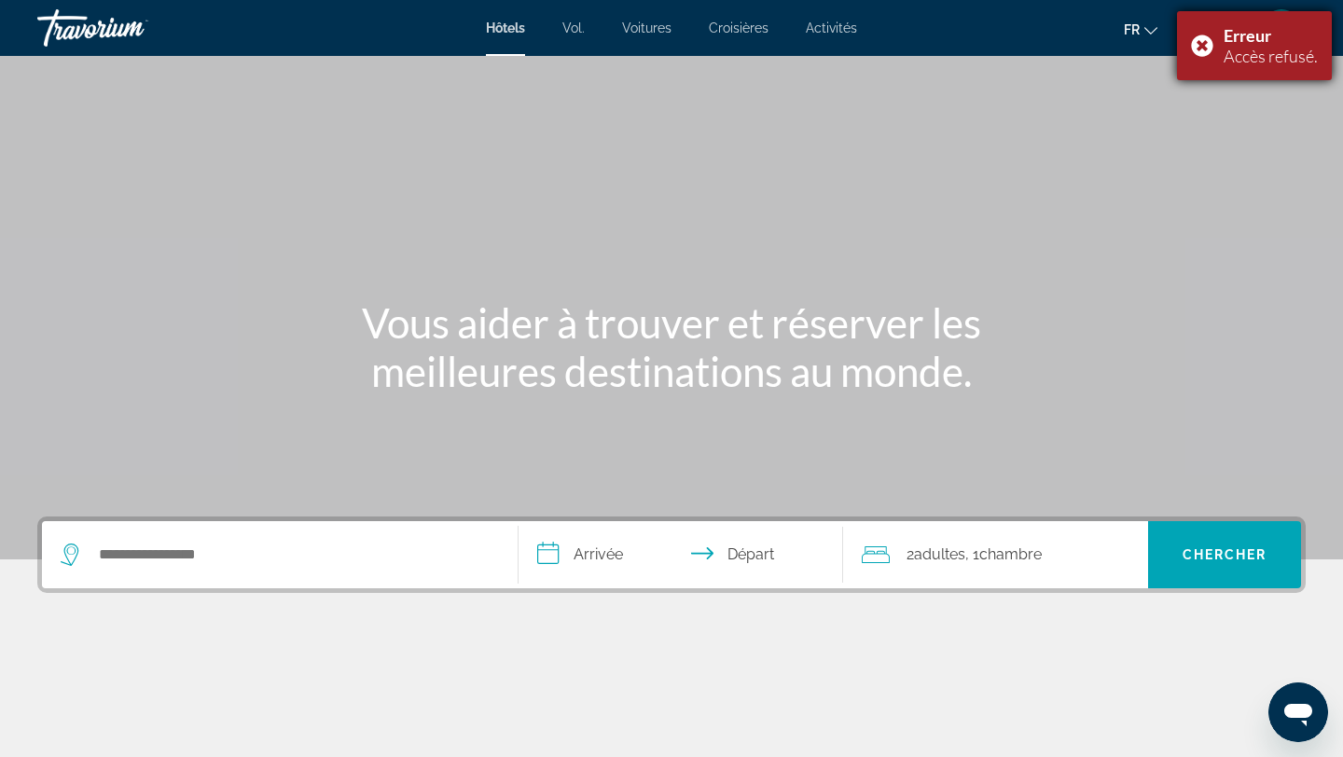
click at [1206, 40] on div "Erreur Accès refusé." at bounding box center [1254, 45] width 155 height 69
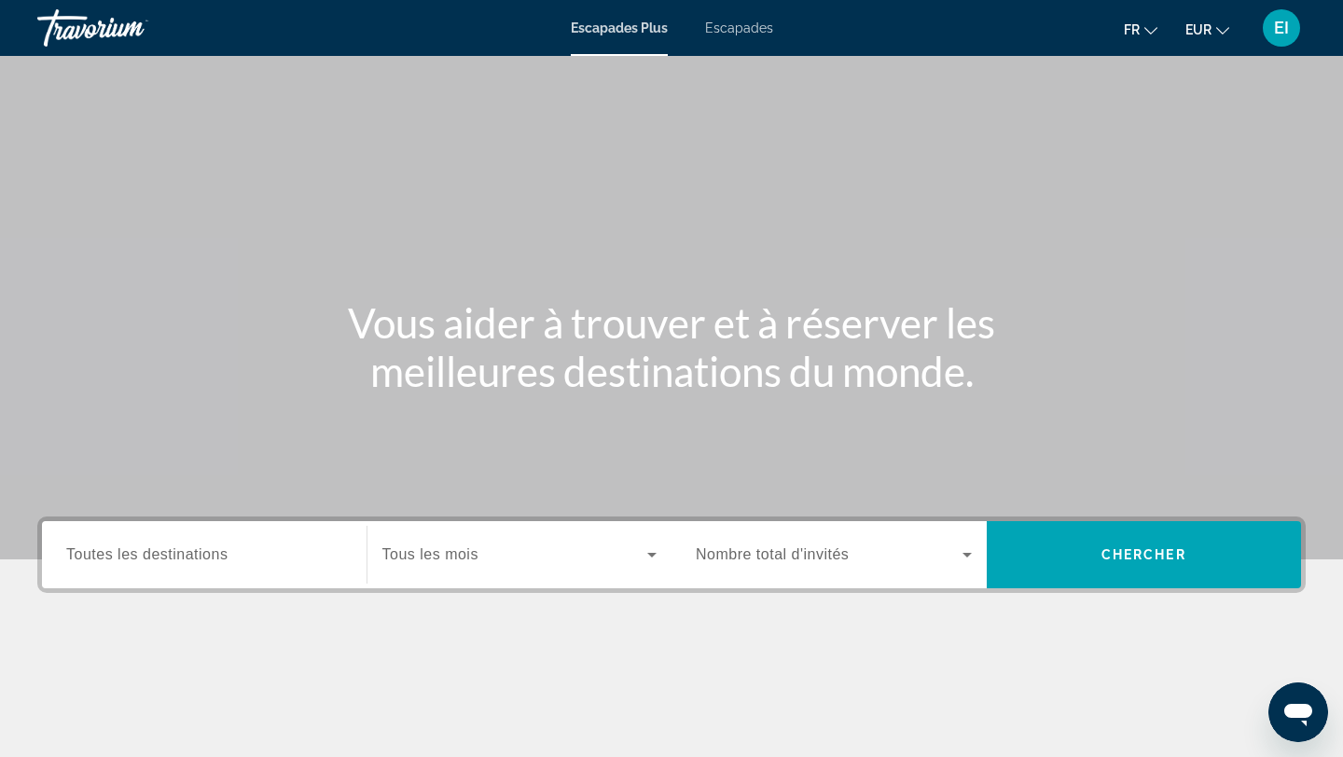
click at [131, 559] on span "Toutes les destinations" at bounding box center [146, 554] width 161 height 16
click at [131, 559] on input "Destination Toutes les destinations" at bounding box center [204, 556] width 276 height 22
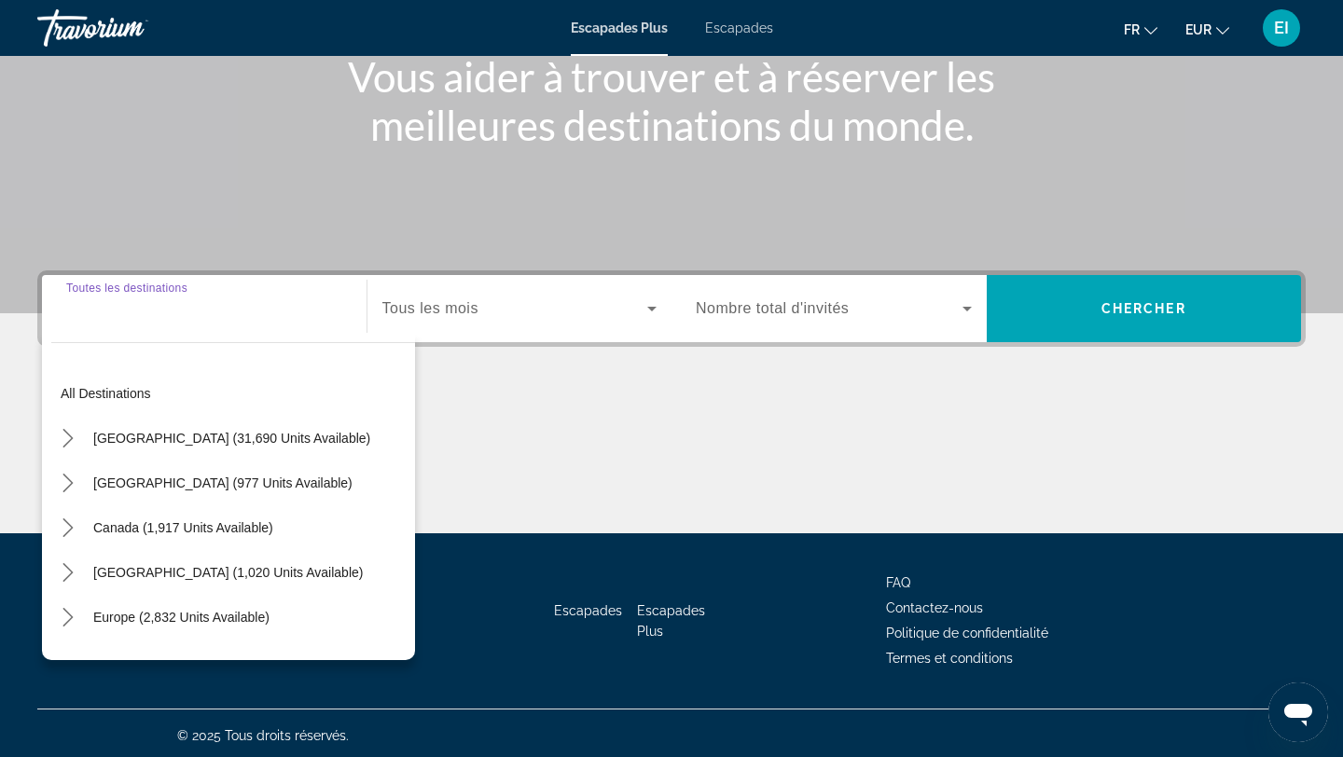
scroll to position [251, 0]
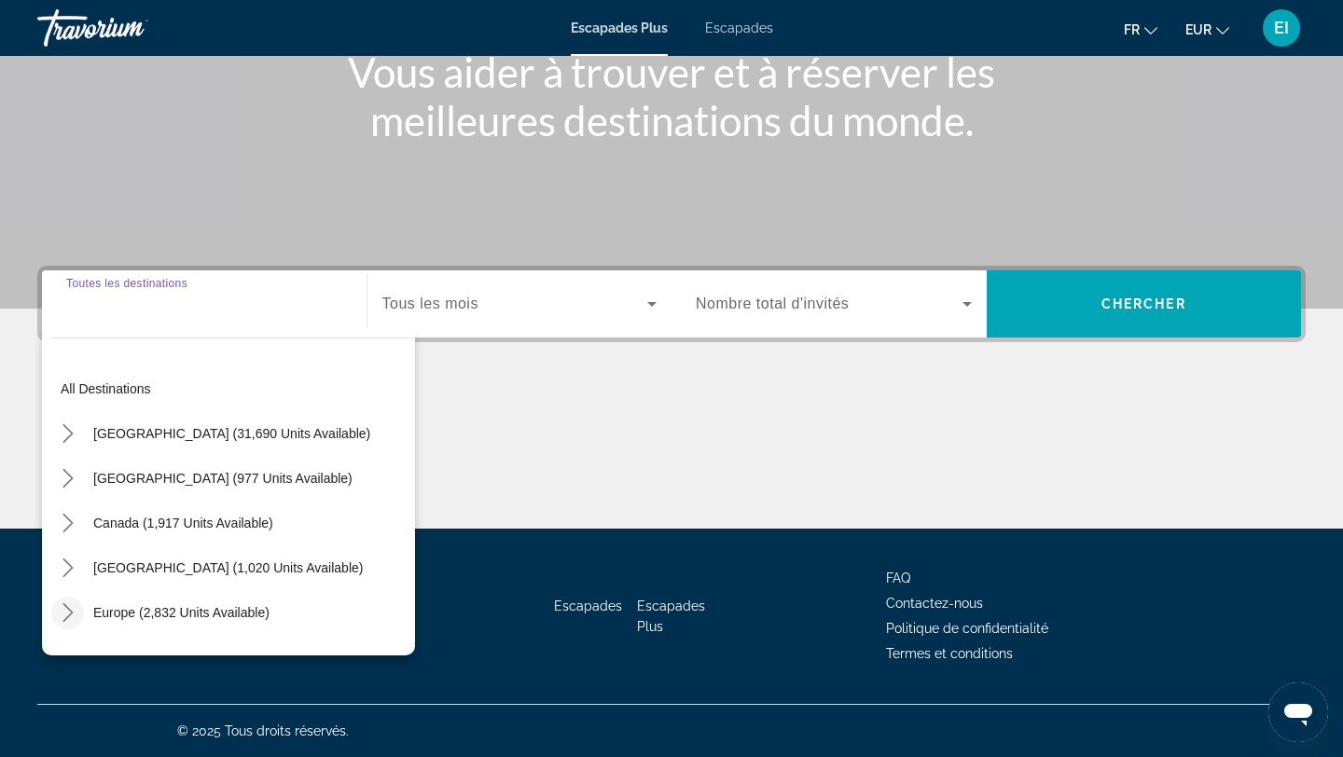
click at [62, 608] on icon "Toggle Europe (2,832 units available) submenu" at bounding box center [68, 612] width 19 height 19
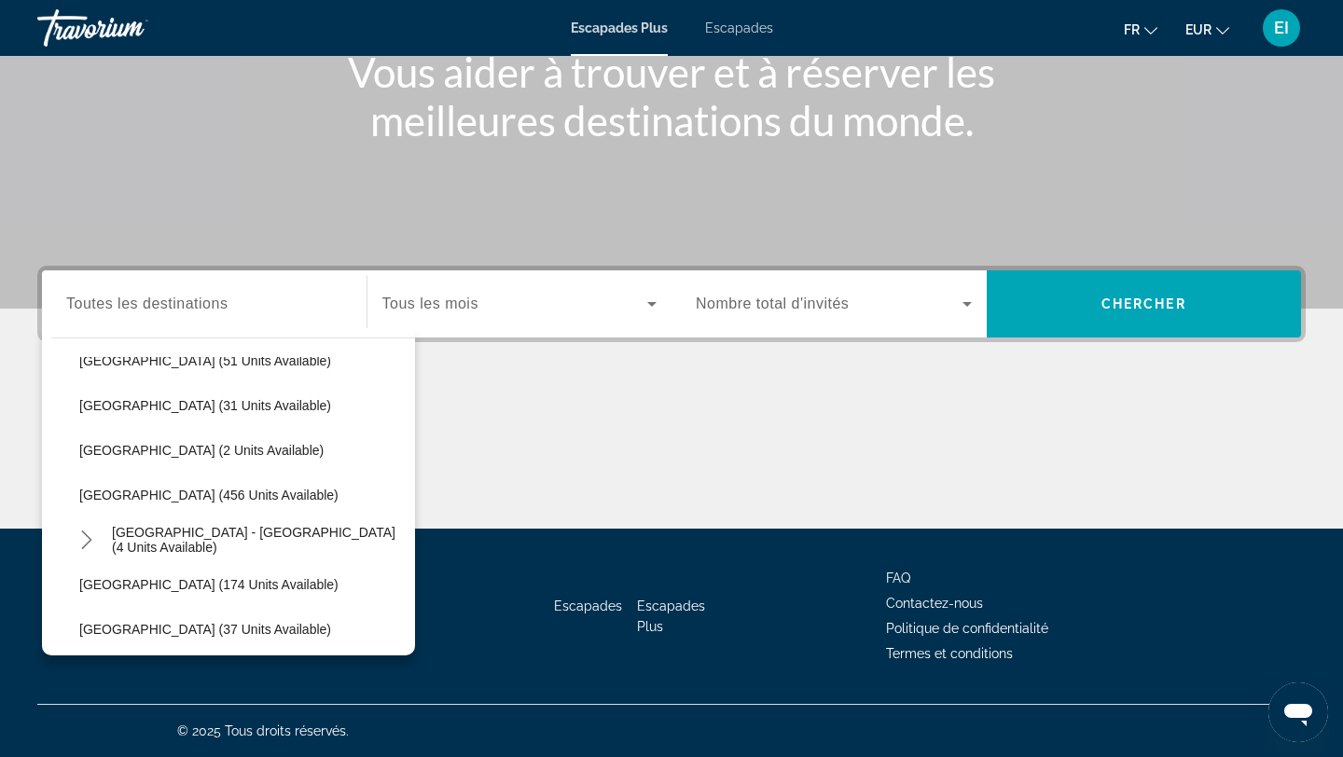
scroll to position [750, 0]
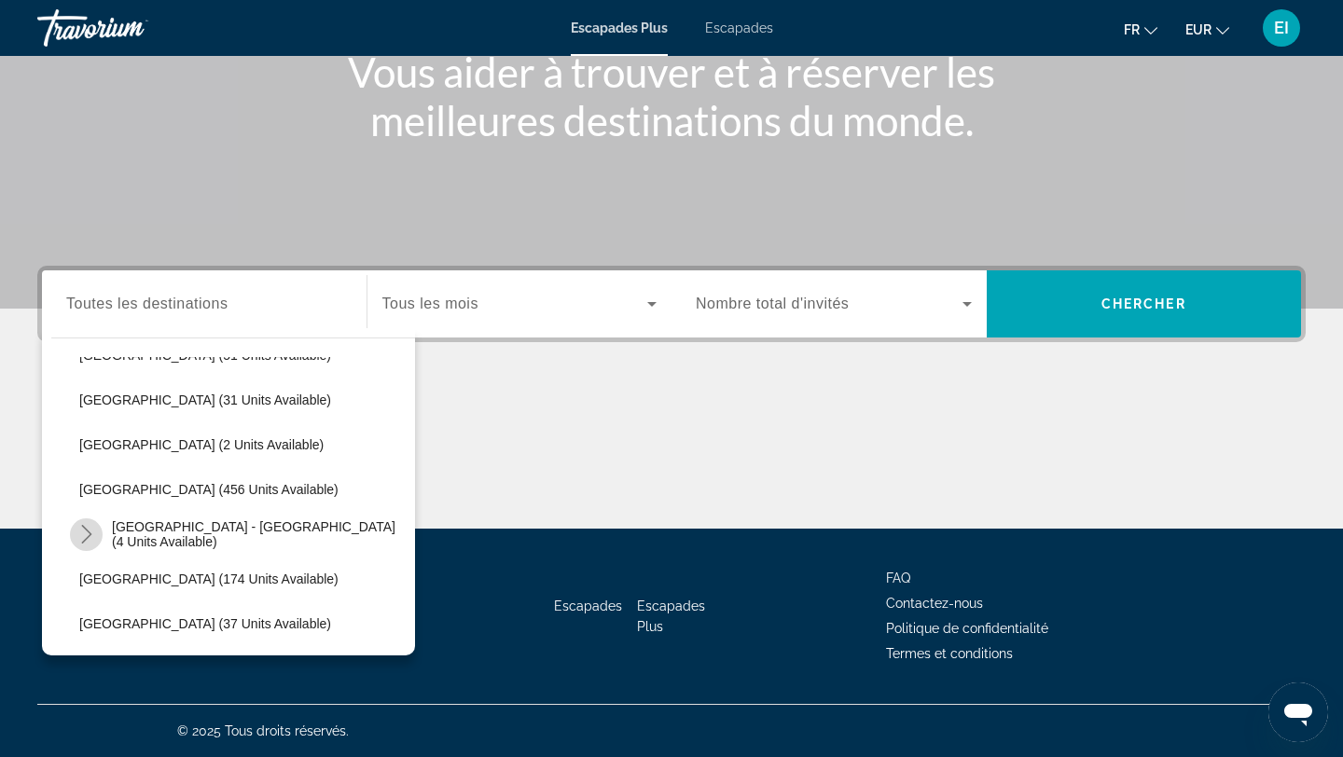
click at [88, 534] on icon "Toggle Spain - Canary Islands (4 units available) submenu" at bounding box center [86, 534] width 19 height 19
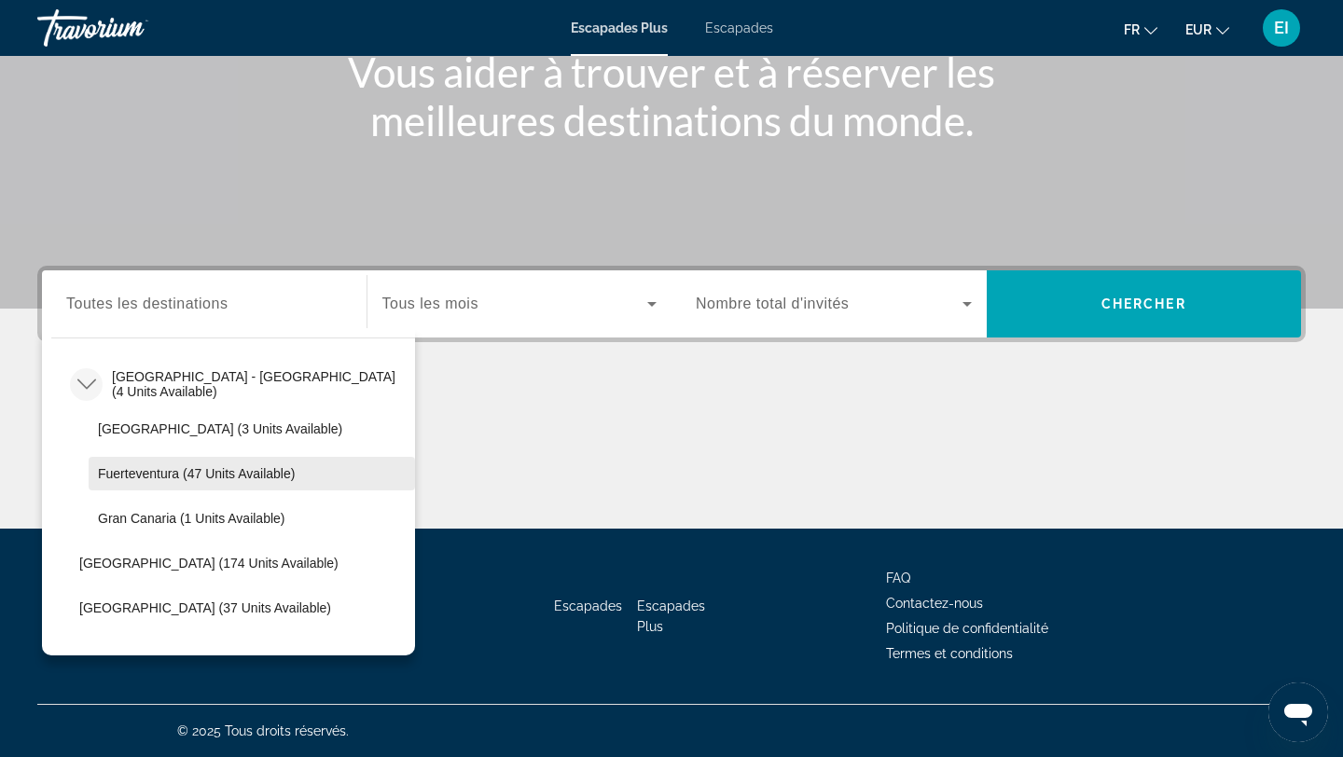
scroll to position [907, 0]
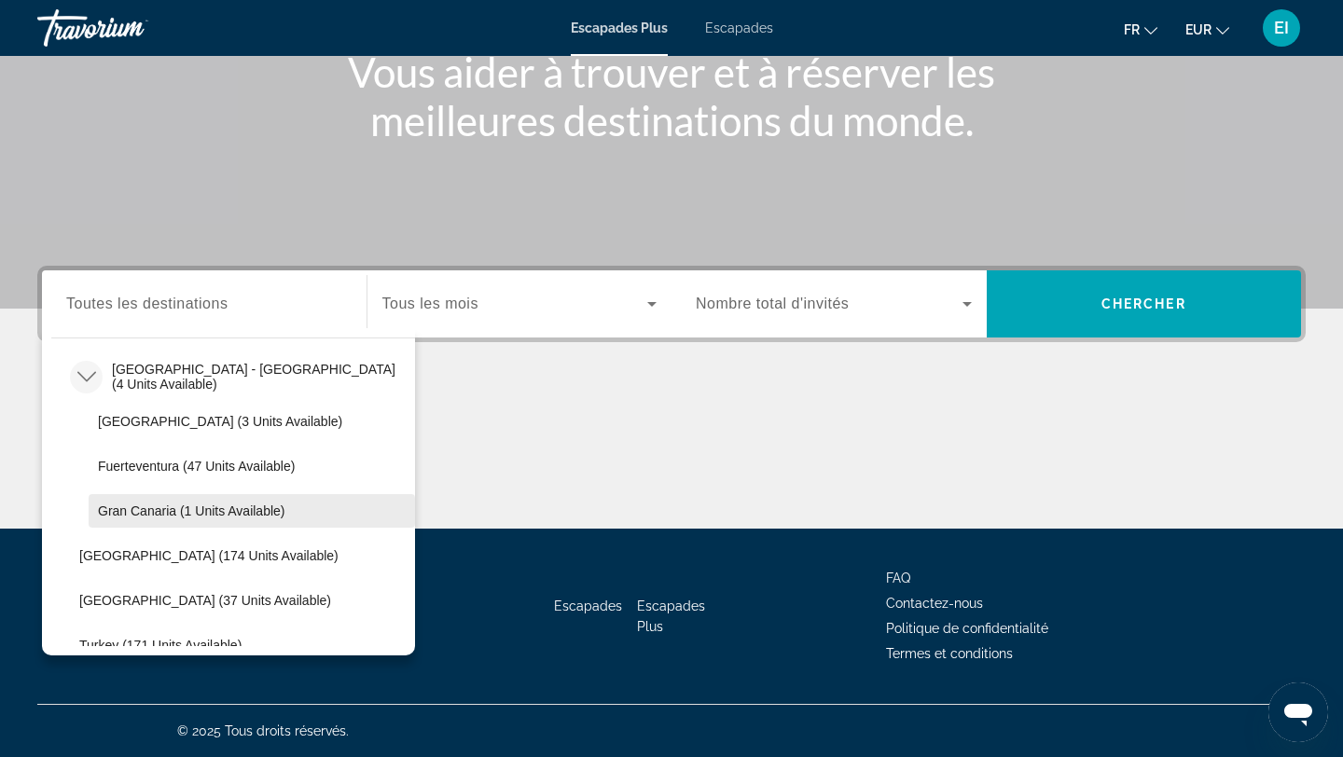
click at [202, 519] on span "Select destination: Gran Canaria (1 units available)" at bounding box center [252, 511] width 326 height 45
type input "**********"
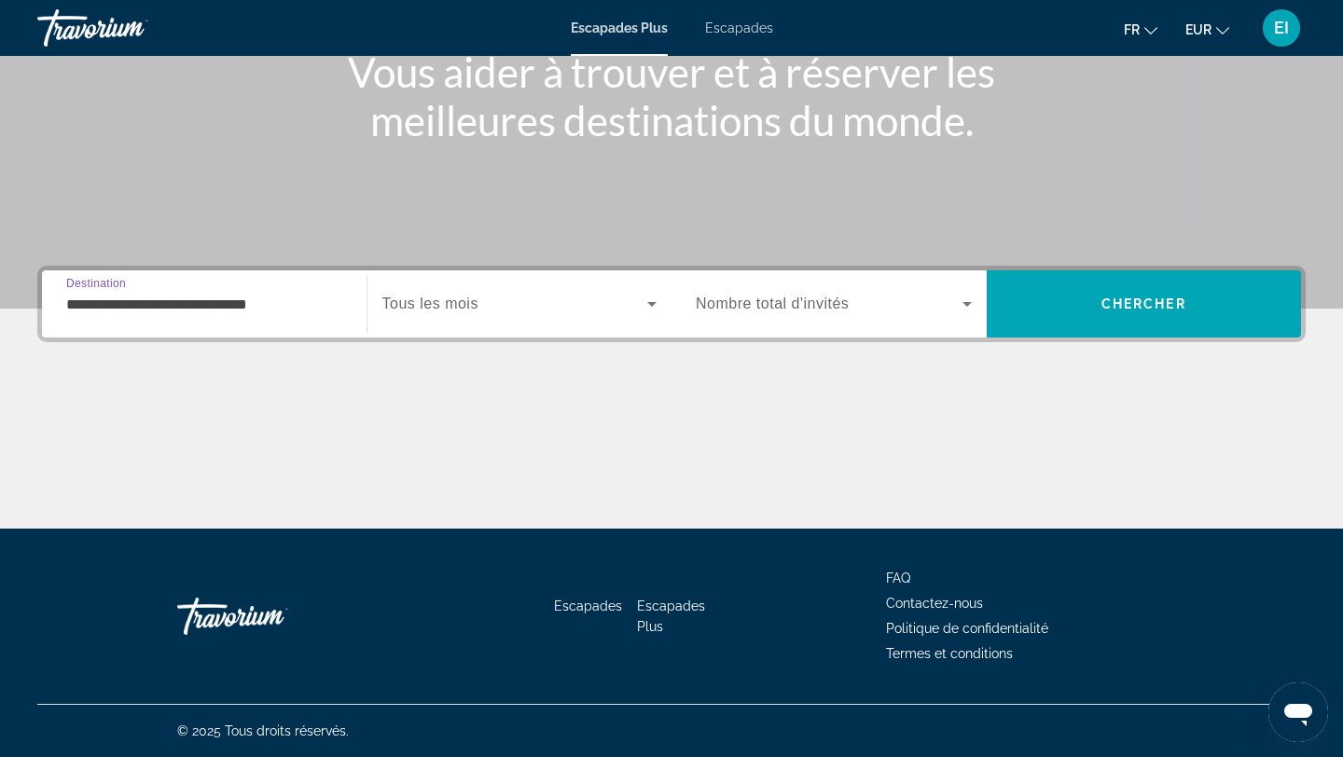
click at [524, 306] on span "Widget de recherche" at bounding box center [515, 304] width 266 height 22
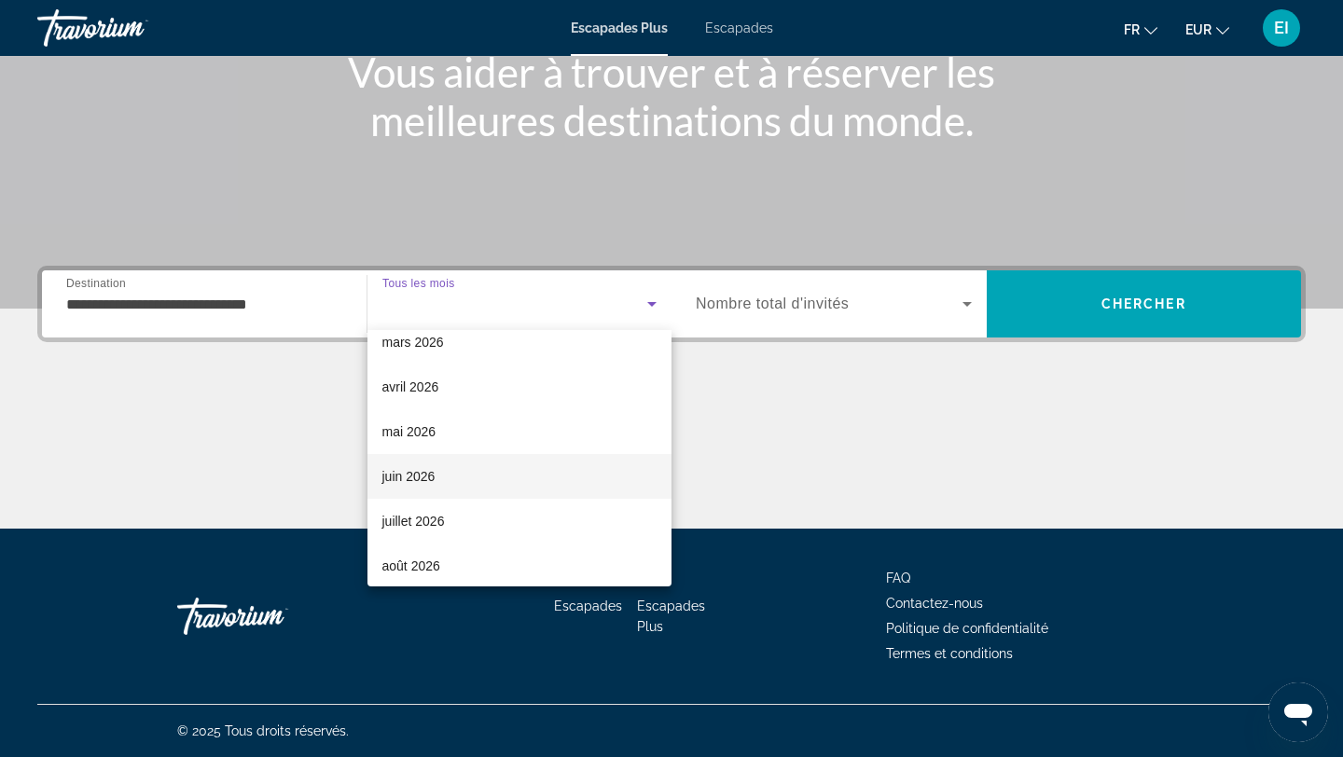
scroll to position [297, 0]
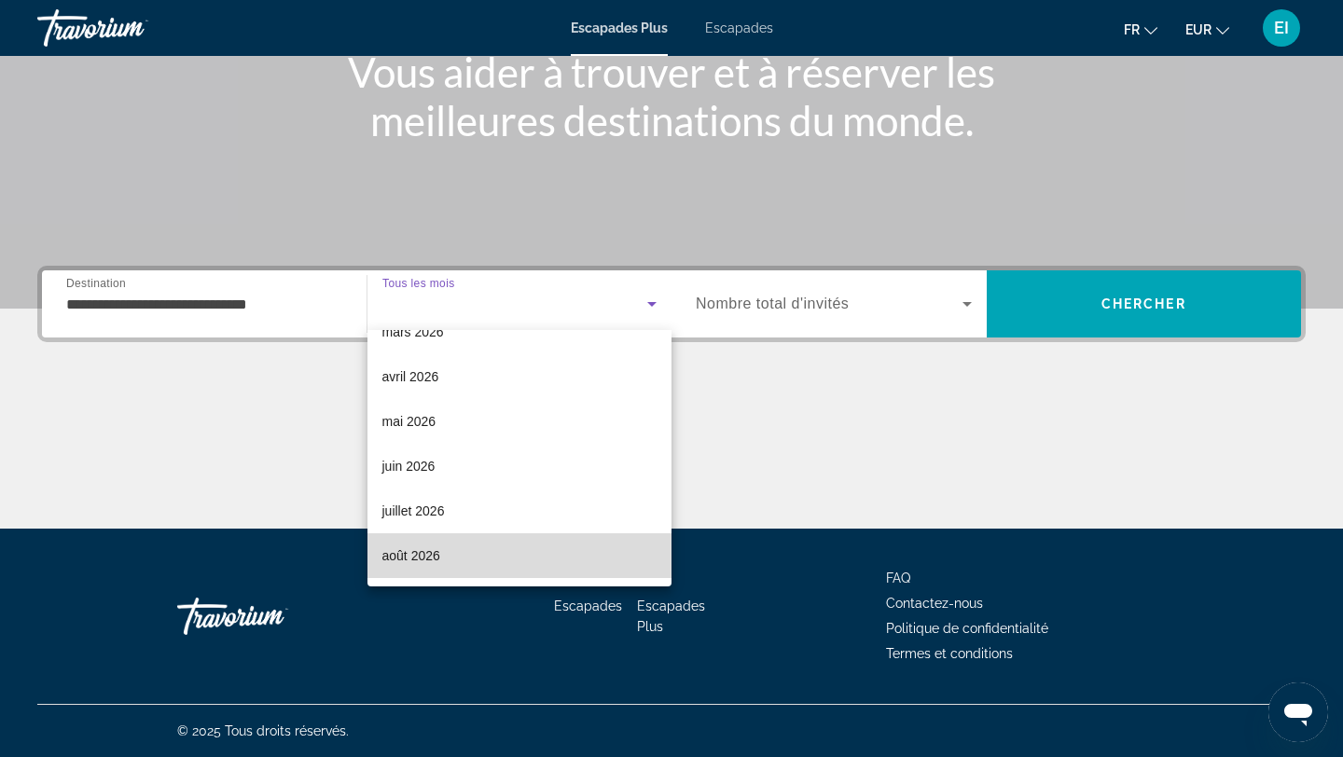
click at [481, 567] on mat-option "août 2026" at bounding box center [519, 555] width 305 height 45
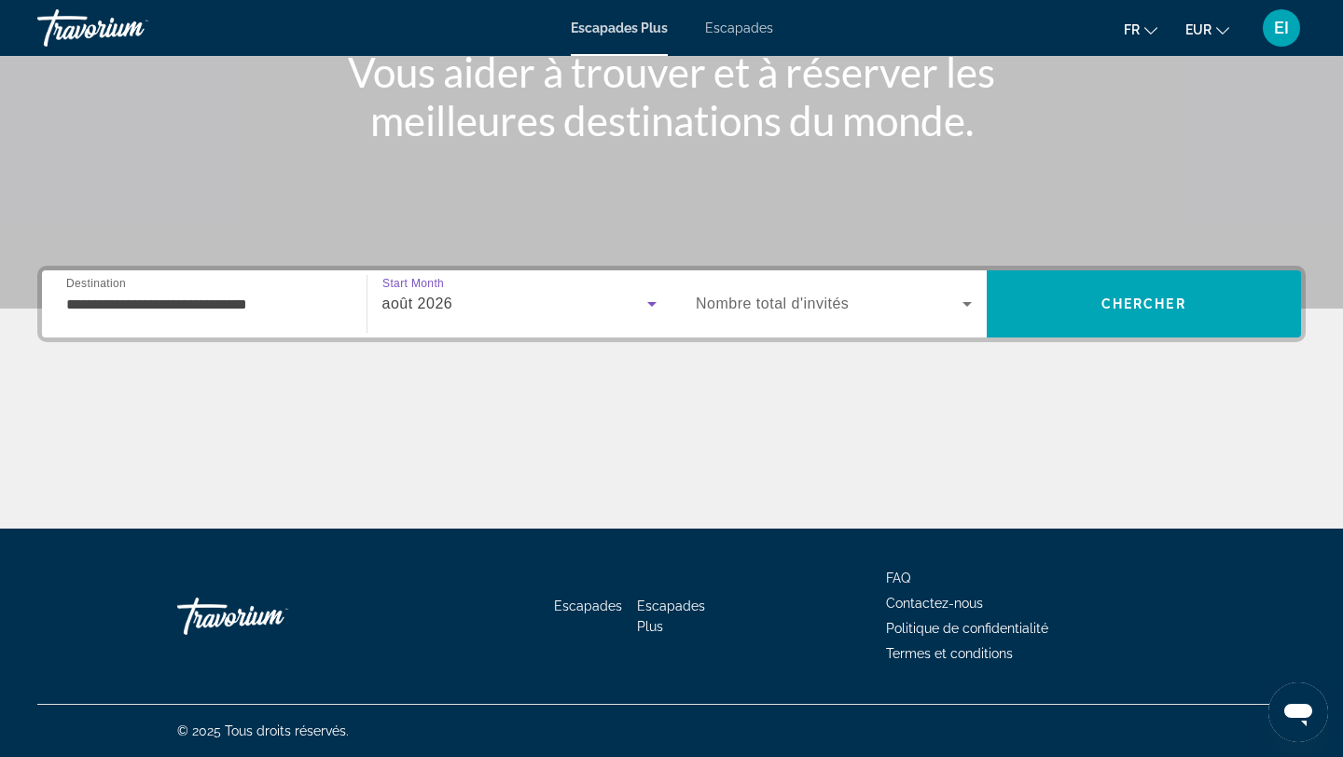
click at [864, 298] on span "Widget de recherche" at bounding box center [829, 304] width 267 height 22
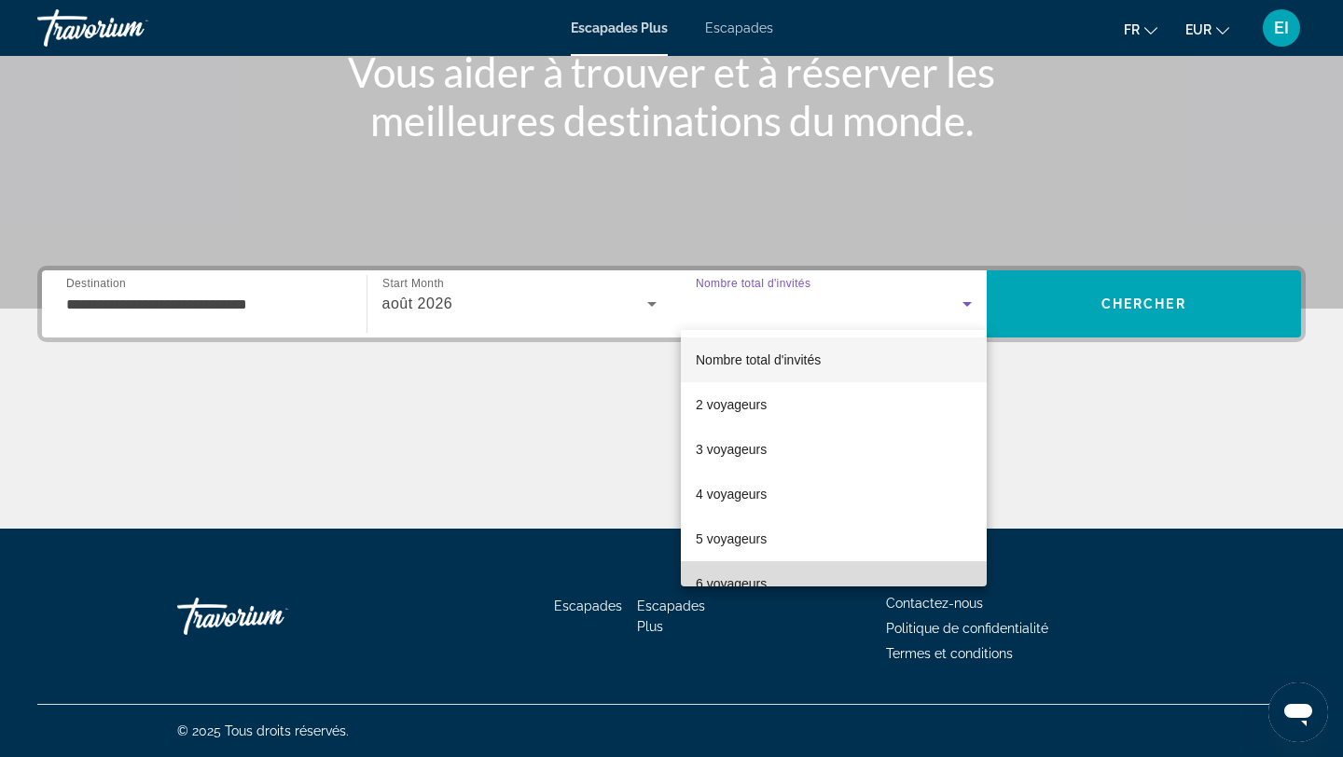
click at [775, 566] on mat-option "6 voyageurs" at bounding box center [834, 583] width 306 height 45
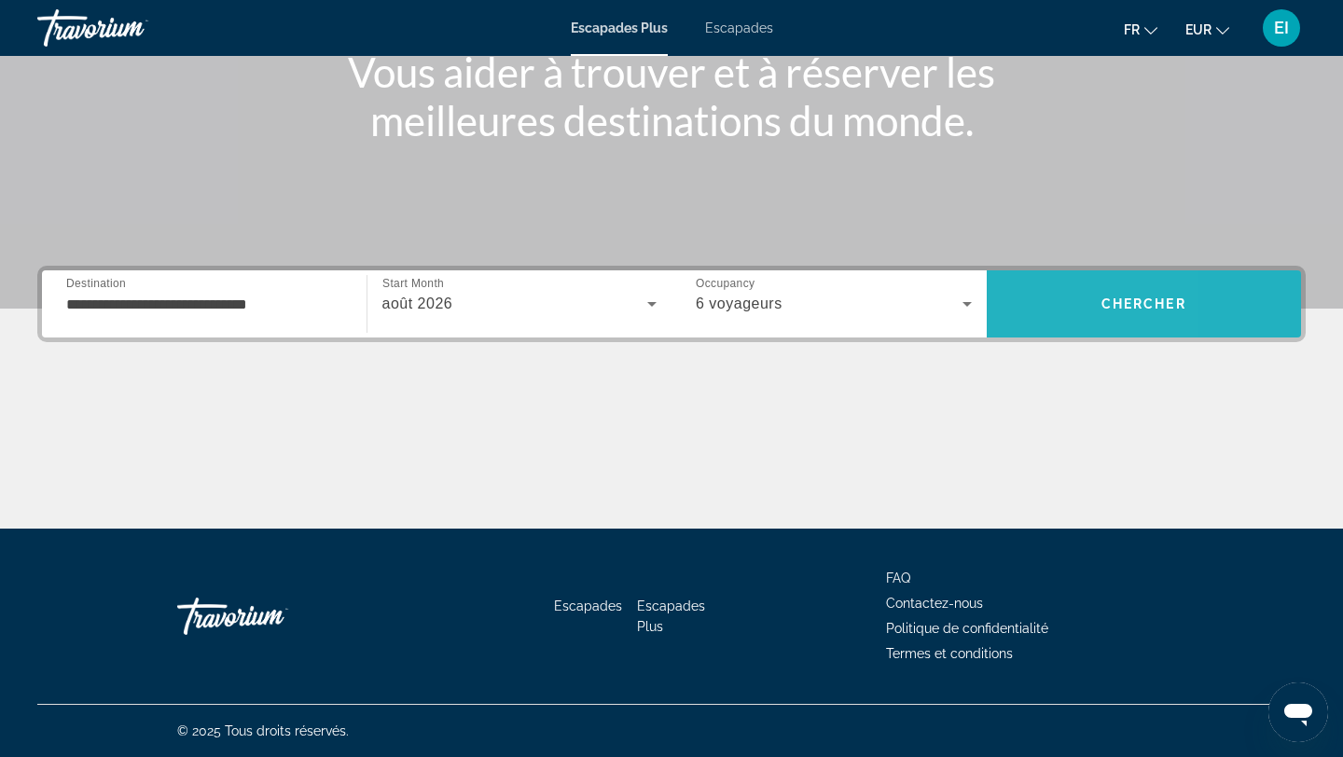
click at [1014, 314] on span "Recherche" at bounding box center [1144, 304] width 315 height 45
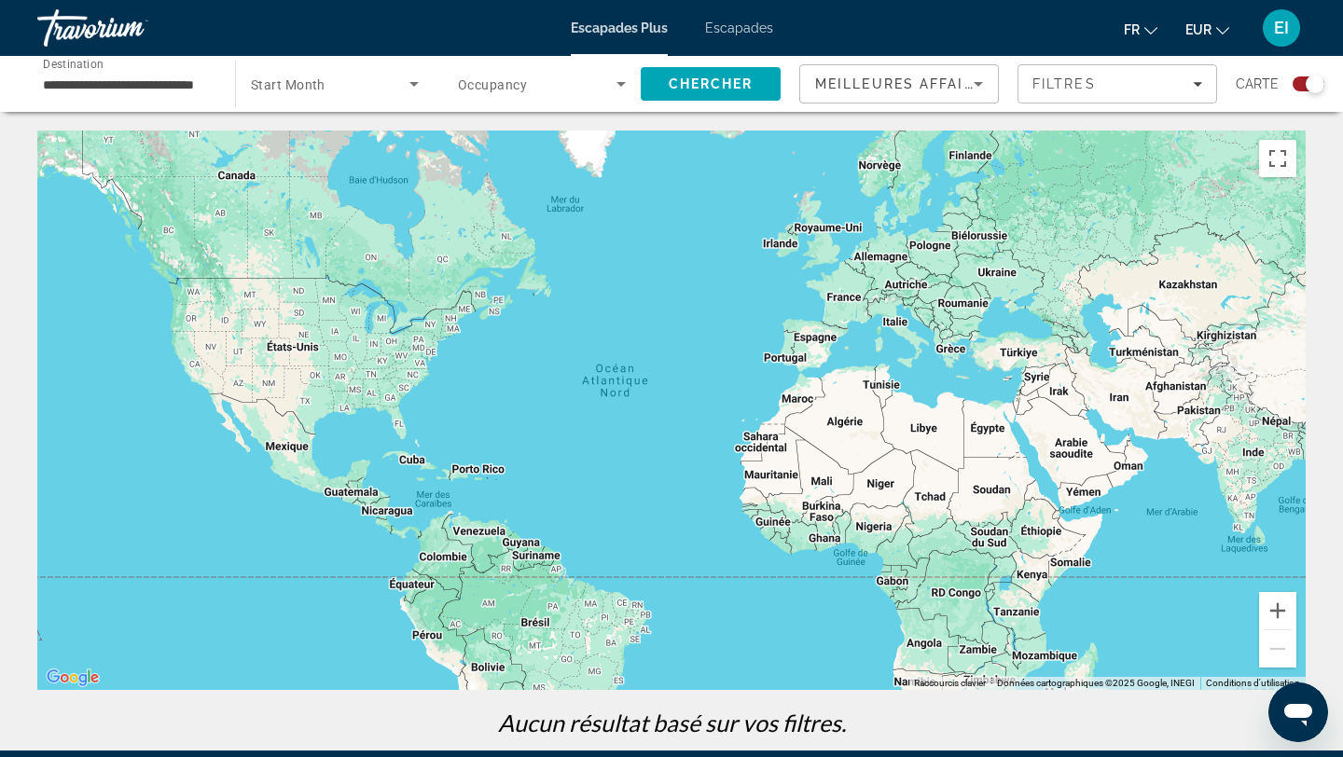
click at [732, 25] on font "Escapades" at bounding box center [739, 28] width 68 height 15
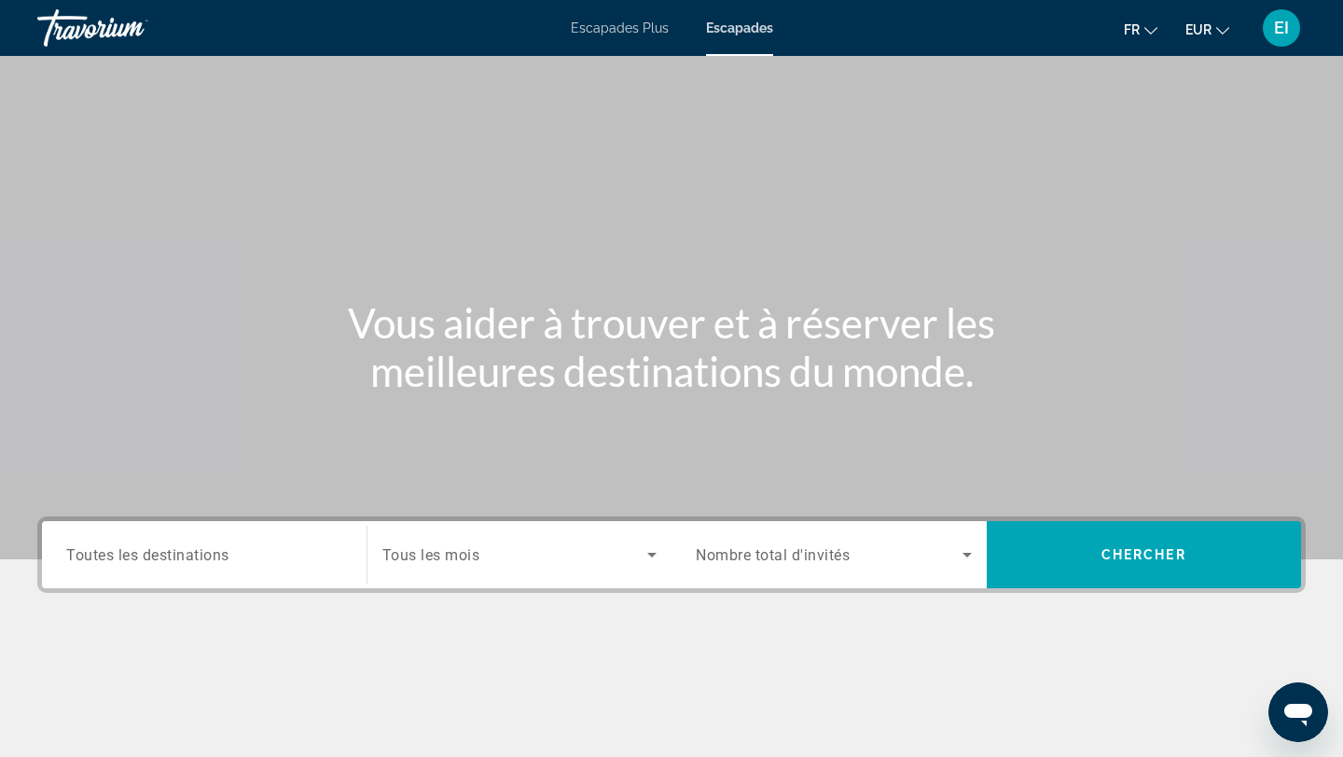
click at [216, 534] on div "Search widget" at bounding box center [204, 555] width 276 height 53
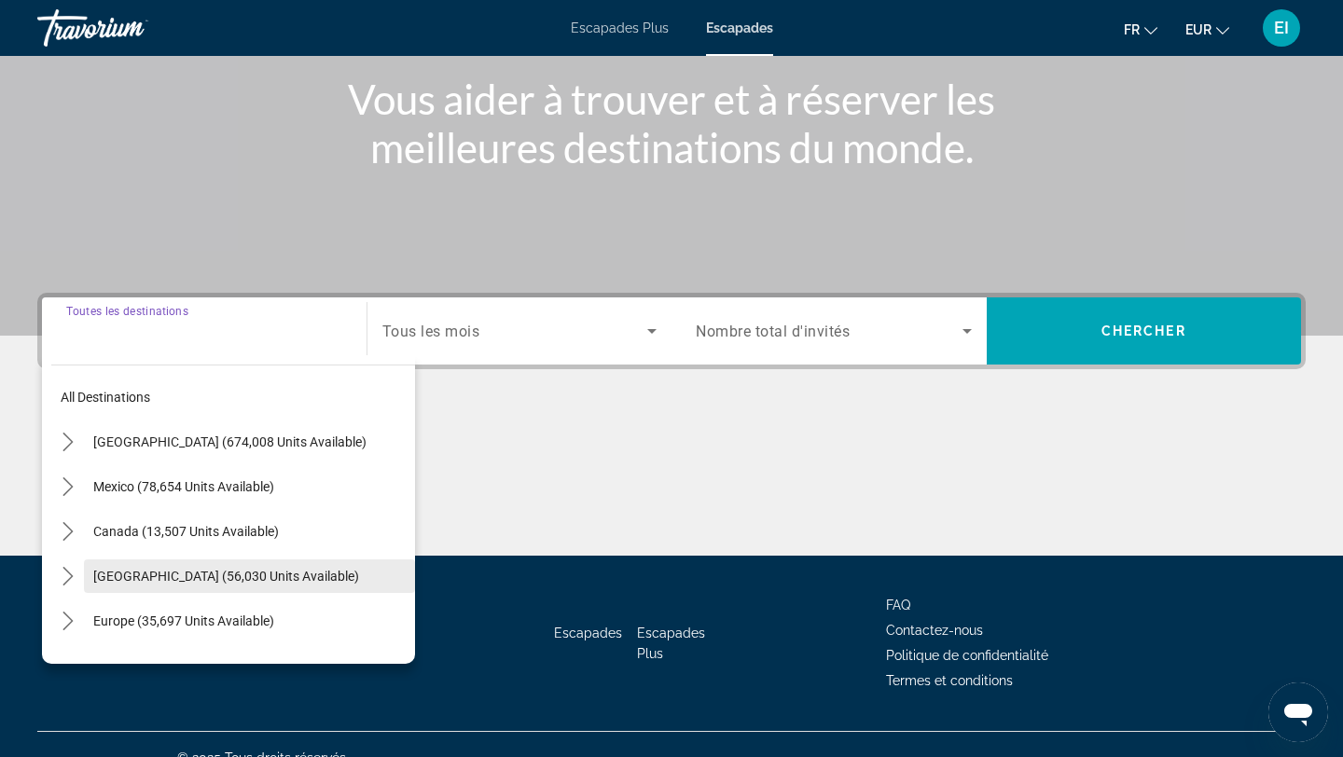
scroll to position [251, 0]
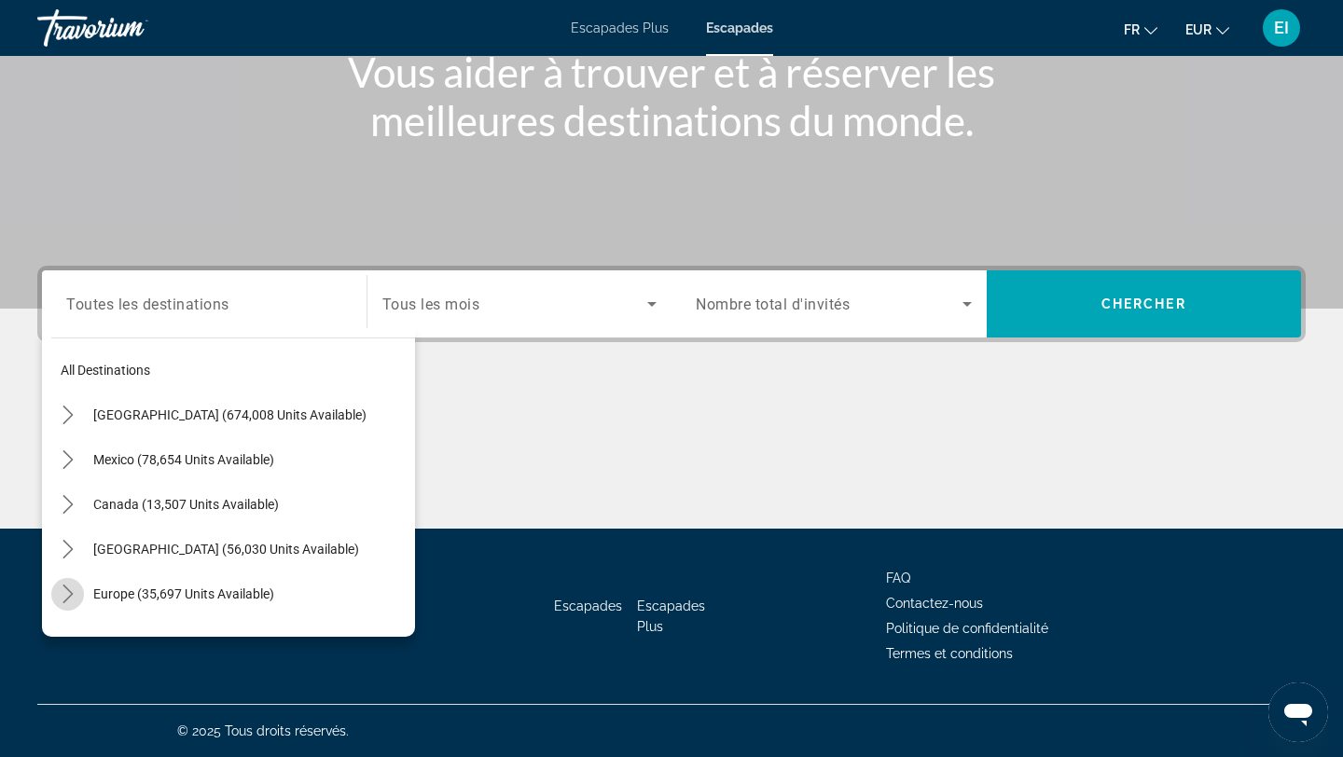
click at [68, 588] on icon "Toggle Europe (35,697 units available) submenu" at bounding box center [68, 594] width 19 height 19
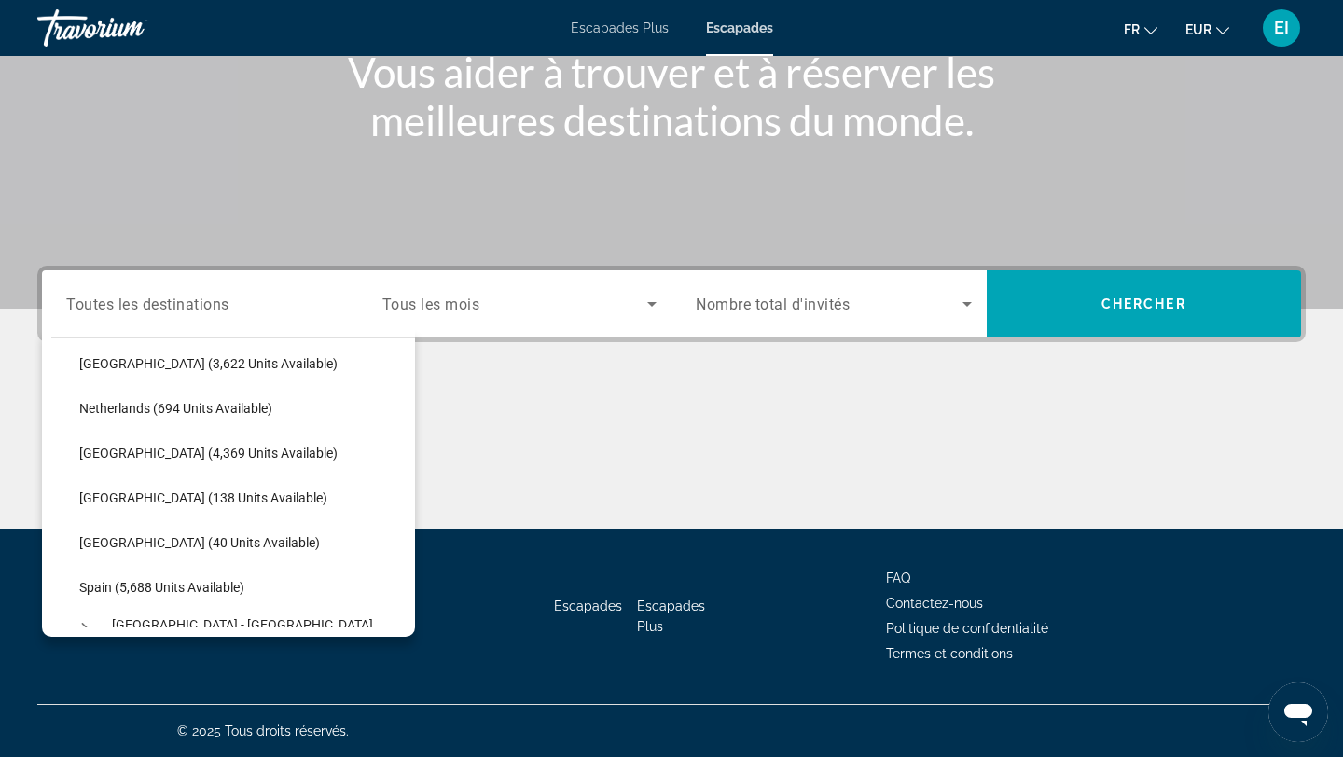
scroll to position [768, 0]
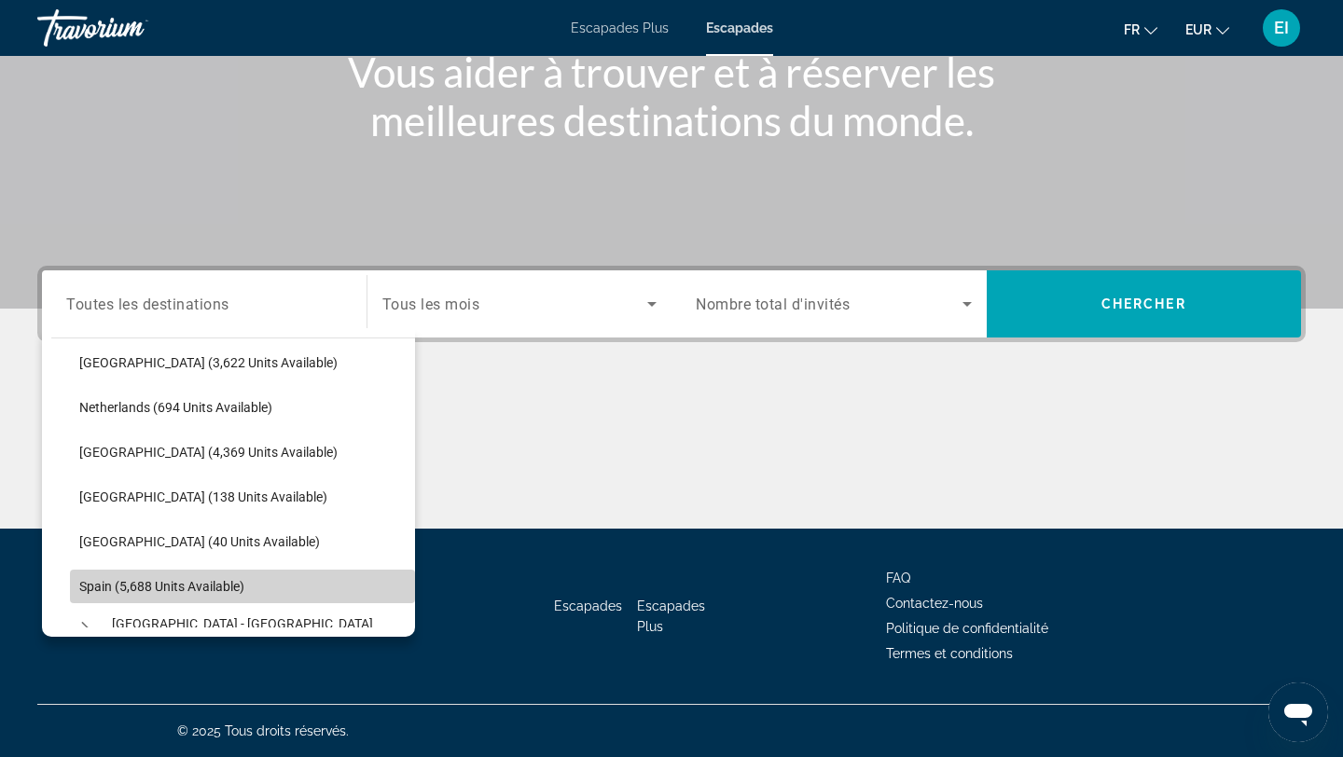
click at [105, 580] on span "Spain (5,688 units available)" at bounding box center [161, 586] width 165 height 15
type input "**********"
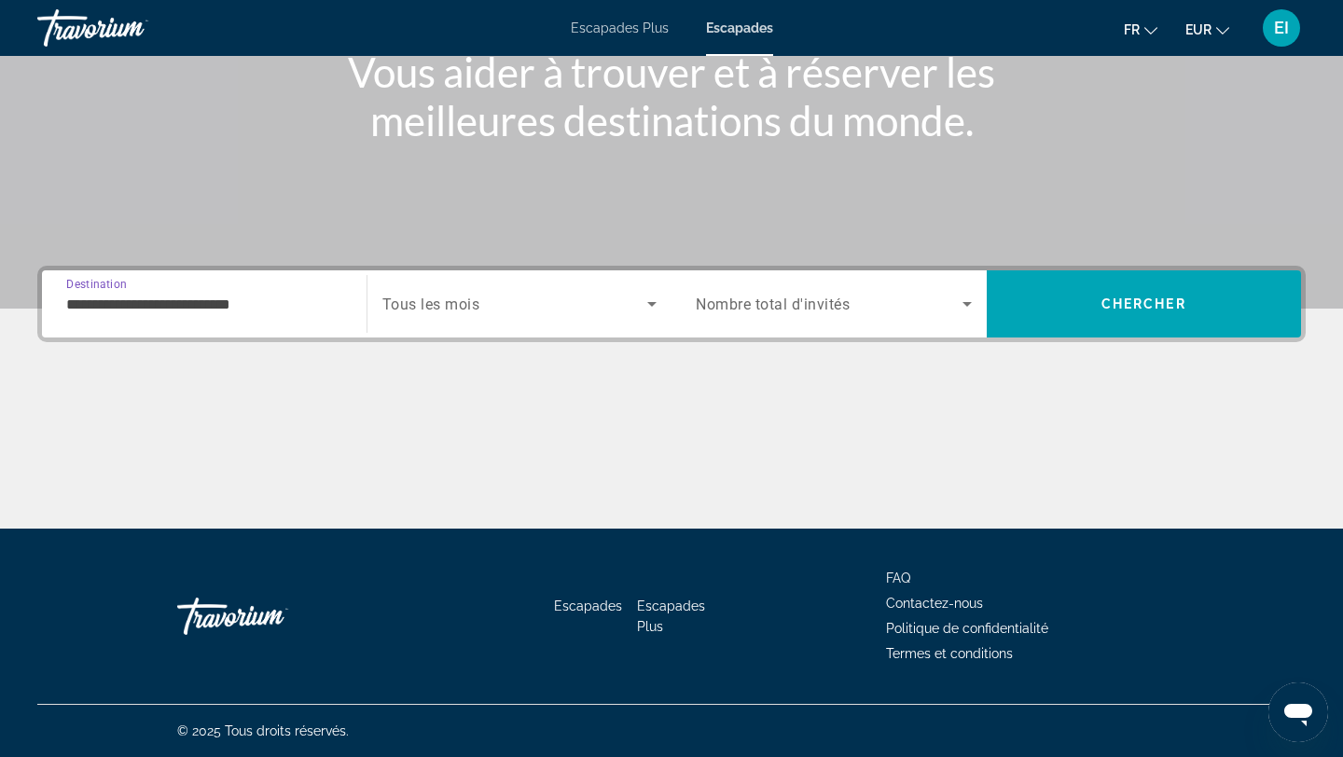
click at [491, 315] on div "Search widget" at bounding box center [519, 304] width 275 height 52
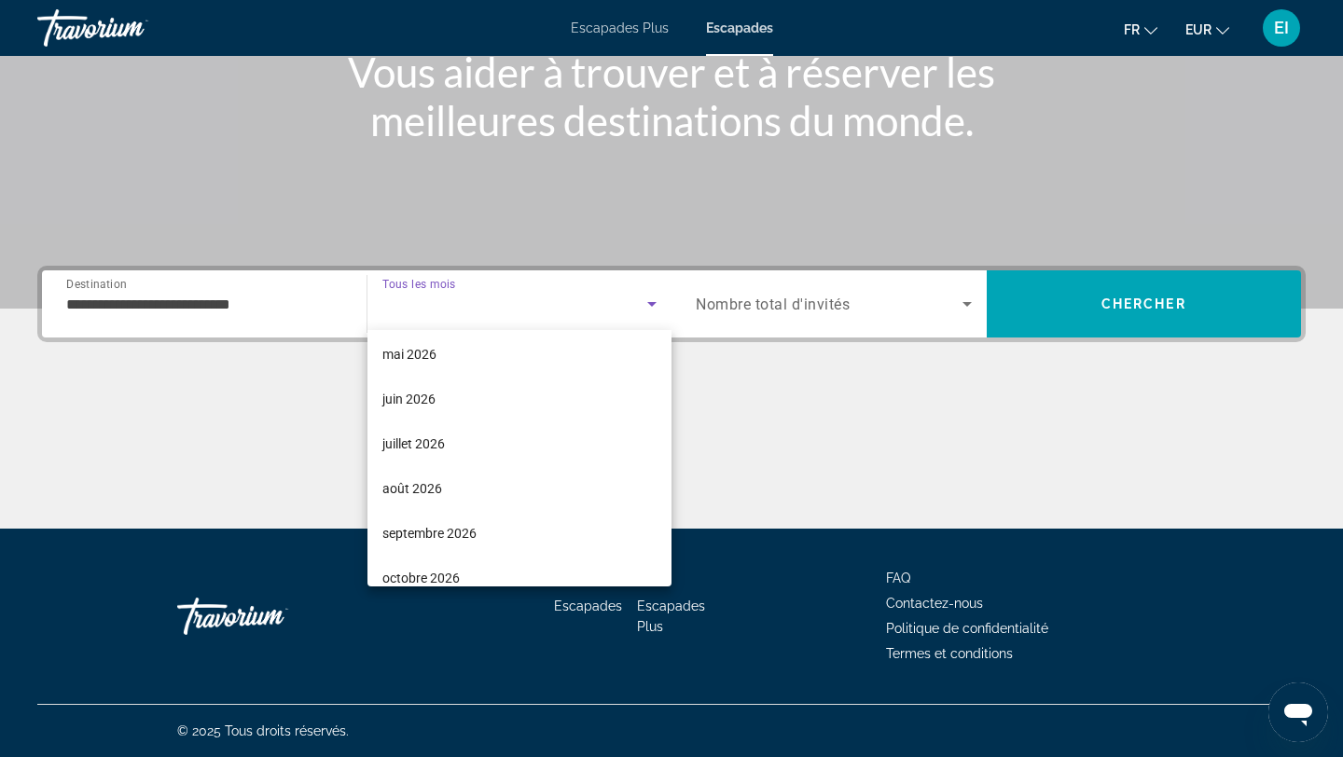
scroll to position [385, 0]
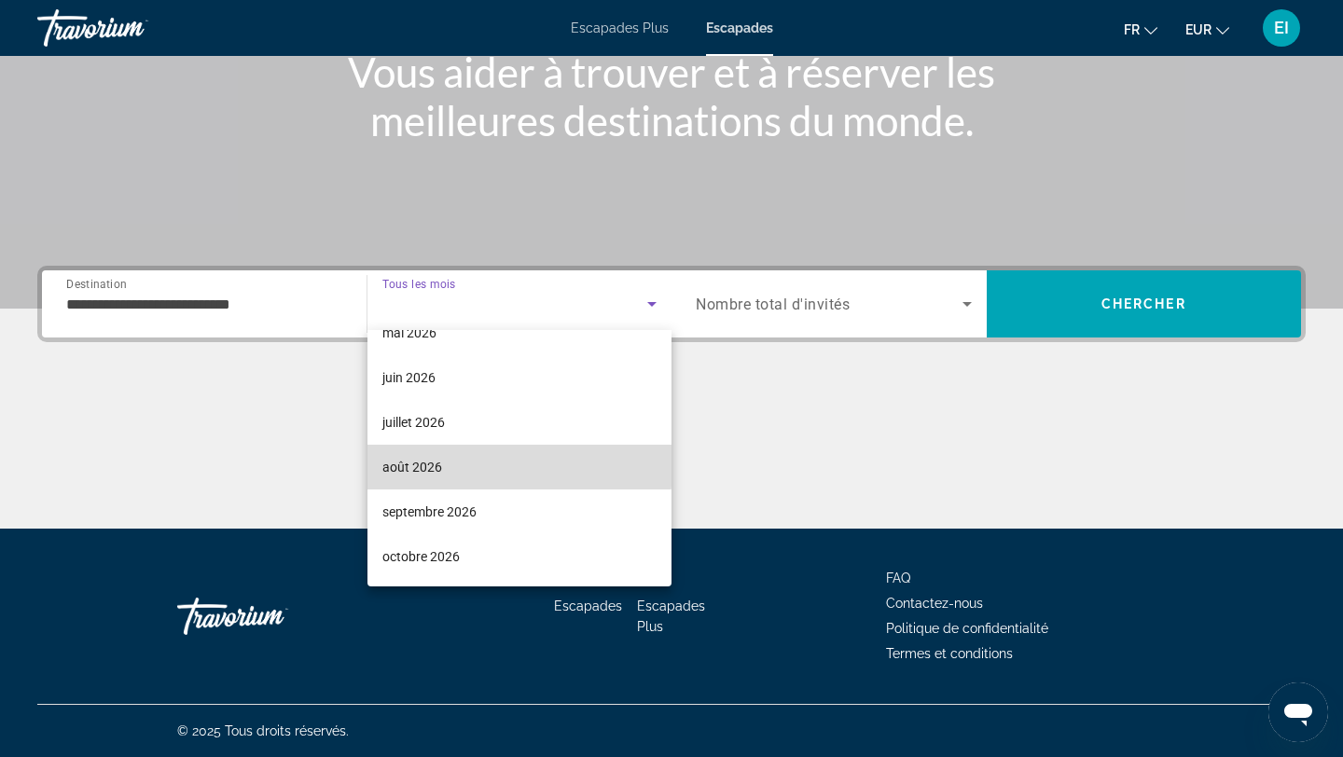
click at [461, 459] on mat-option "août 2026" at bounding box center [519, 467] width 305 height 45
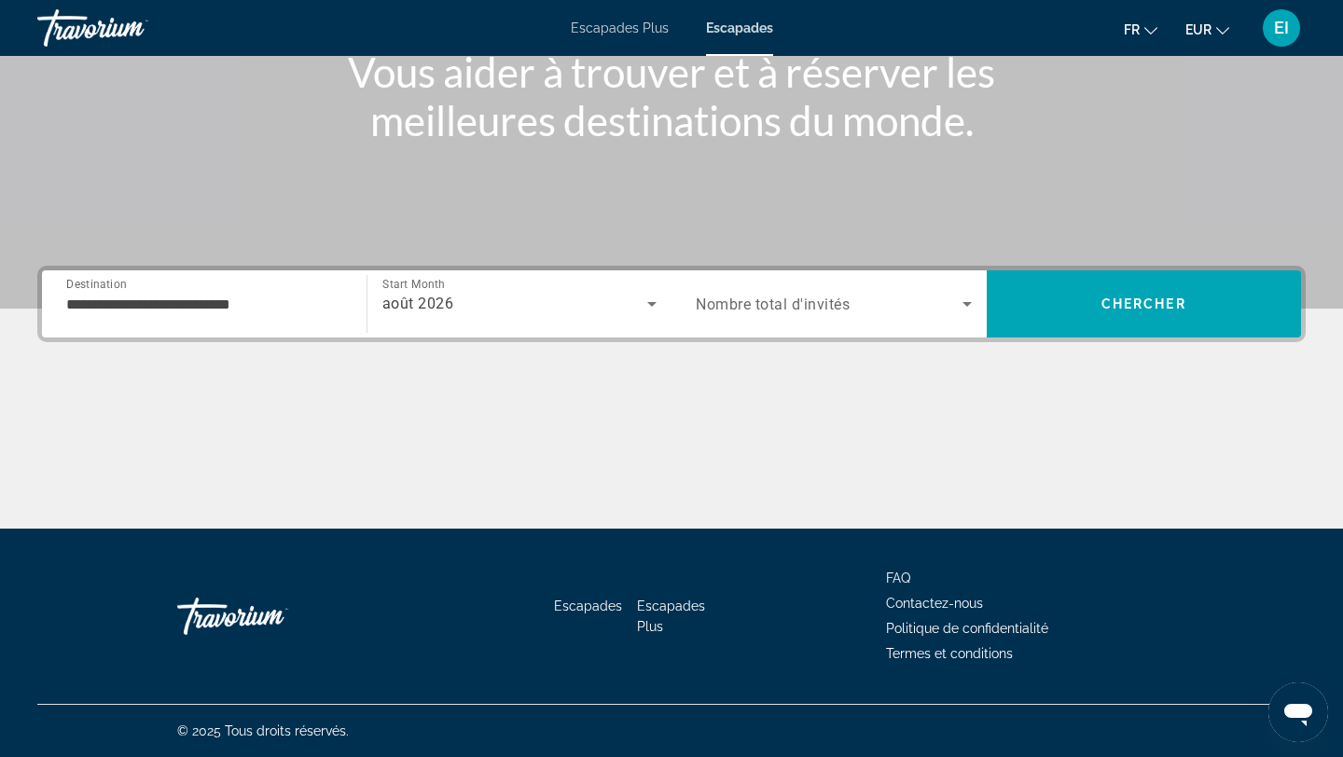
click at [807, 298] on span "Nombre total d'invités" at bounding box center [773, 305] width 154 height 18
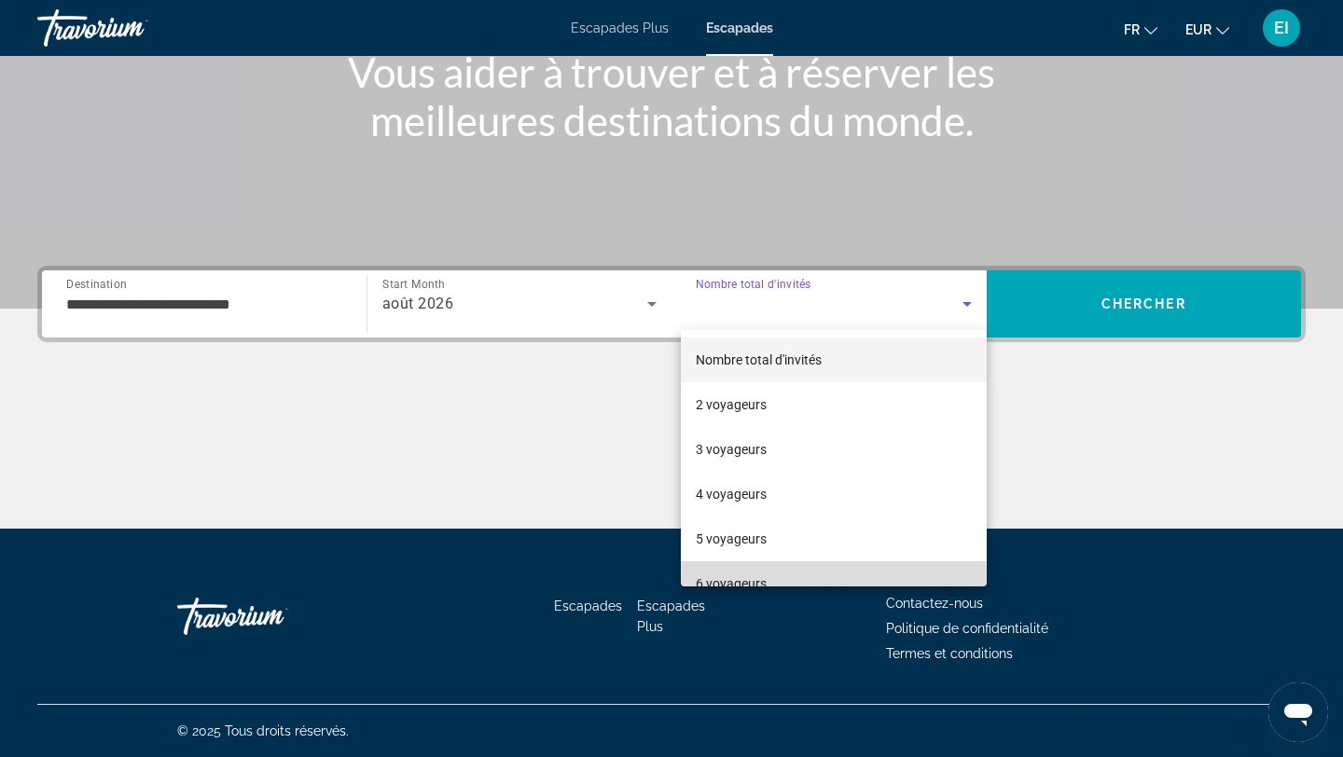
click at [716, 574] on span "6 voyageurs" at bounding box center [731, 584] width 71 height 22
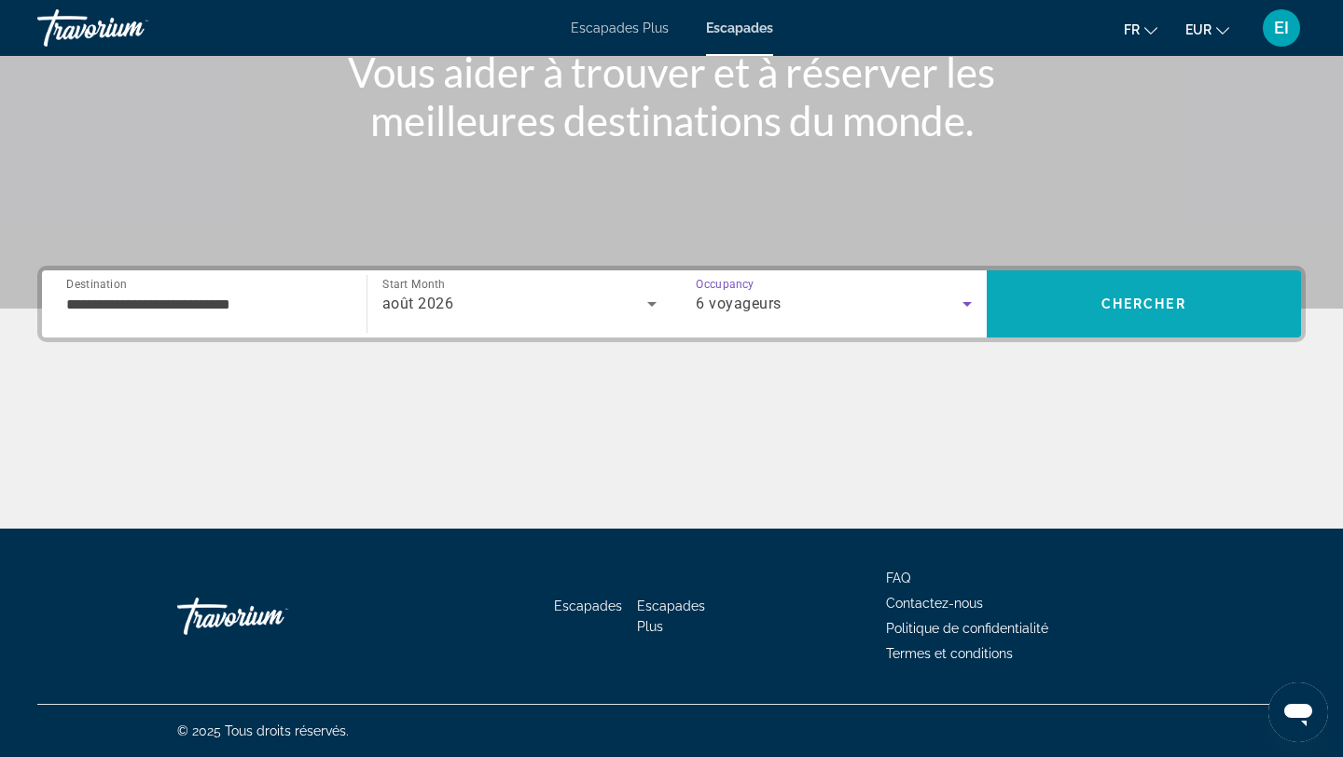
click at [1115, 311] on span "Search" at bounding box center [1144, 304] width 315 height 45
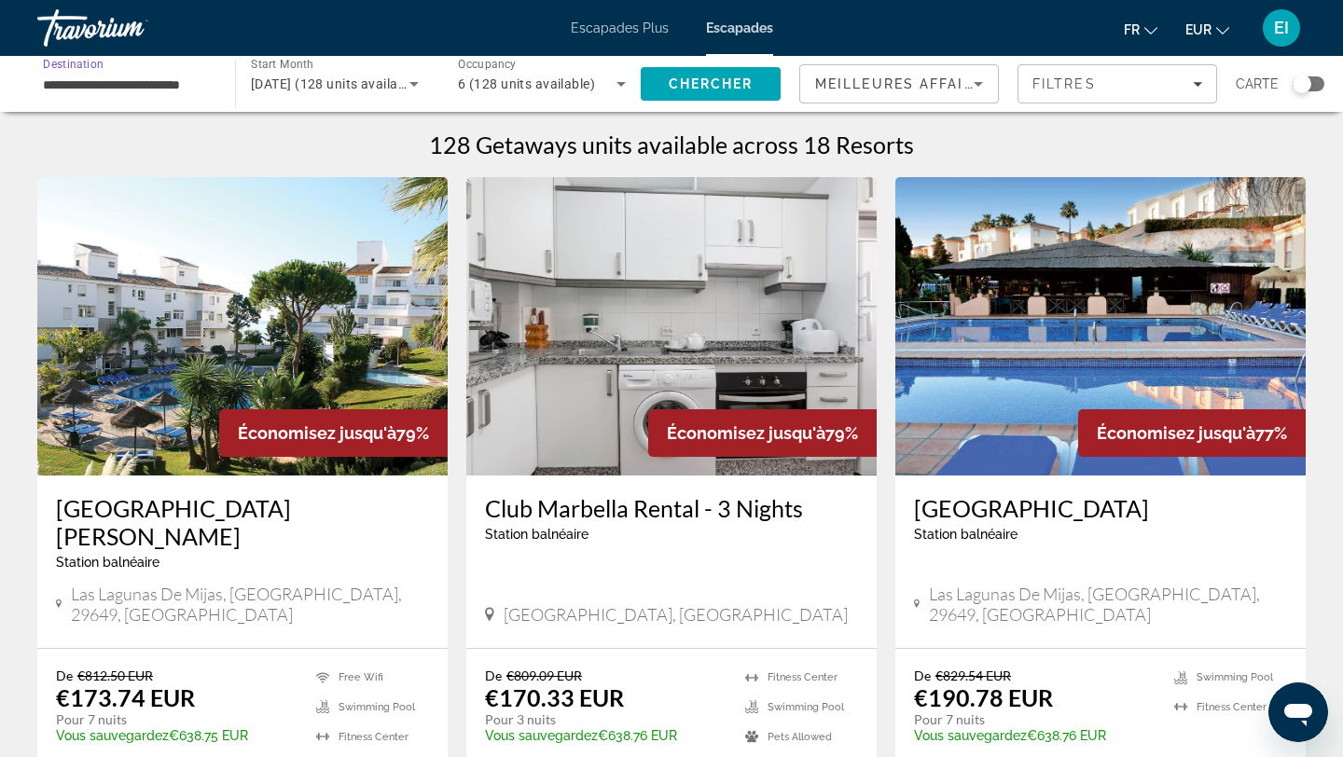
click at [155, 78] on input "**********" at bounding box center [127, 85] width 168 height 22
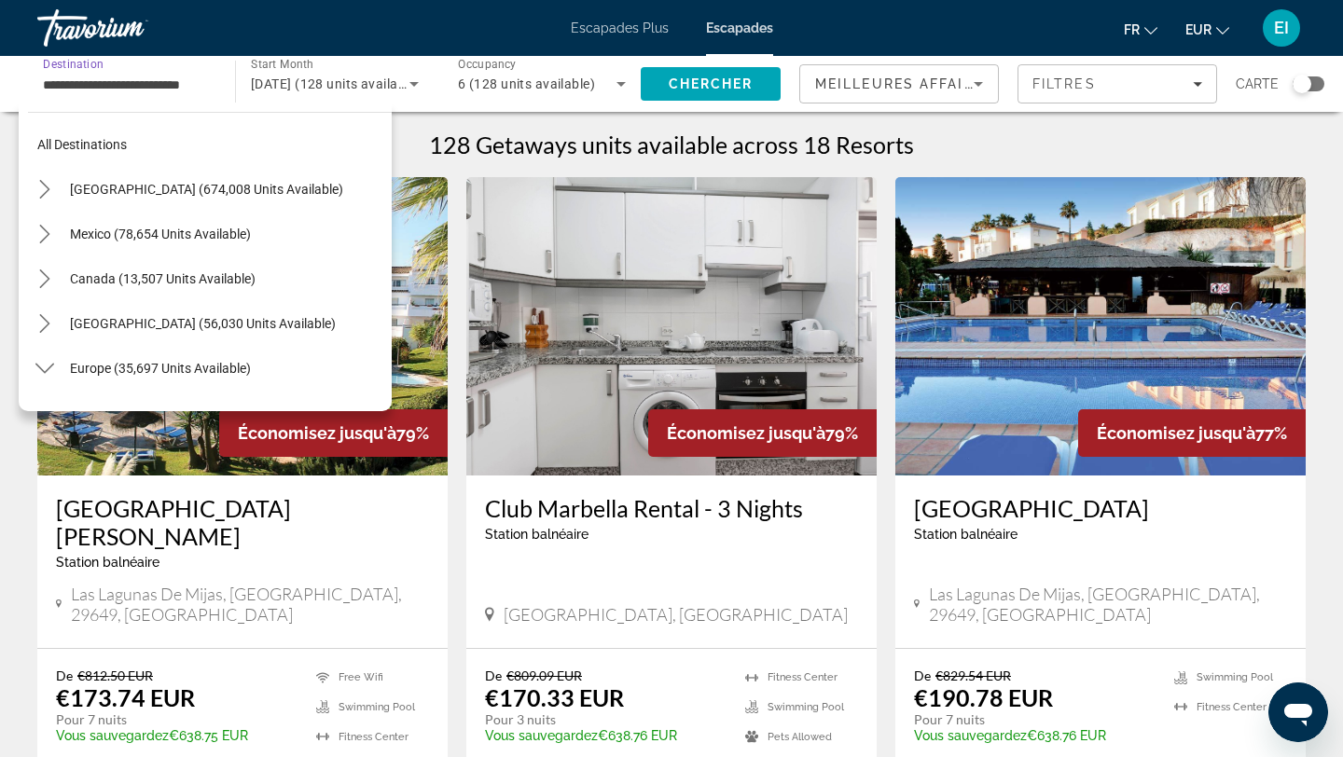
scroll to position [872, 0]
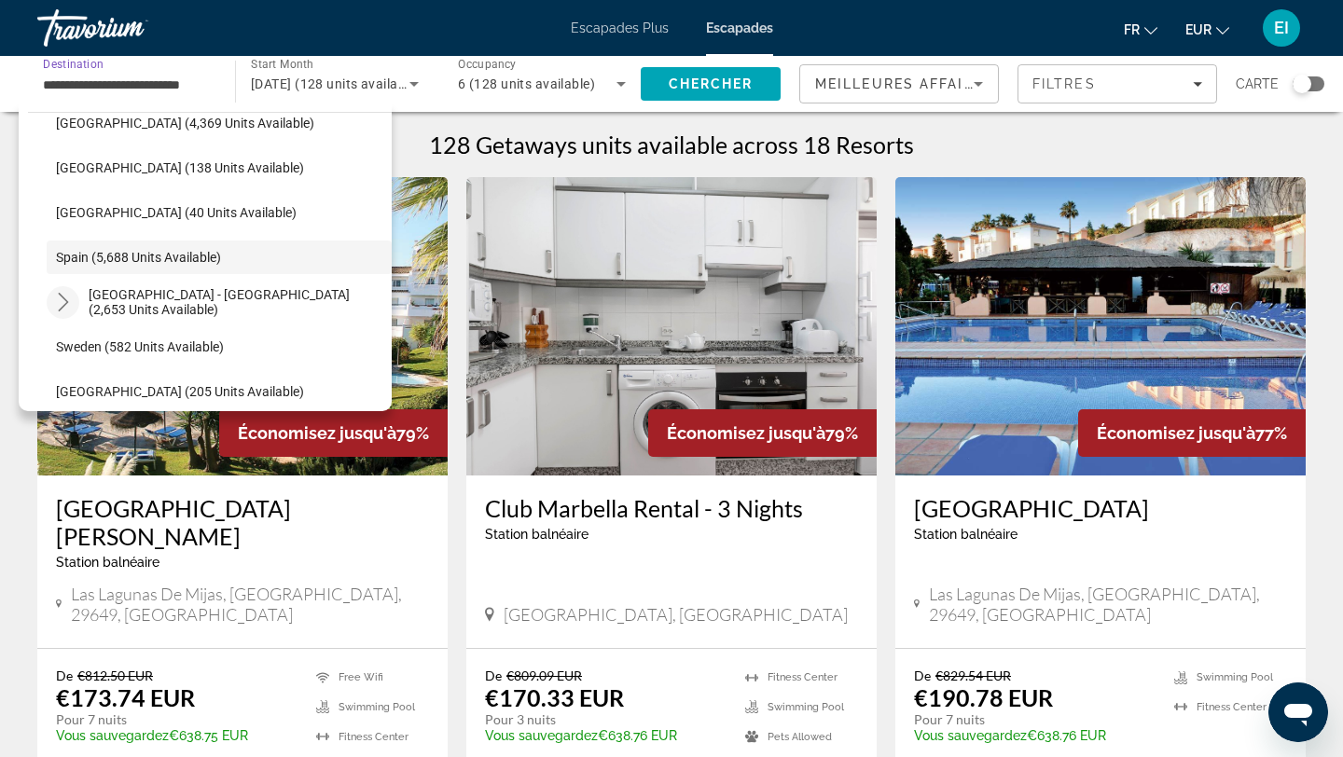
click at [68, 295] on icon "Toggle Spain - Canary Islands (2,653 units available) submenu" at bounding box center [63, 302] width 19 height 19
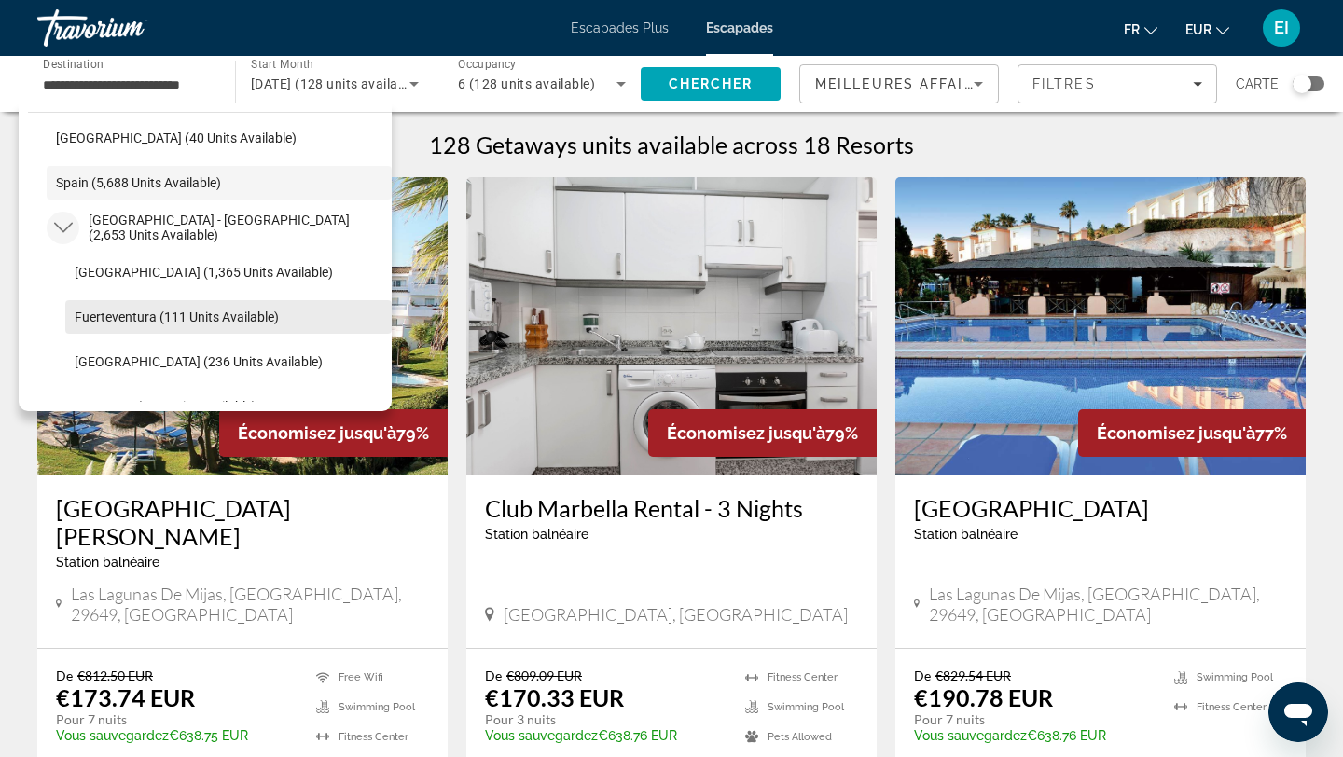
scroll to position [953, 0]
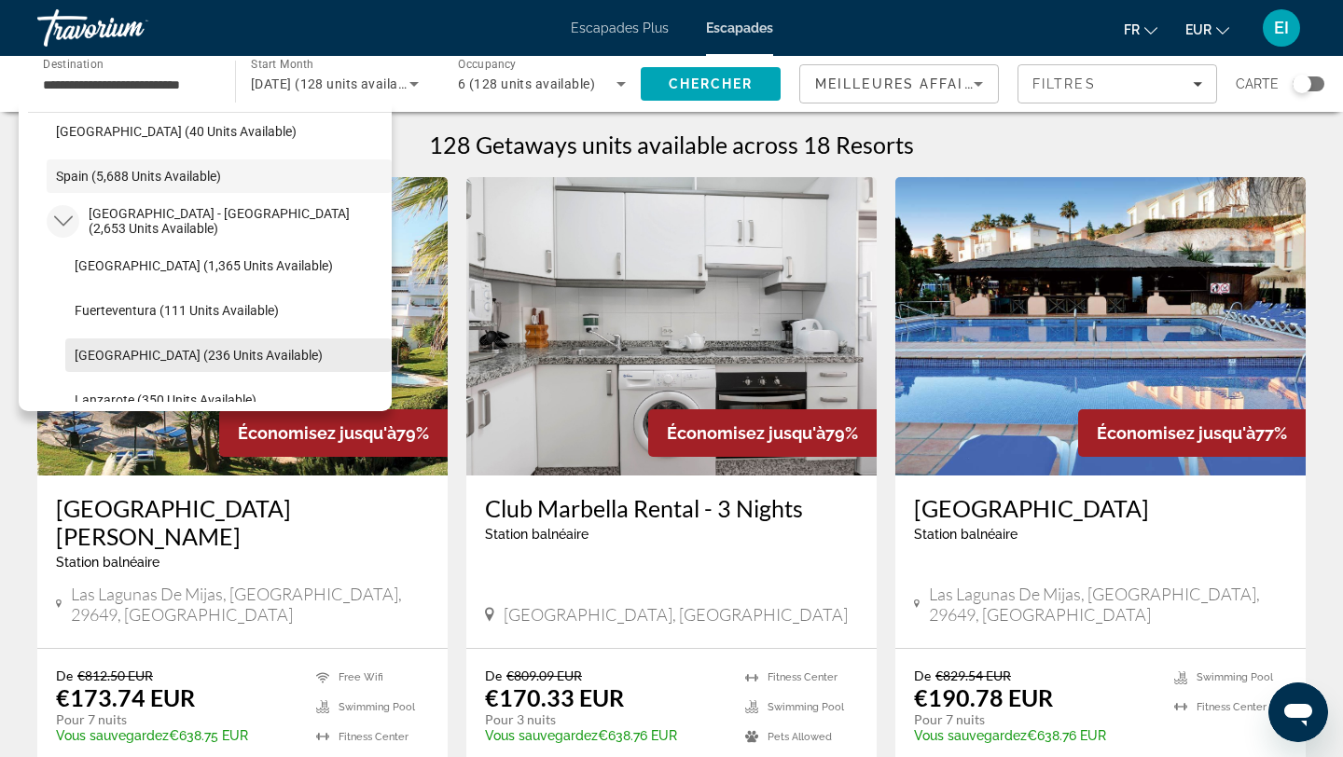
click at [82, 360] on span "Gran Canaria (236 units available)" at bounding box center [199, 355] width 248 height 15
type input "**********"
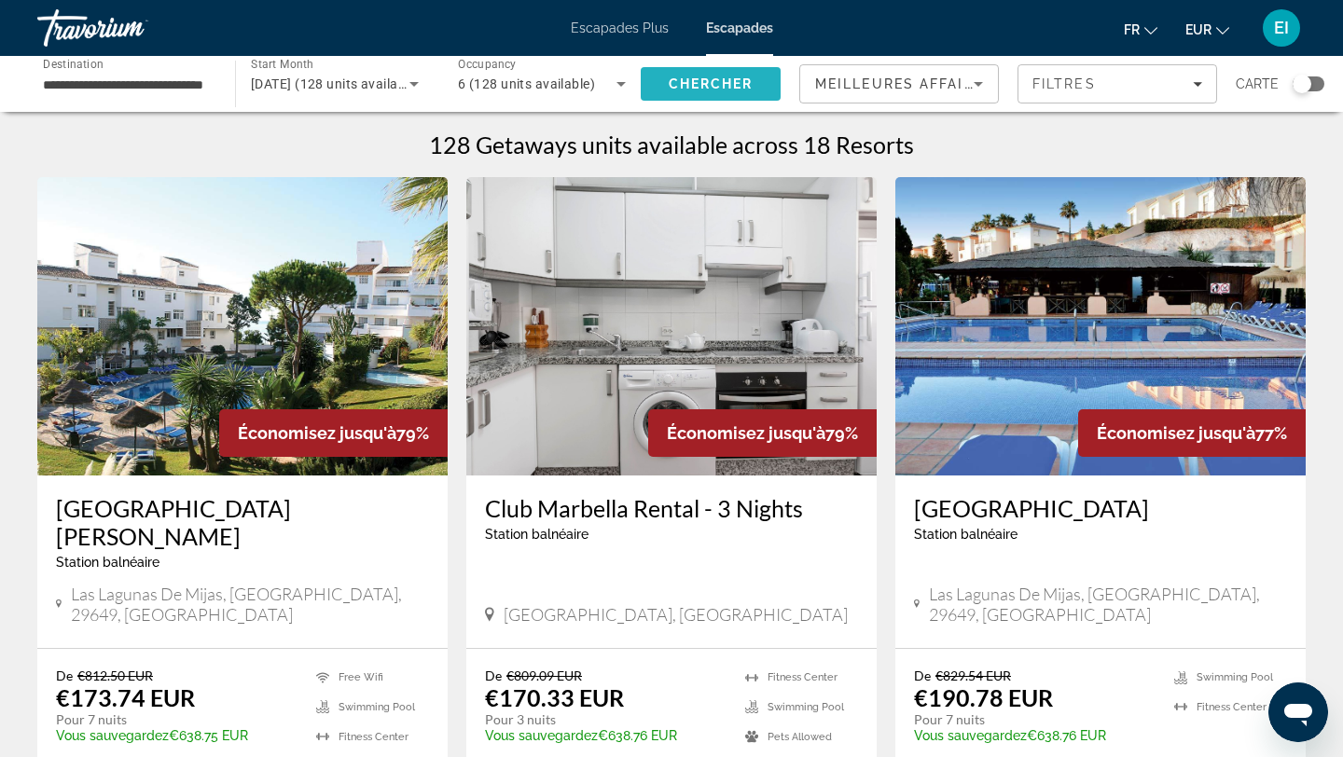
click at [683, 82] on span "Chercher" at bounding box center [711, 83] width 85 height 15
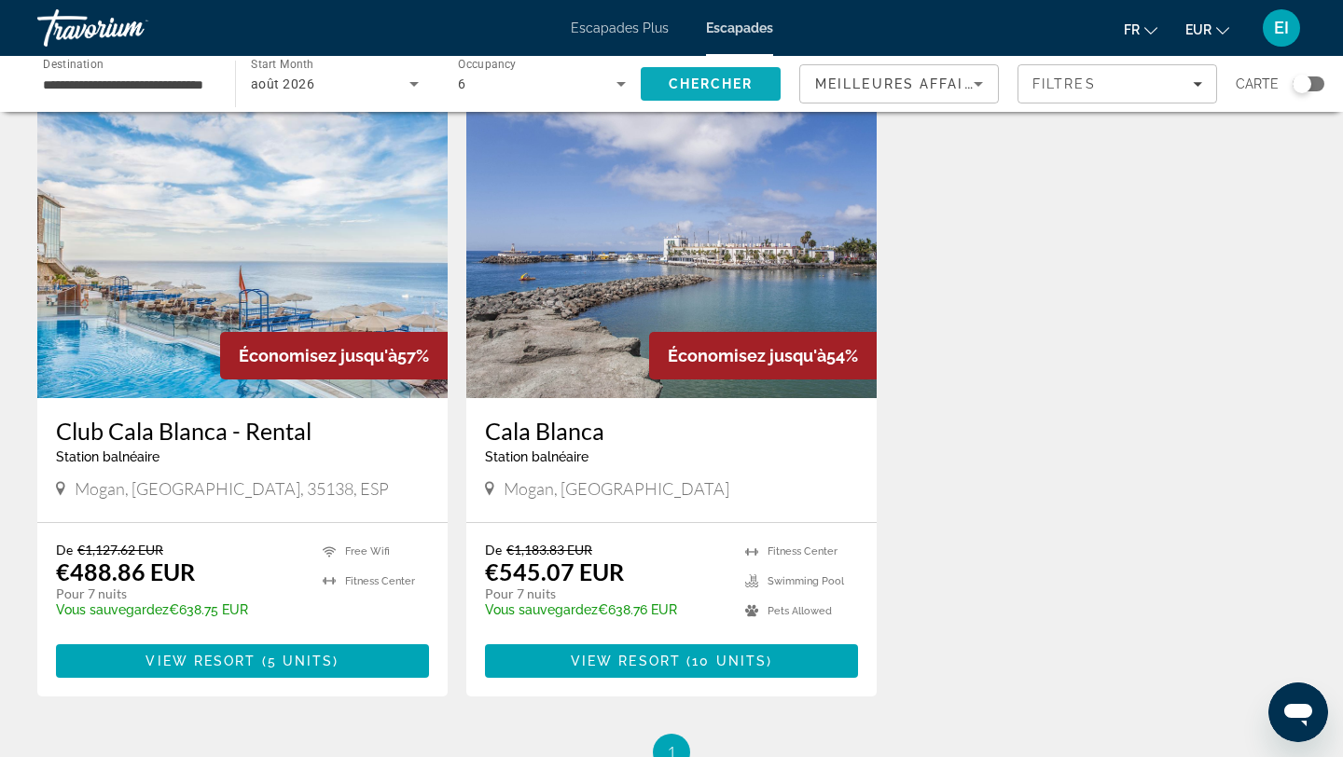
scroll to position [52, 0]
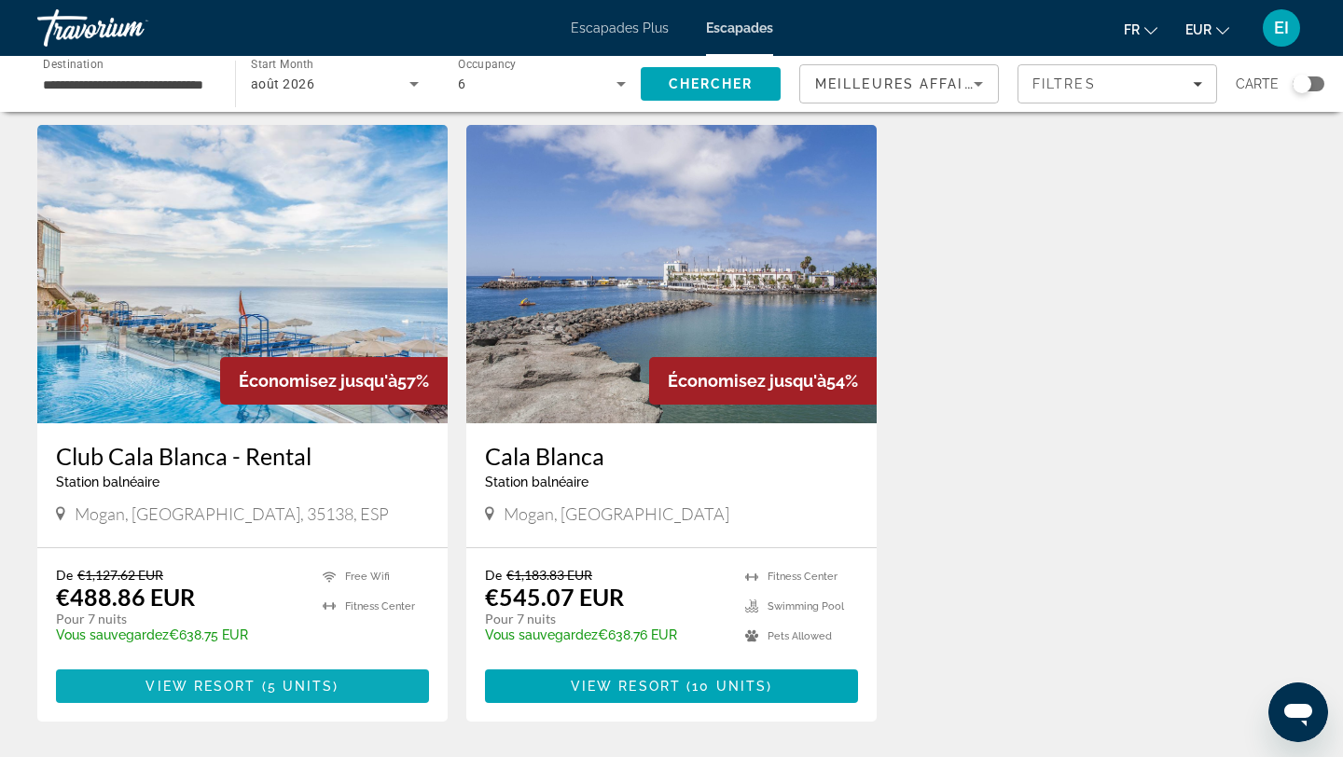
click at [194, 687] on span "View Resort" at bounding box center [200, 686] width 110 height 15
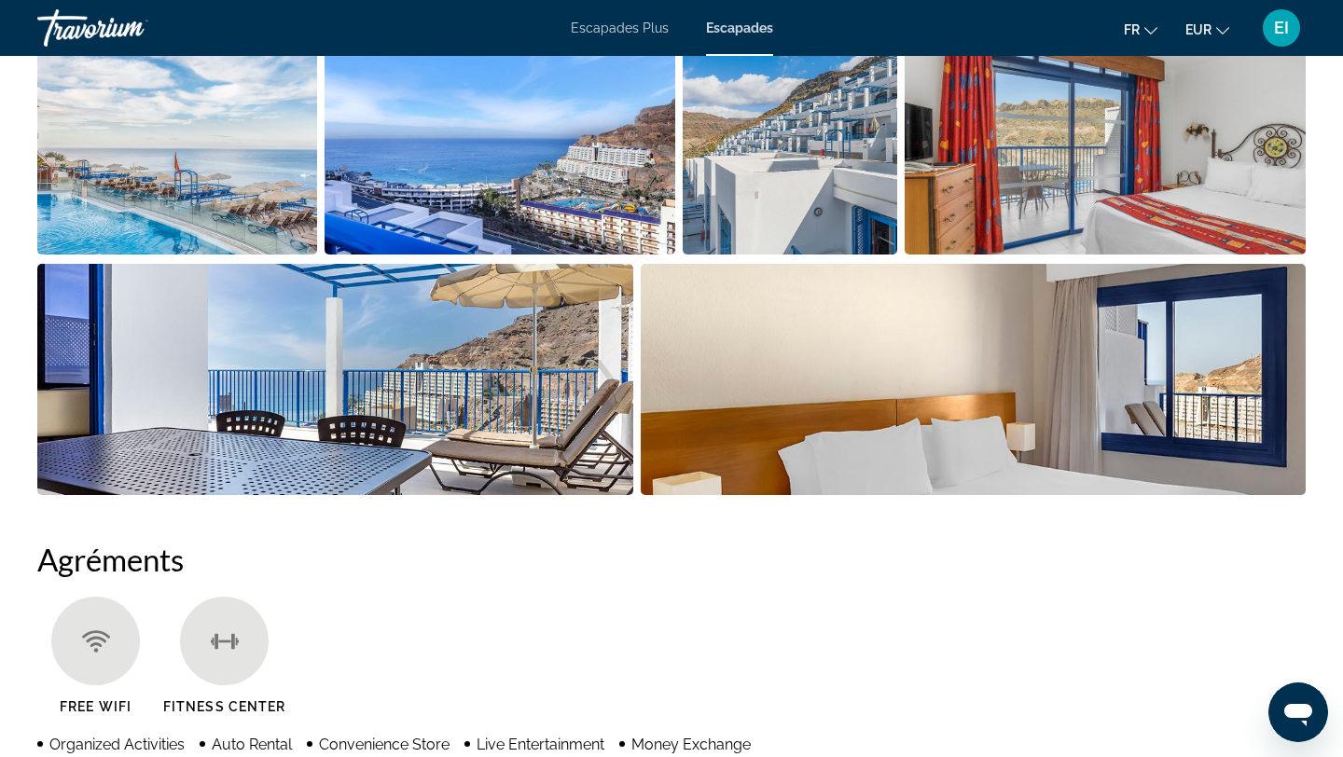
scroll to position [986, 0]
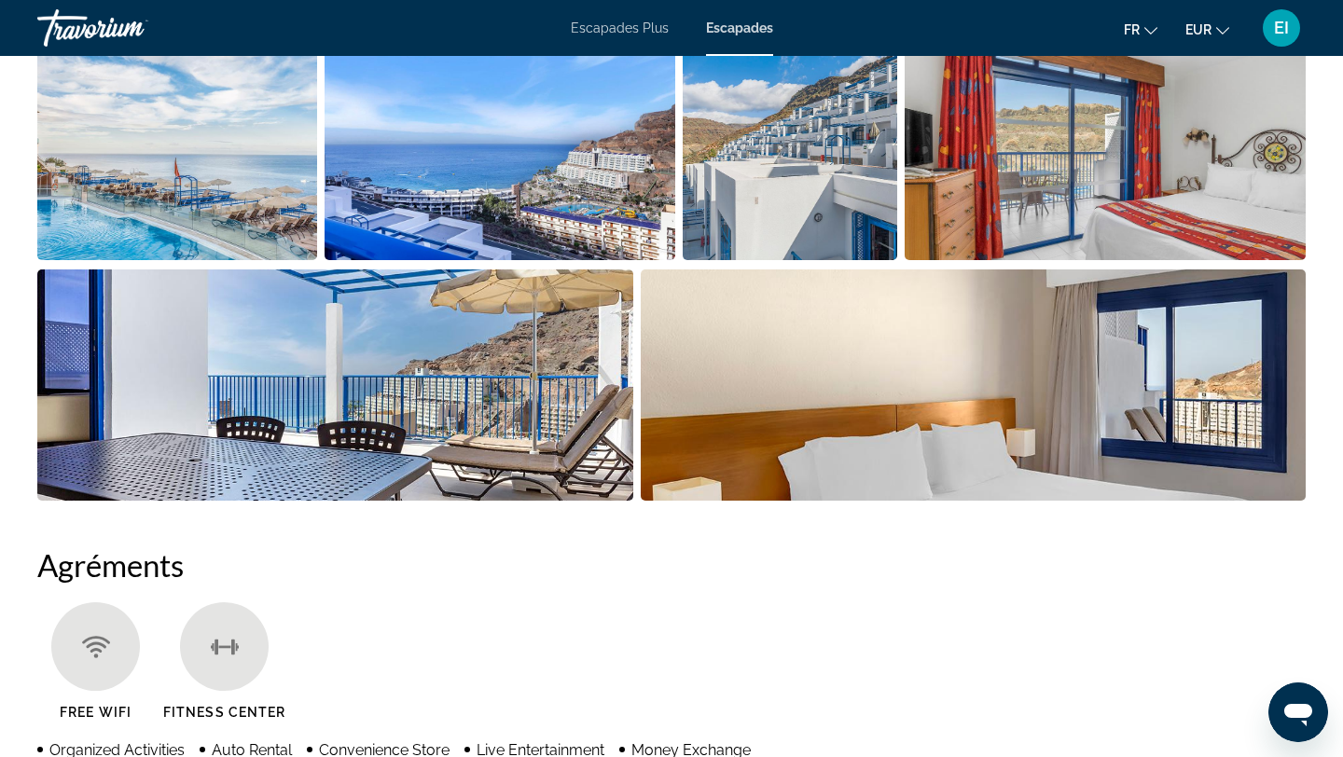
click at [774, 444] on img "Open full-screen image slider" at bounding box center [974, 385] width 666 height 231
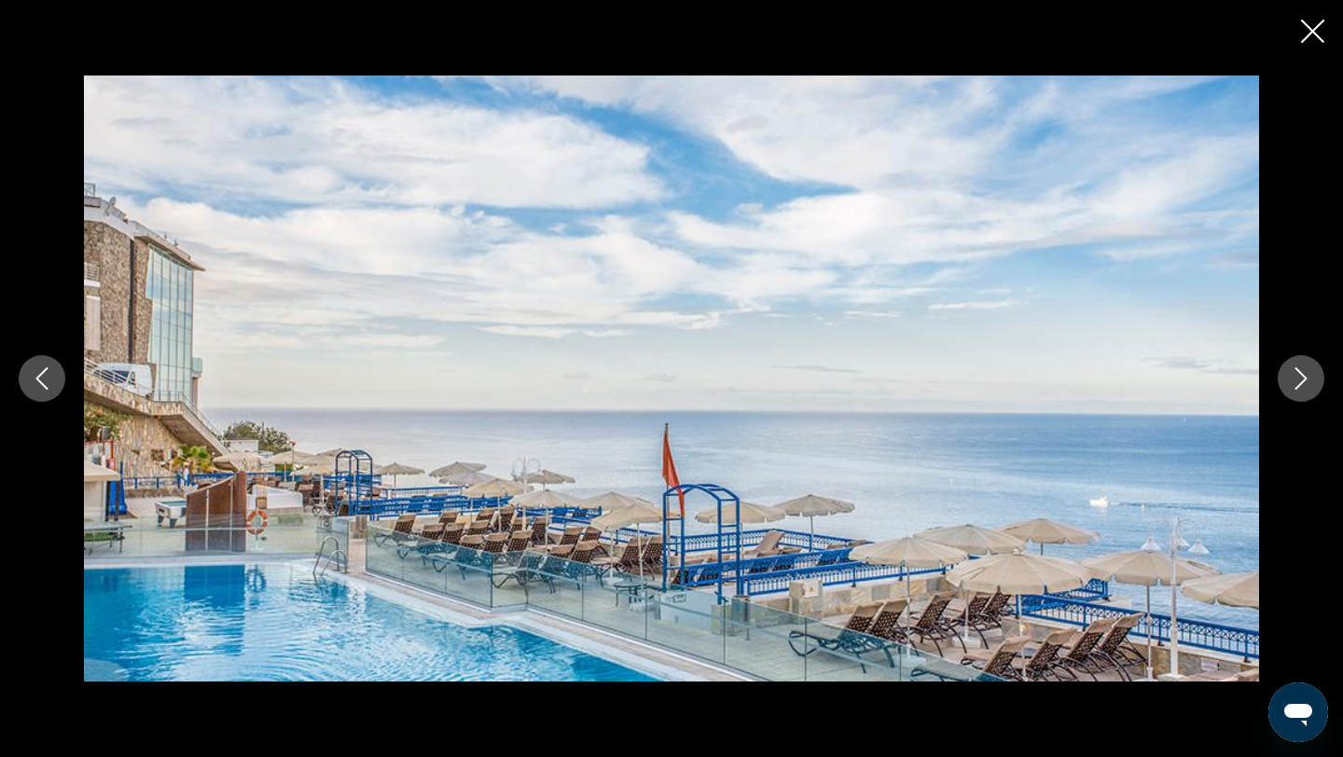
click at [1291, 385] on icon "Next image" at bounding box center [1301, 378] width 22 height 22
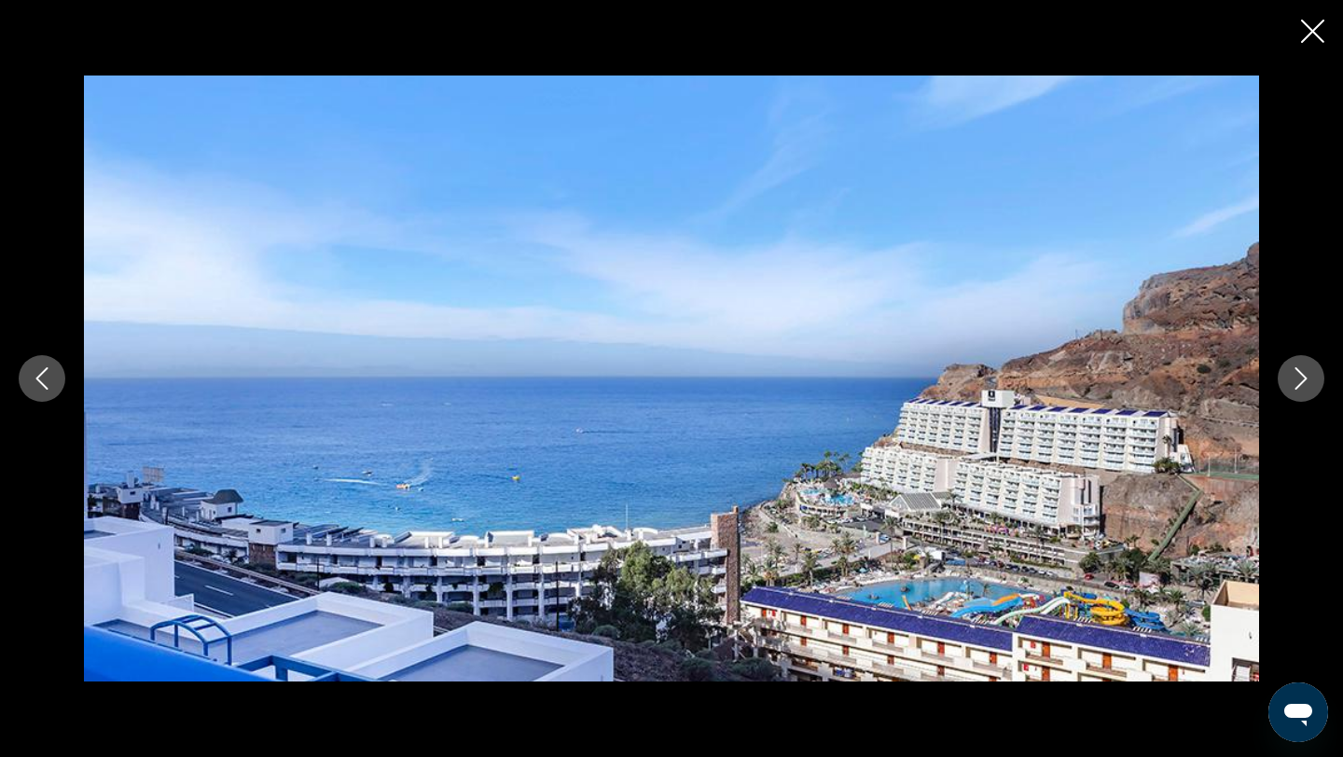
click at [1291, 385] on icon "Next image" at bounding box center [1301, 378] width 22 height 22
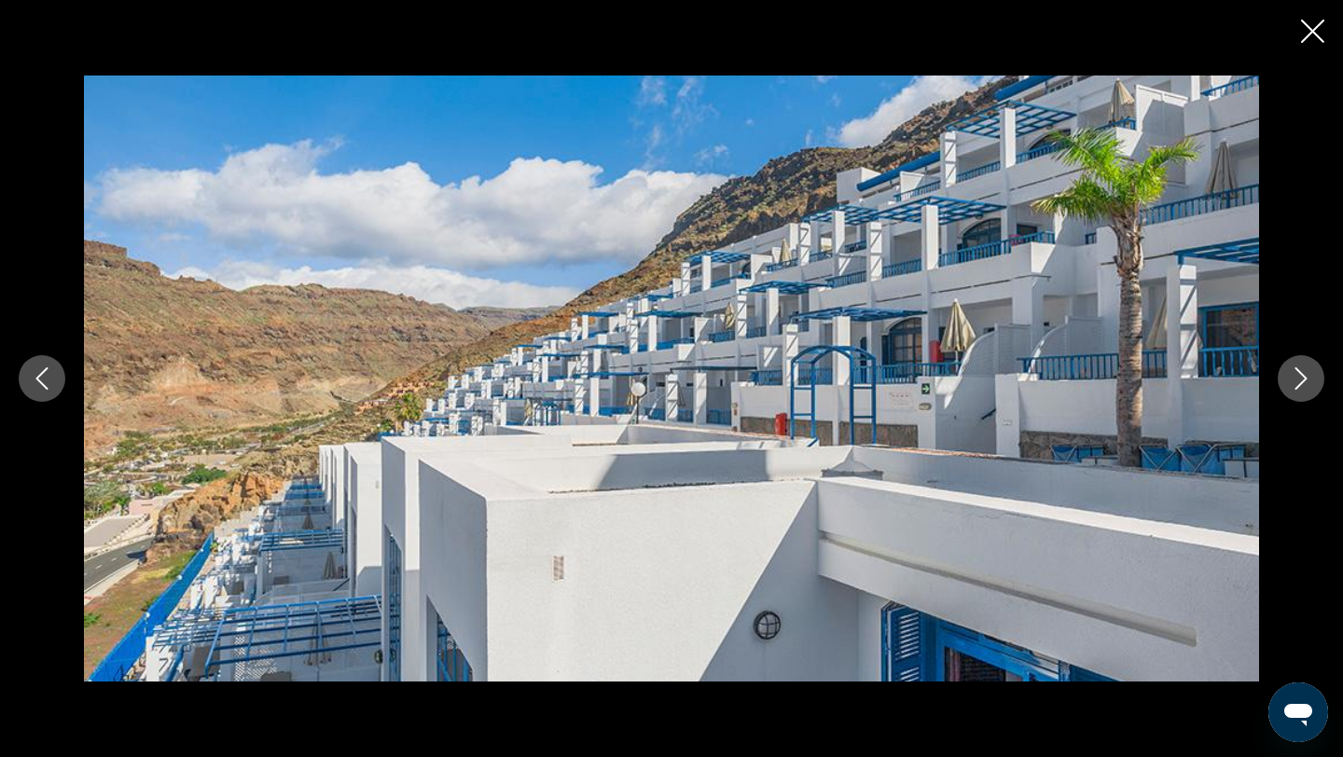
click at [1291, 385] on icon "Next image" at bounding box center [1301, 378] width 22 height 22
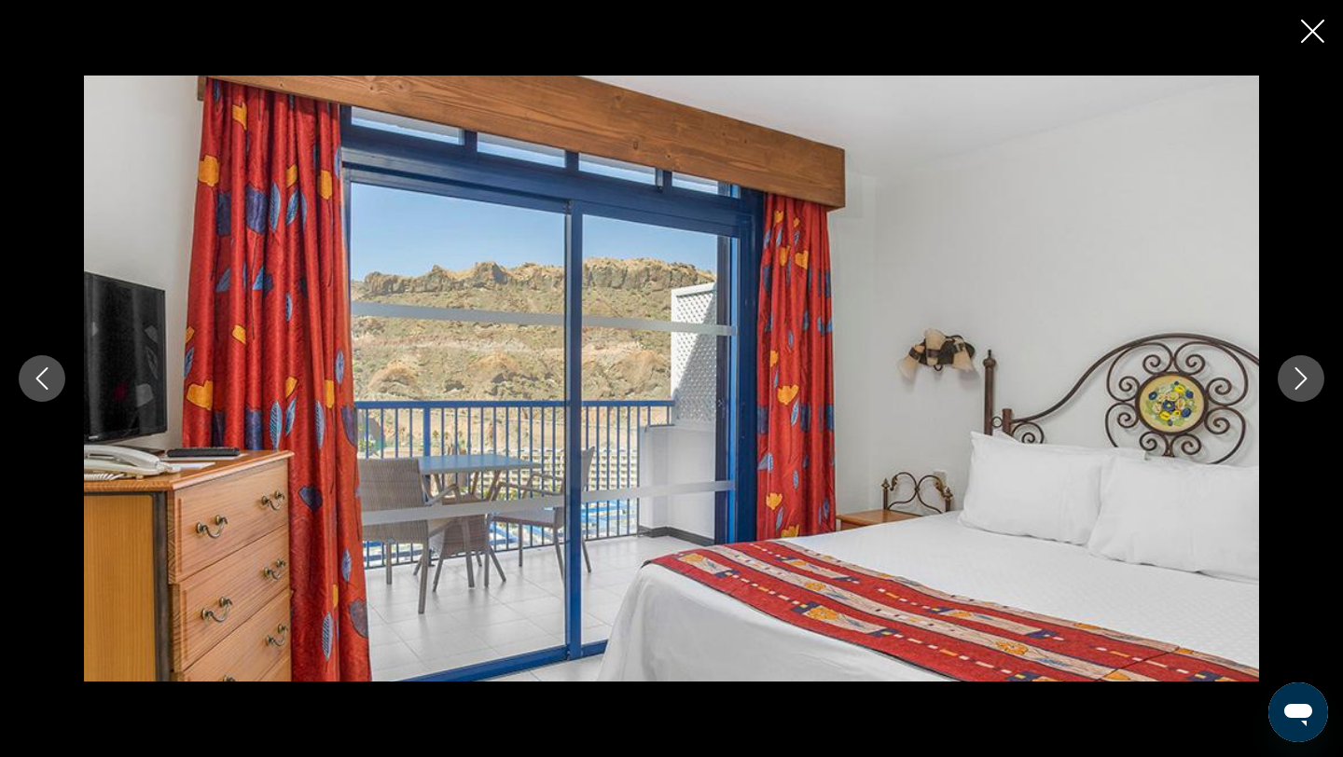
click at [1291, 385] on icon "Next image" at bounding box center [1301, 378] width 22 height 22
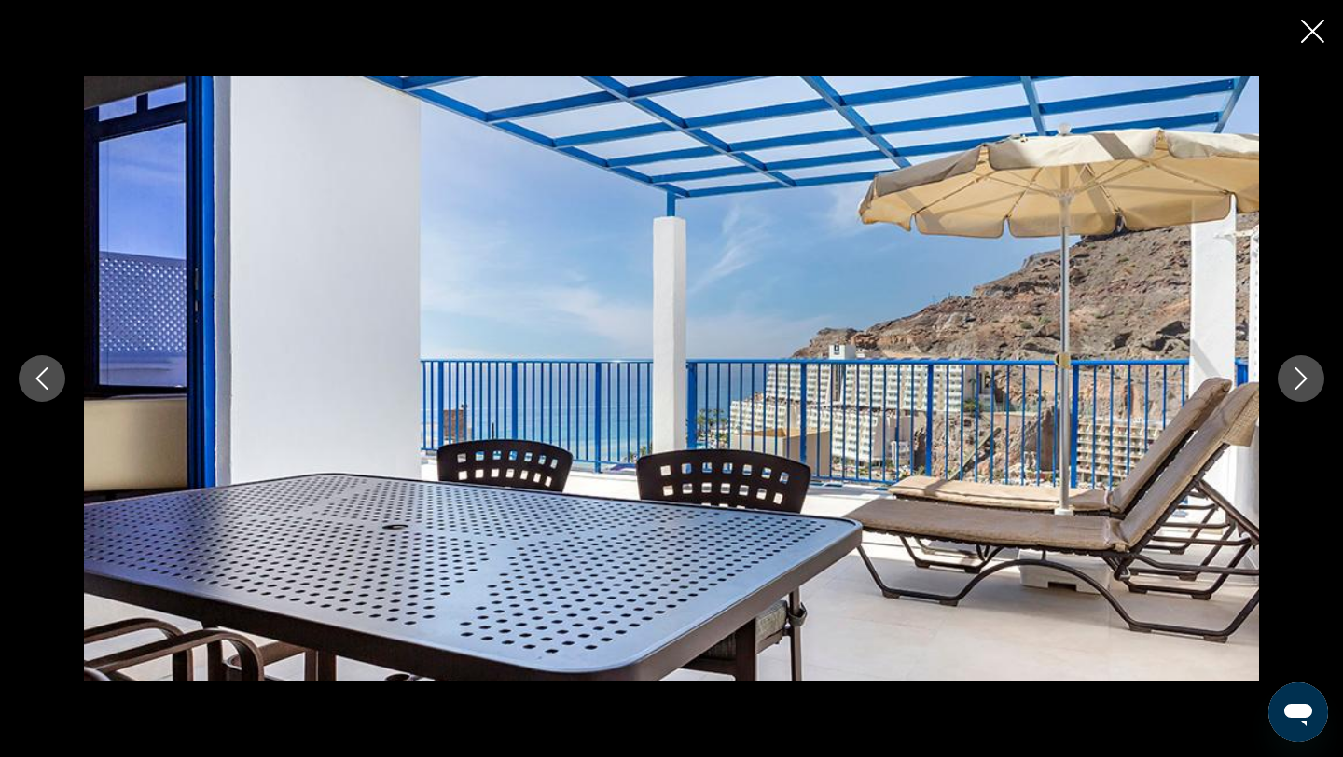
click at [1291, 385] on icon "Next image" at bounding box center [1301, 378] width 22 height 22
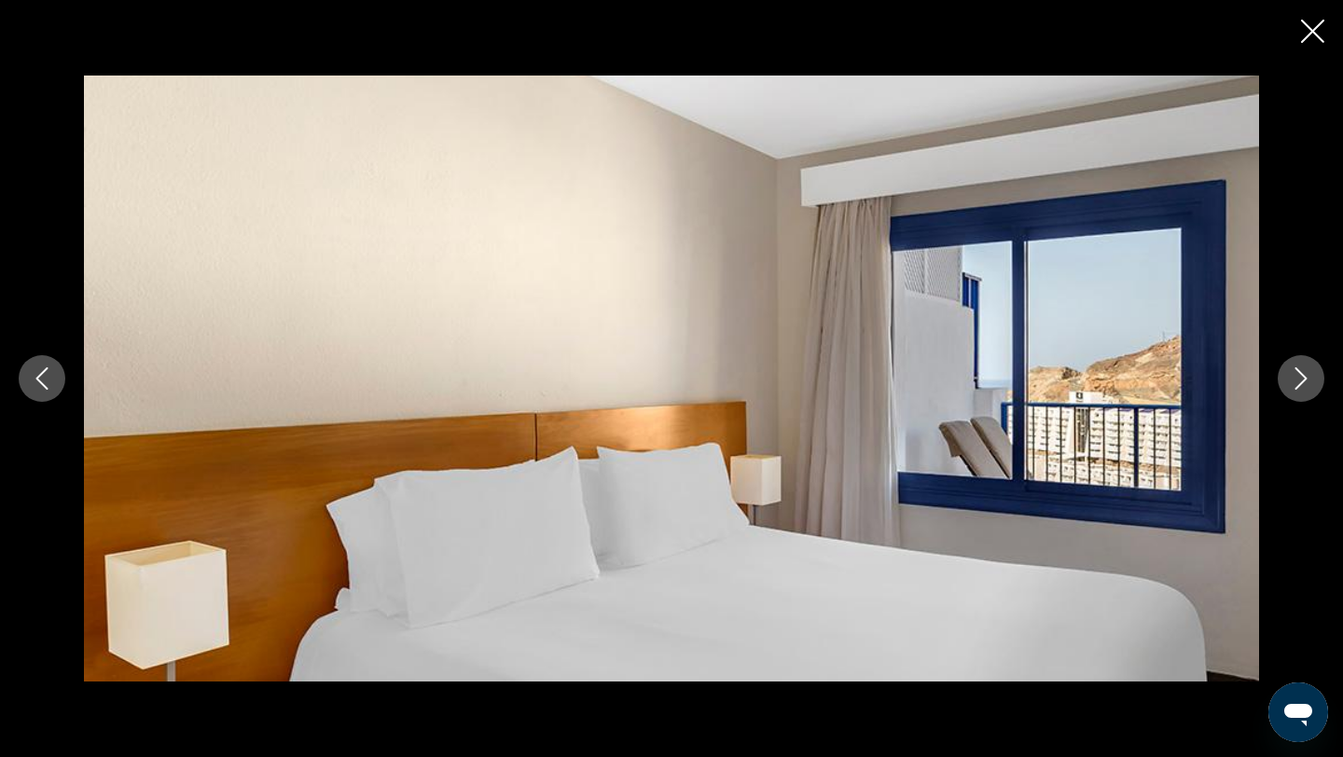
click at [1291, 385] on icon "Next image" at bounding box center [1301, 378] width 22 height 22
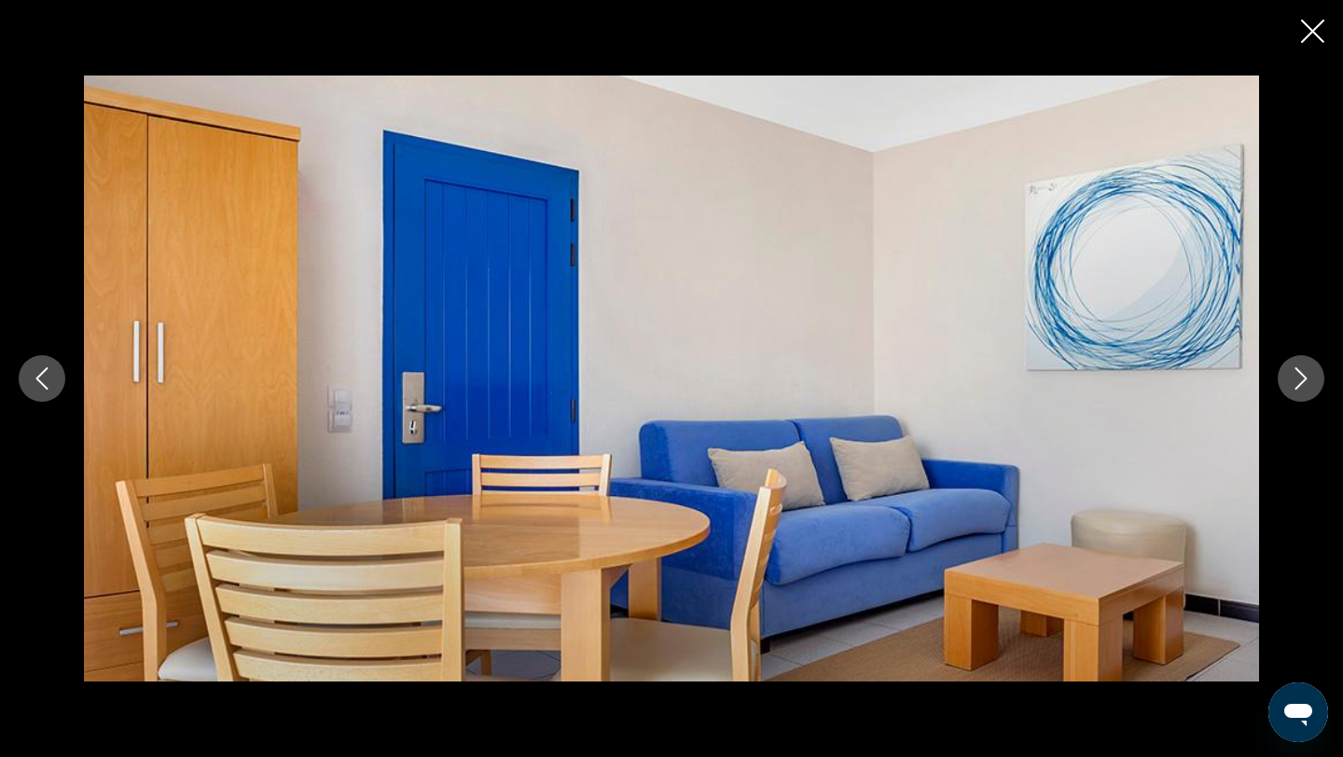
click at [1291, 385] on icon "Next image" at bounding box center [1301, 378] width 22 height 22
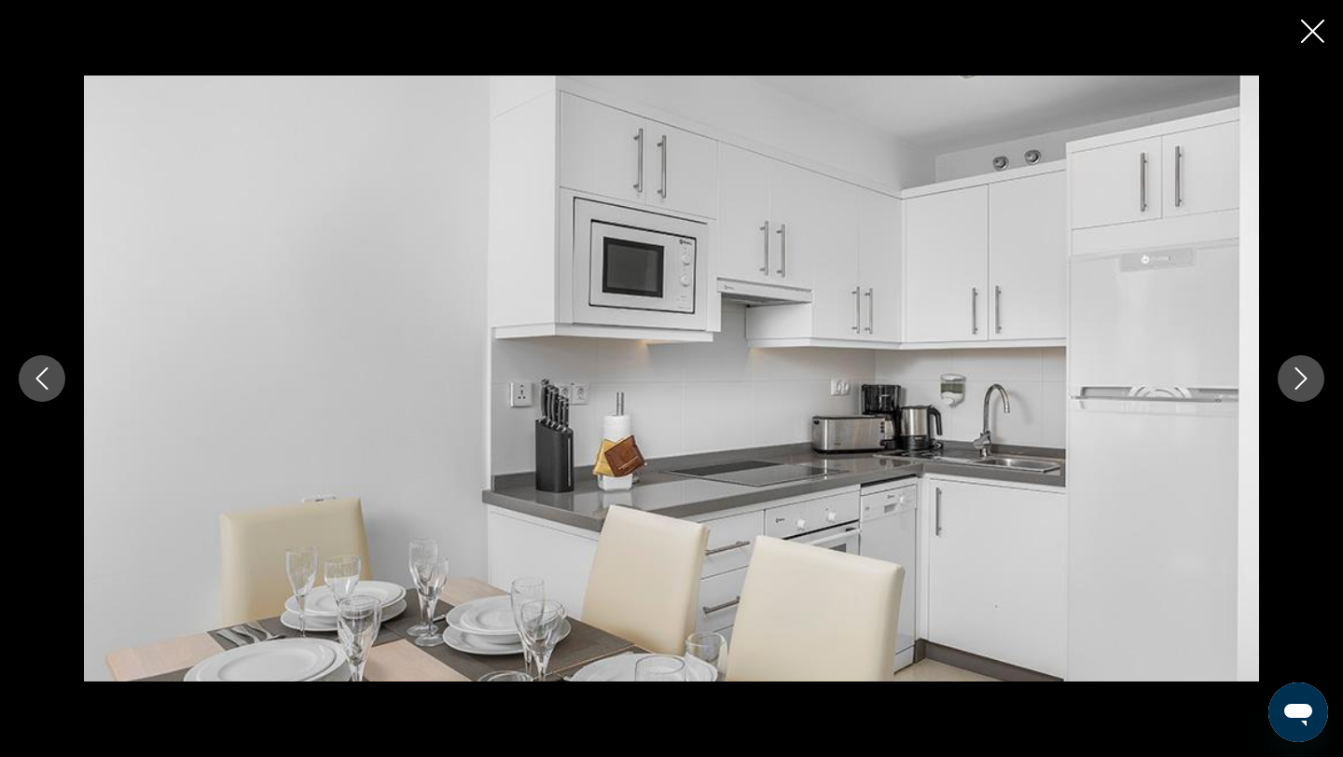
click at [1291, 385] on icon "Next image" at bounding box center [1301, 378] width 22 height 22
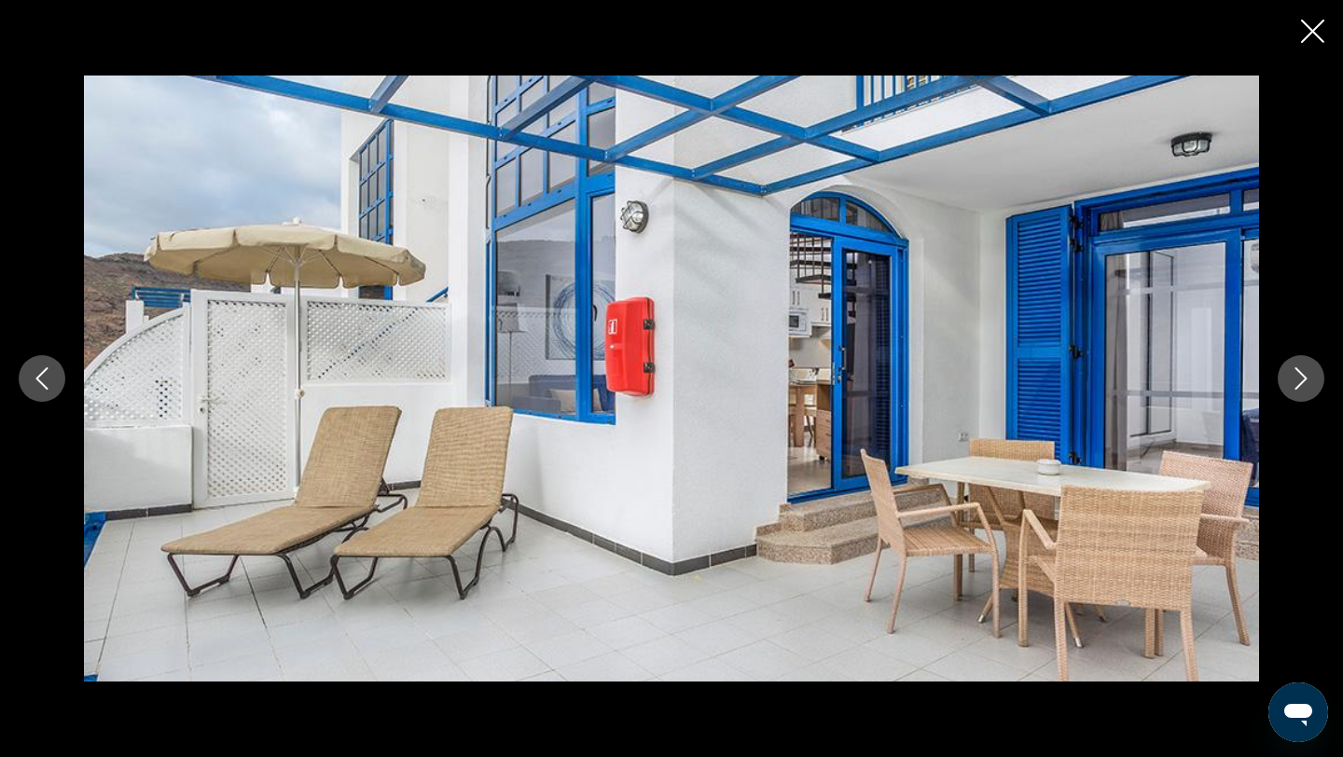
click at [1291, 385] on icon "Next image" at bounding box center [1301, 378] width 22 height 22
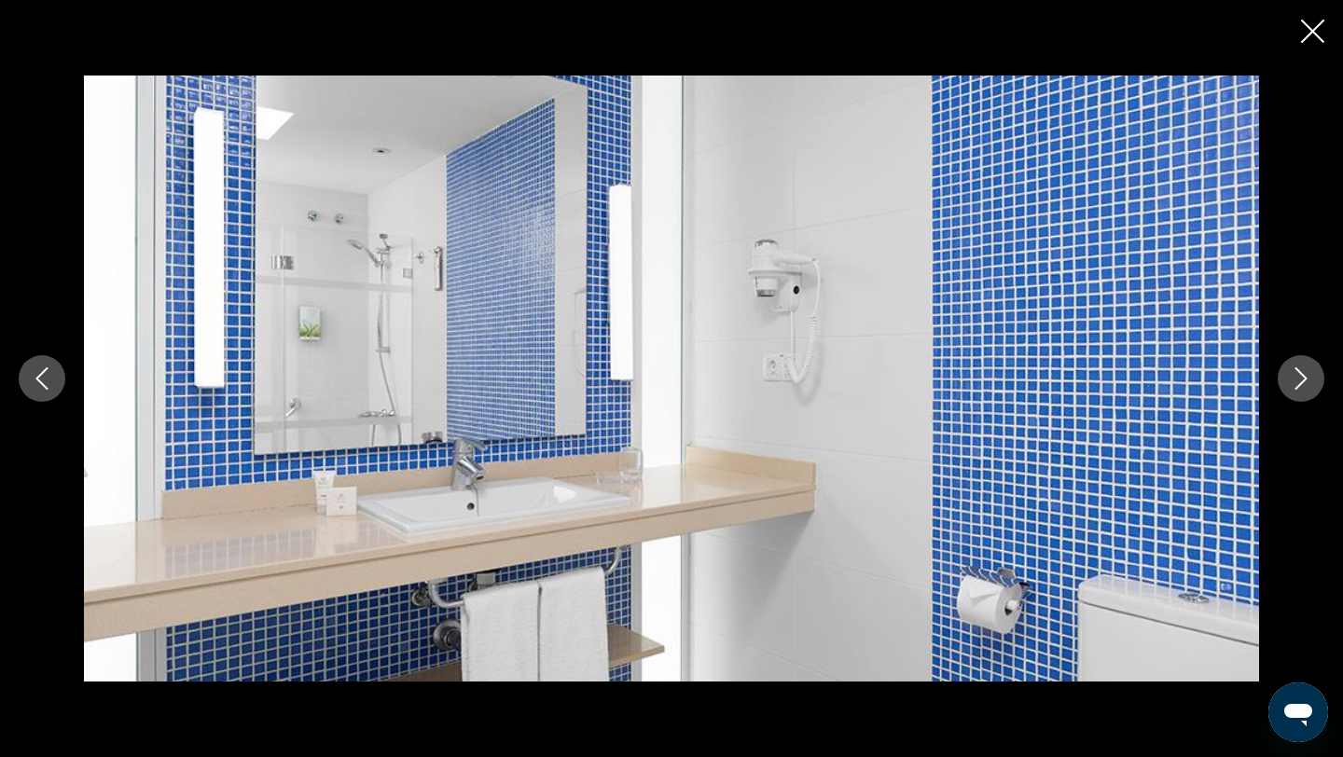
click at [1291, 385] on icon "Next image" at bounding box center [1301, 378] width 22 height 22
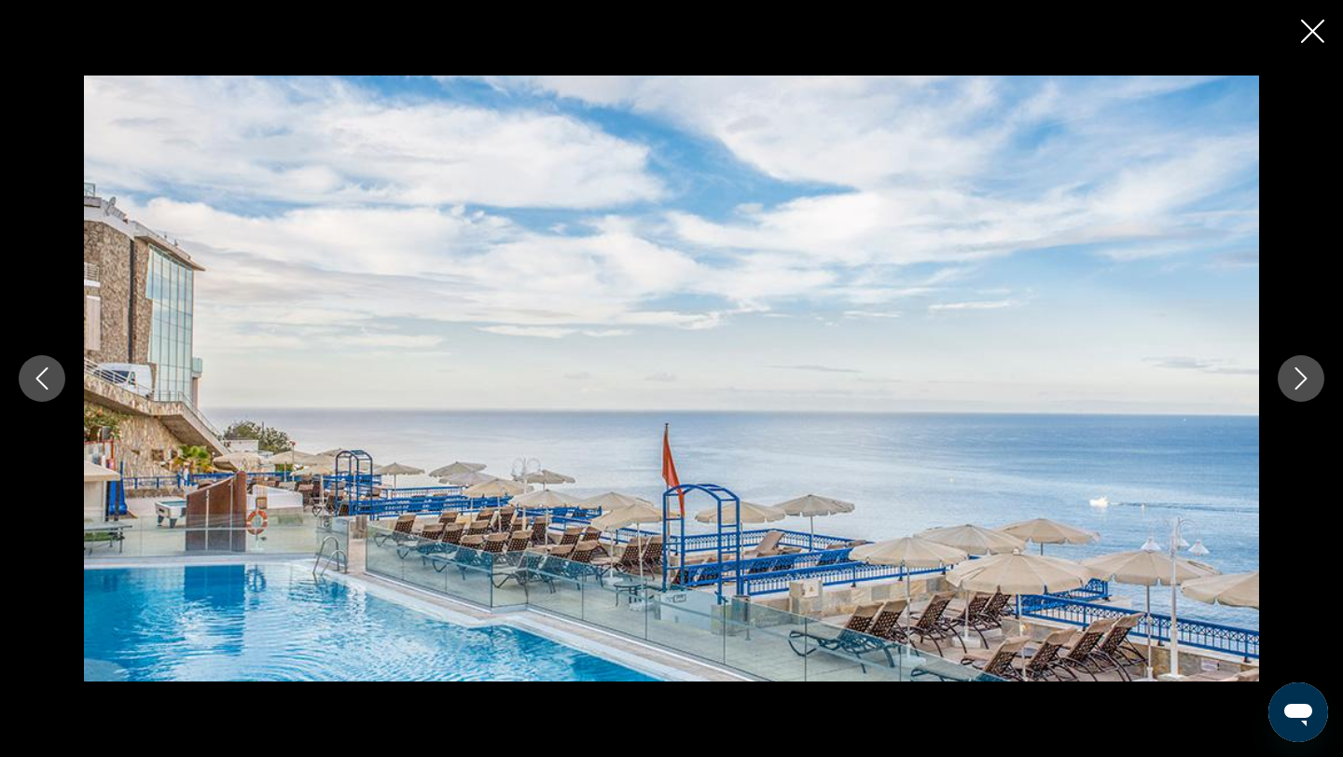
click at [1291, 386] on icon "Next image" at bounding box center [1301, 378] width 22 height 22
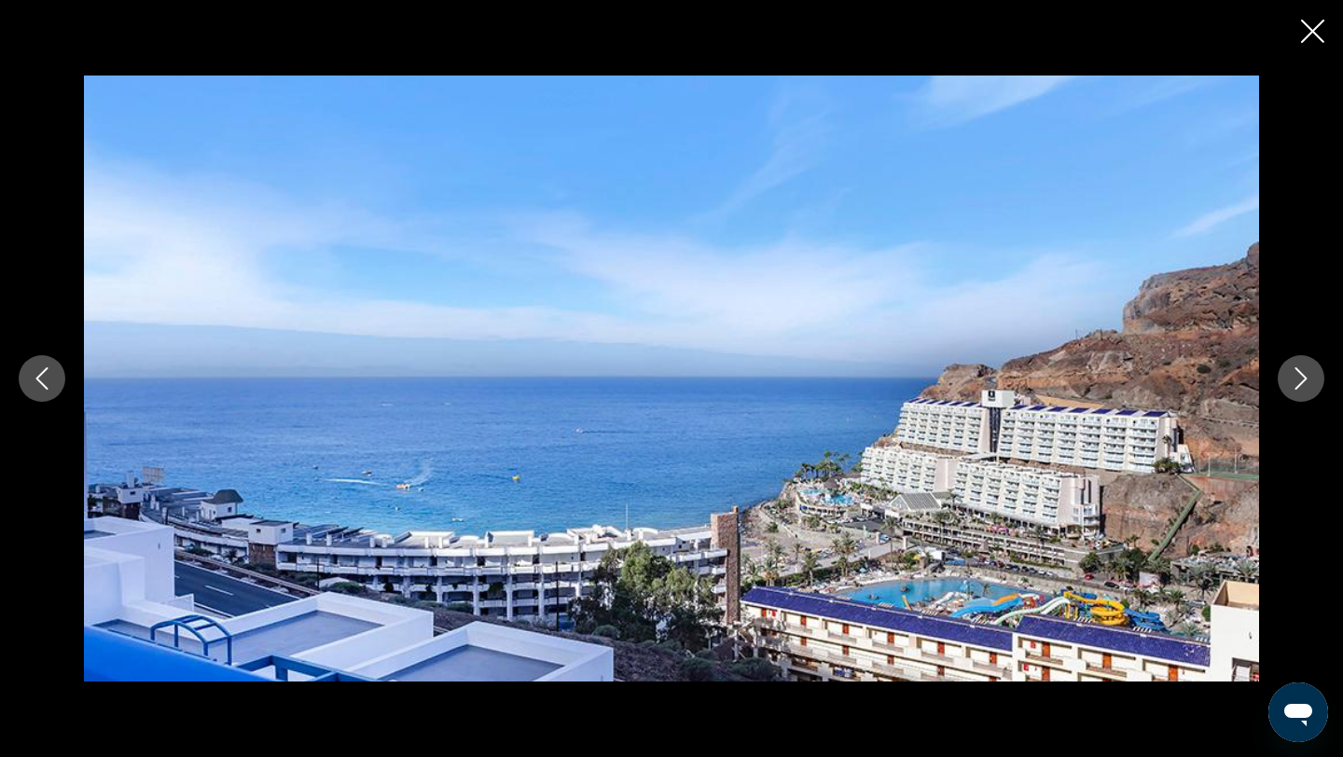
click at [1313, 49] on div "prev next" at bounding box center [671, 378] width 1343 height 757
click at [1312, 45] on button "Close slideshow" at bounding box center [1312, 33] width 23 height 29
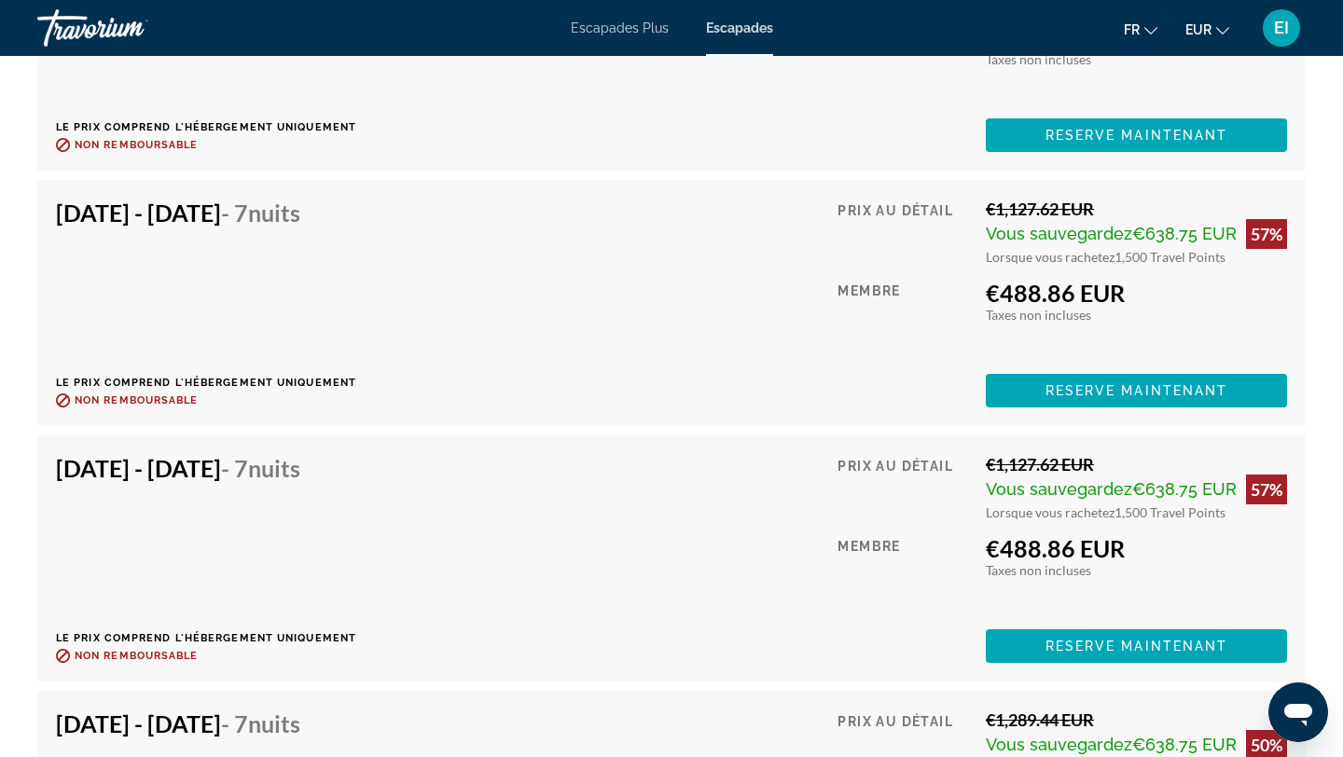
scroll to position [3588, 0]
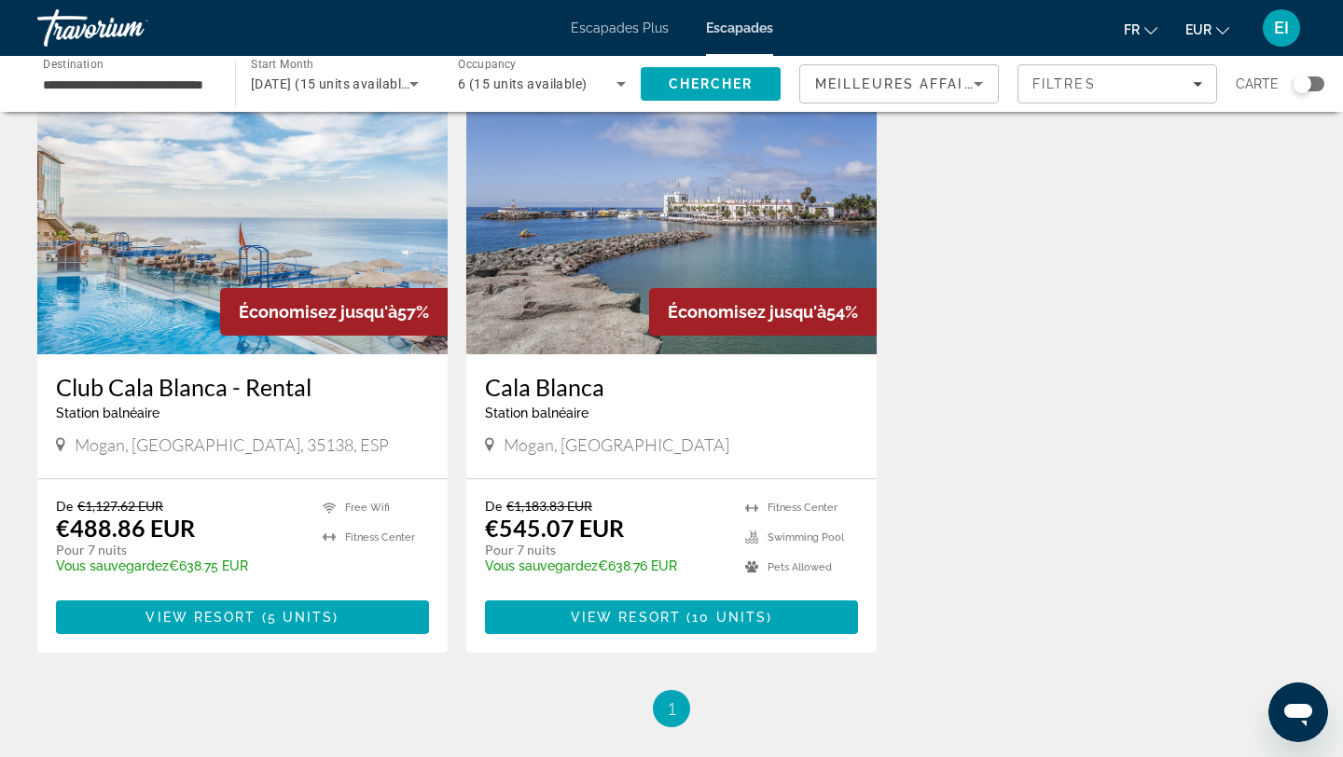
scroll to position [136, 0]
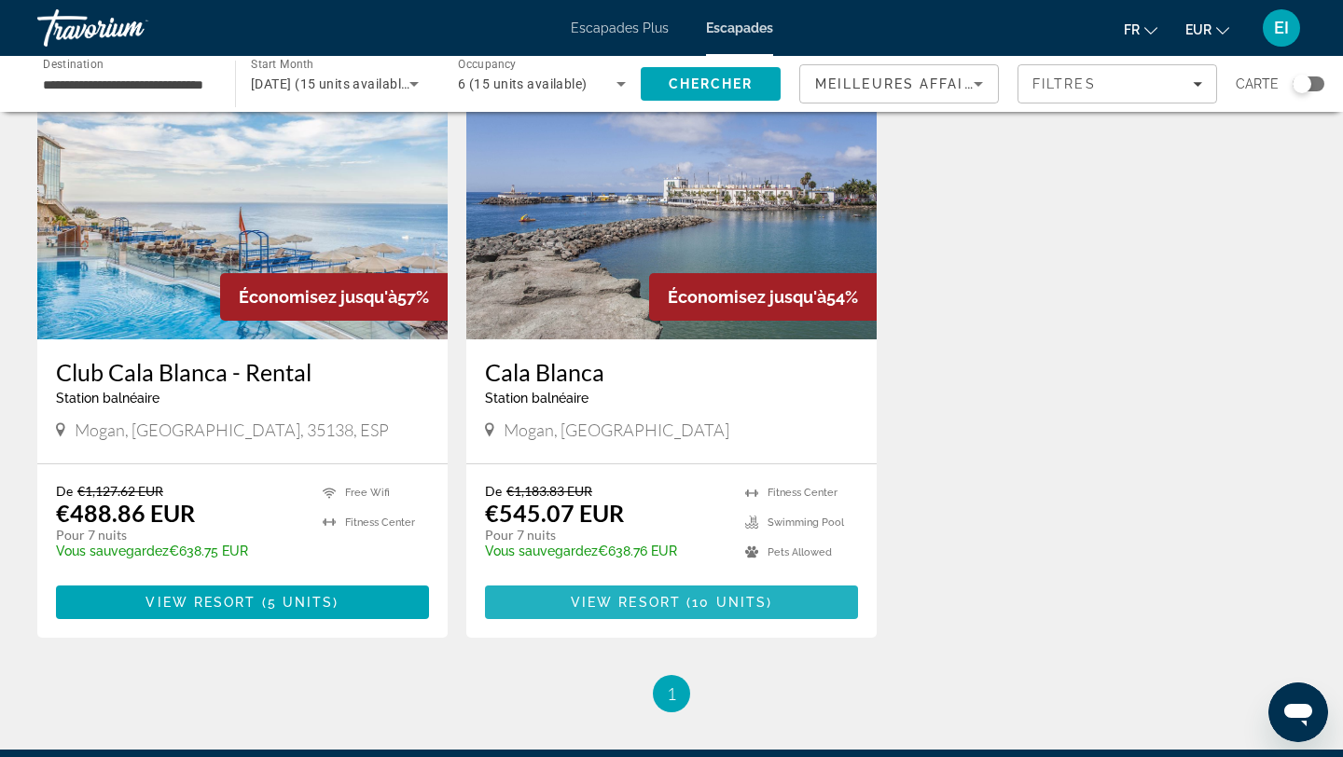
click at [619, 604] on span "View Resort" at bounding box center [626, 602] width 110 height 15
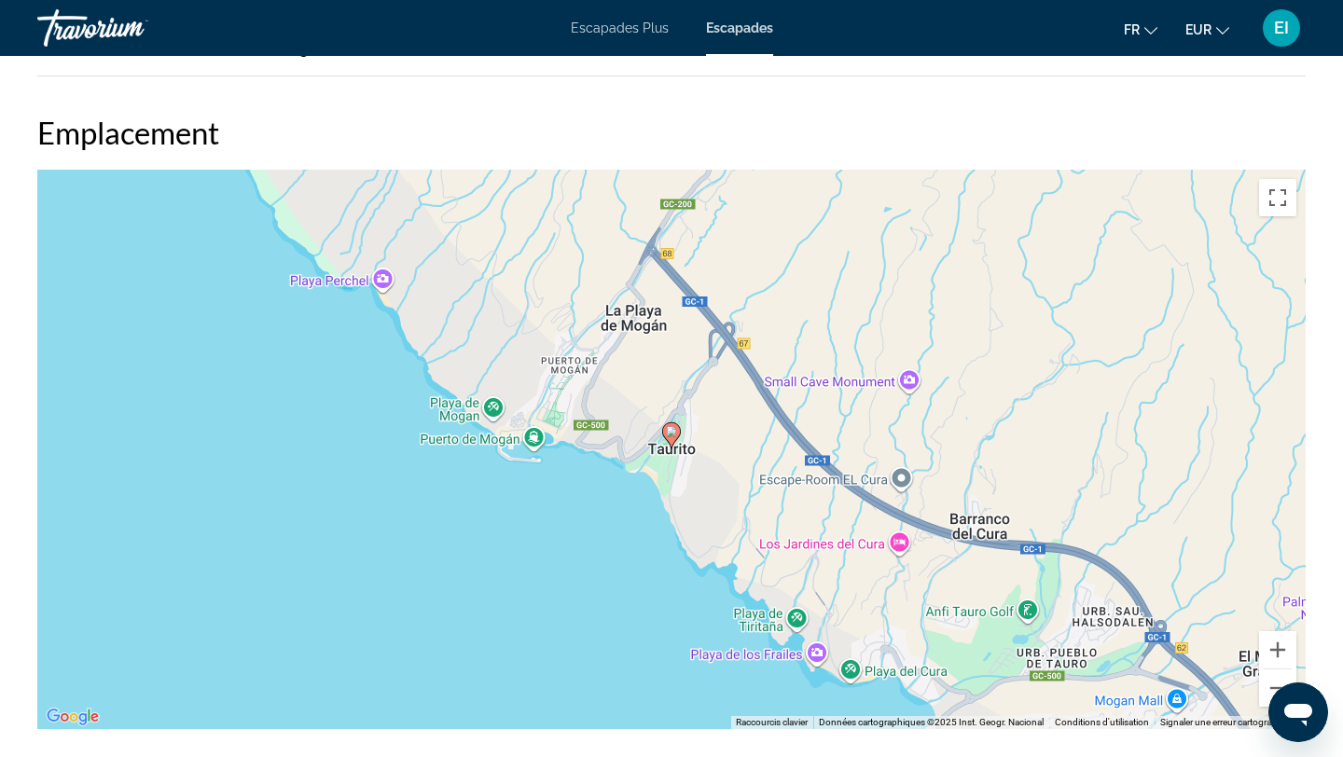
scroll to position [2839, 0]
